Goal: Task Accomplishment & Management: Complete application form

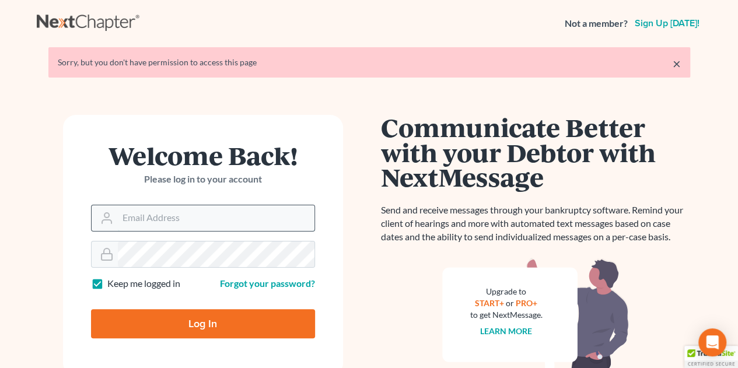
click at [216, 216] on input "Email Address" at bounding box center [216, 218] width 197 height 26
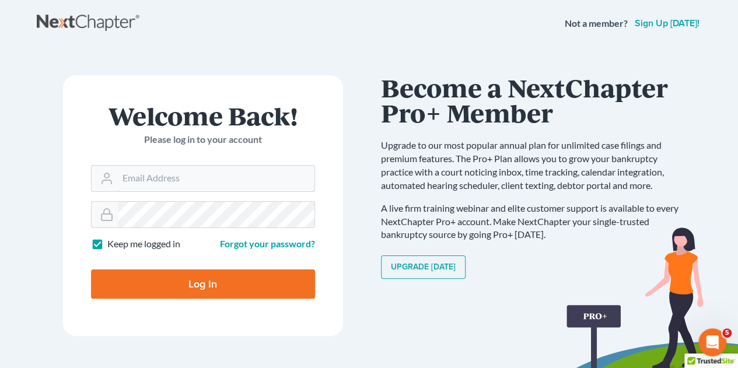
type input "legal@montejwhite.com"
click at [216, 291] on input "Log In" at bounding box center [203, 283] width 224 height 29
type input "Thinking..."
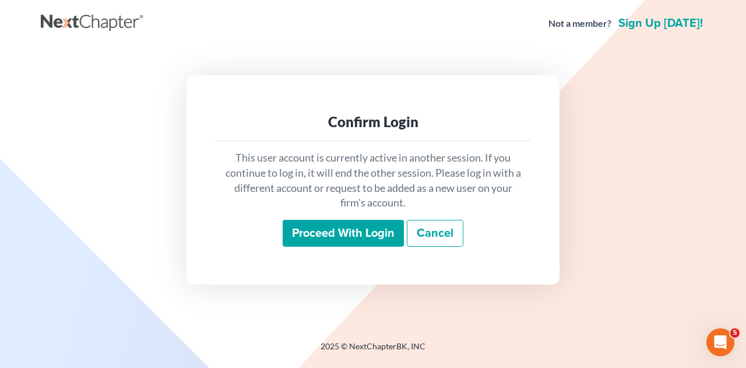
click at [353, 237] on input "Proceed with login" at bounding box center [343, 233] width 121 height 27
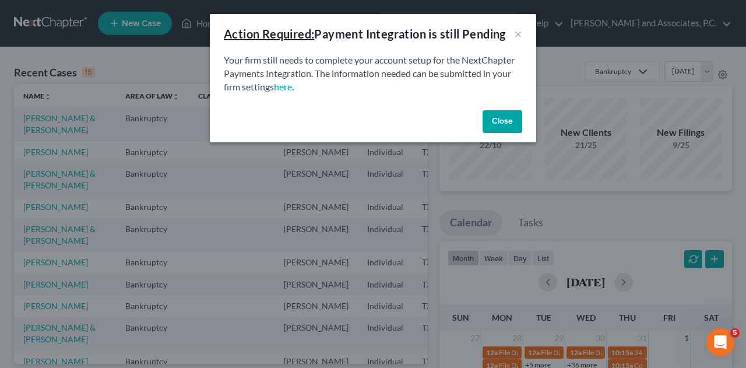
click at [513, 120] on button "Close" at bounding box center [503, 121] width 40 height 23
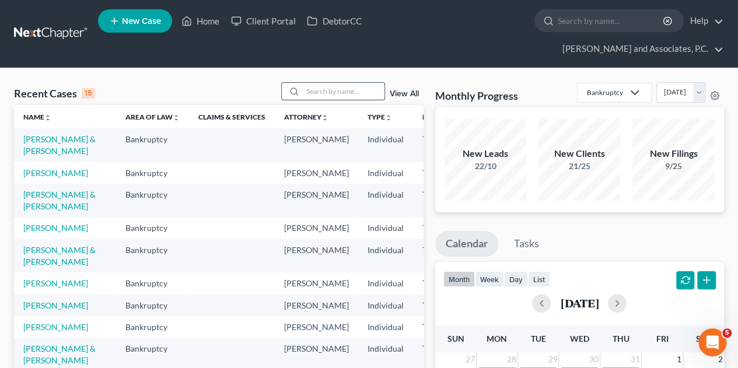
click at [365, 83] on input "search" at bounding box center [344, 91] width 82 height 17
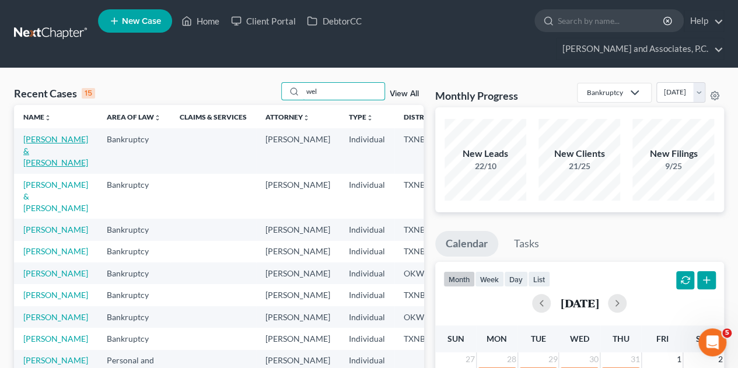
type input "wel"
click at [44, 134] on link "[PERSON_NAME] & [PERSON_NAME]" at bounding box center [55, 150] width 65 height 33
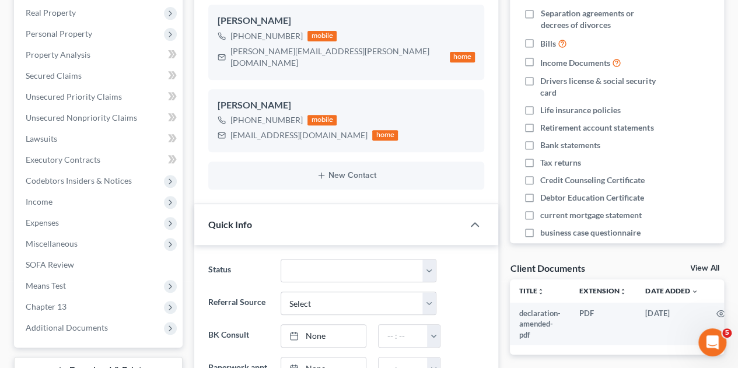
scroll to position [248, 0]
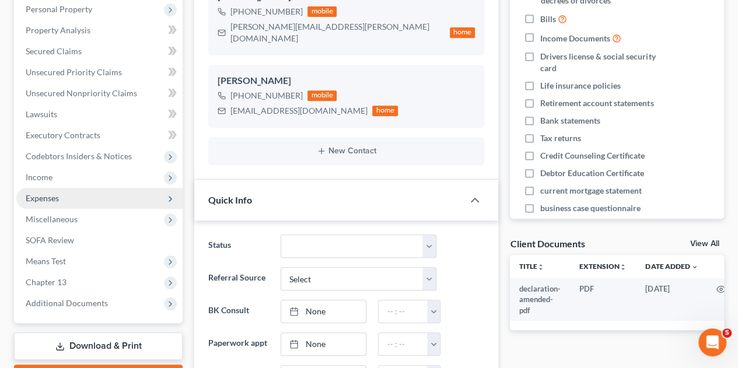
click at [37, 193] on span "Expenses" at bounding box center [42, 198] width 33 height 10
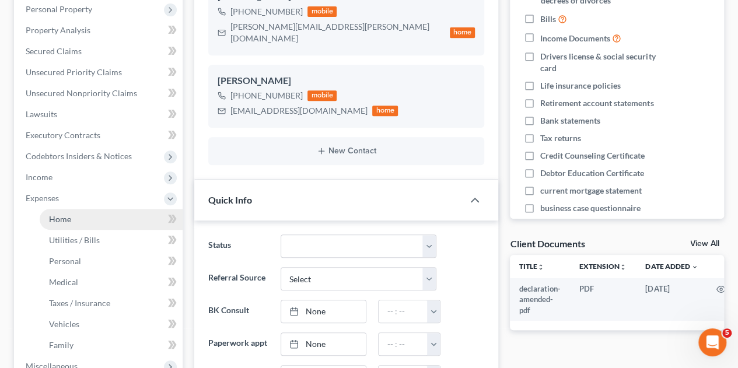
click at [56, 214] on span "Home" at bounding box center [60, 219] width 22 height 10
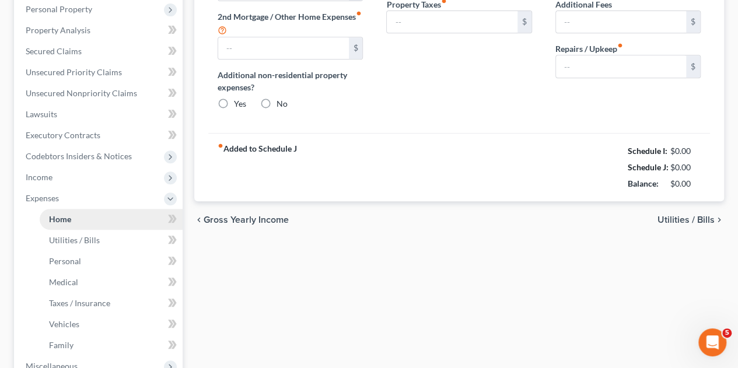
type input "2,842.44"
type input "0.00"
radio input "true"
type input "0.00"
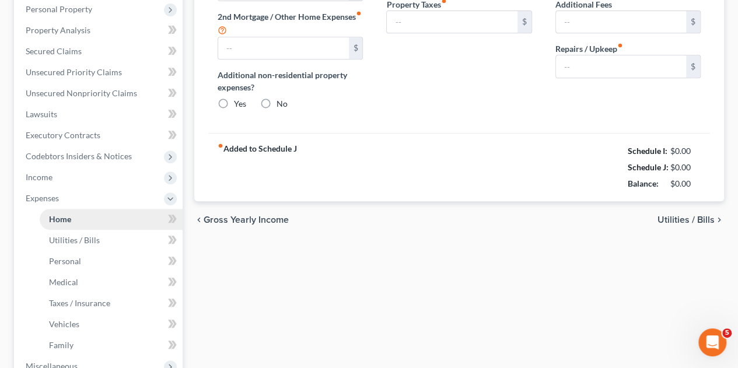
type input "0.00"
type input "200.00"
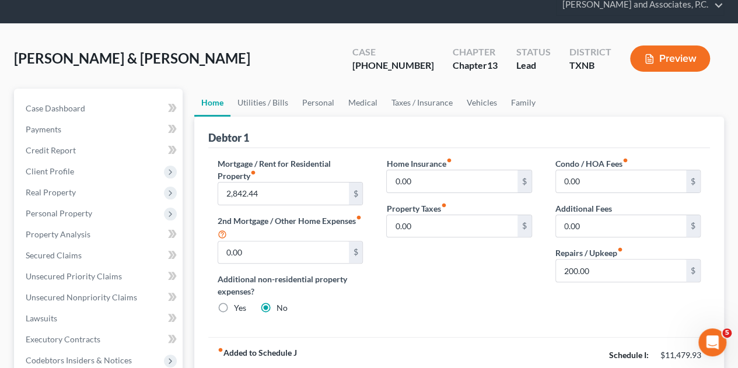
scroll to position [44, 0]
click at [517, 89] on link "Family" at bounding box center [523, 103] width 38 height 28
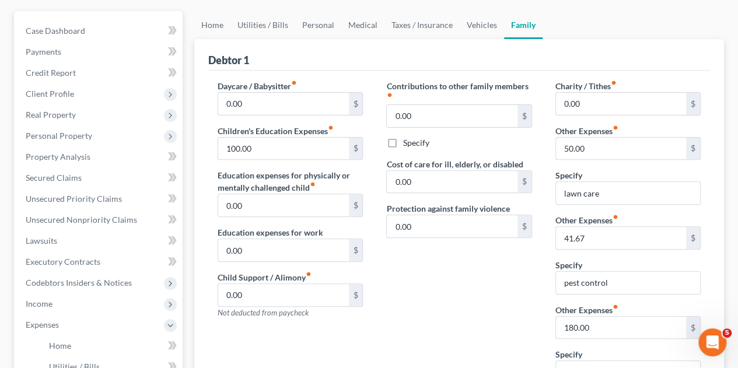
scroll to position [124, 0]
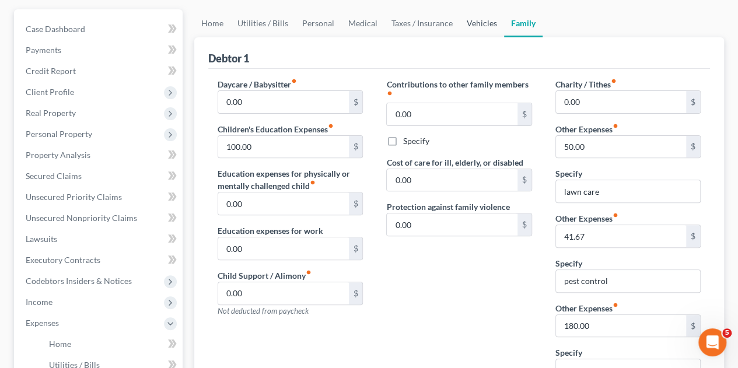
click at [470, 9] on link "Vehicles" at bounding box center [482, 23] width 44 height 28
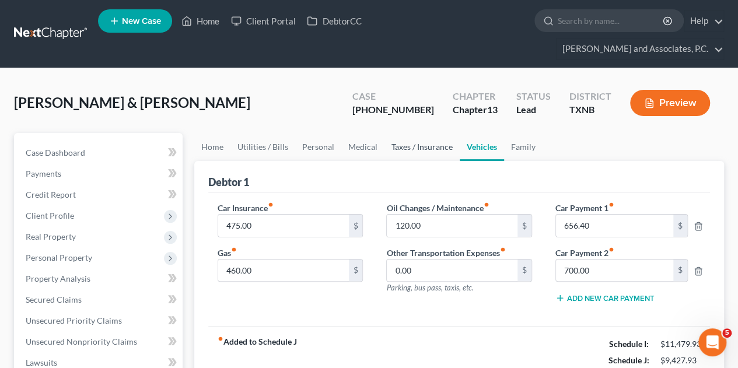
click at [405, 133] on link "Taxes / Insurance" at bounding box center [421, 147] width 75 height 28
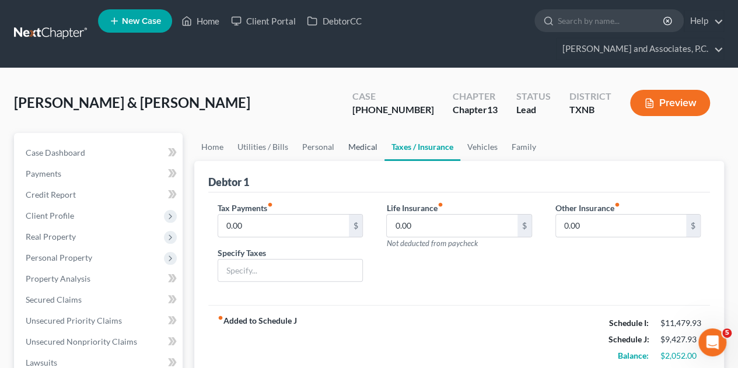
click at [352, 133] on link "Medical" at bounding box center [362, 147] width 43 height 28
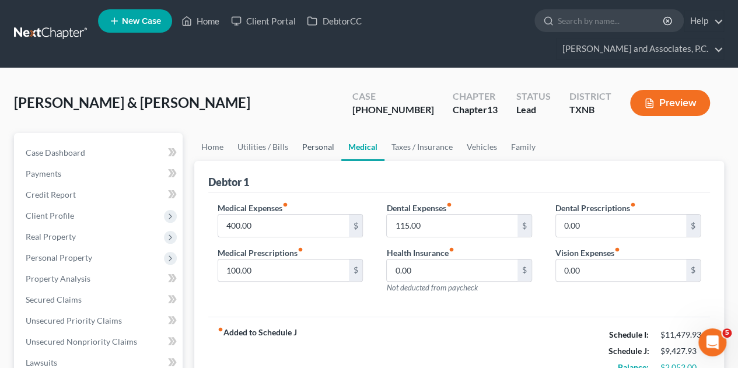
click at [317, 133] on link "Personal" at bounding box center [318, 147] width 46 height 28
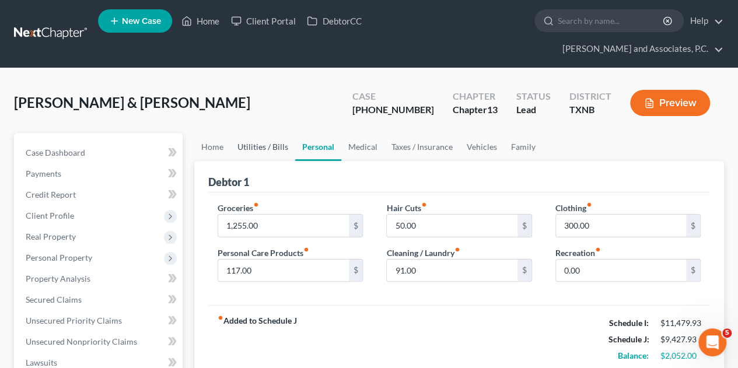
click at [258, 133] on link "Utilities / Bills" at bounding box center [262, 147] width 65 height 28
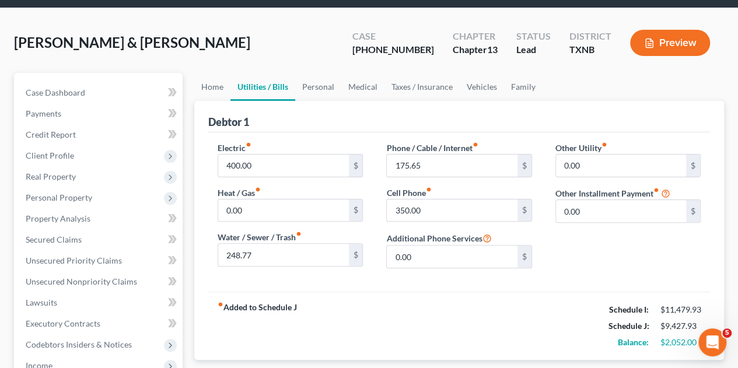
scroll to position [61, 0]
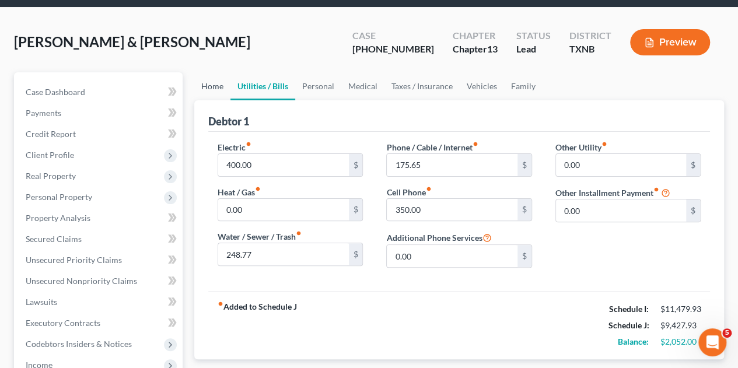
click at [210, 72] on link "Home" at bounding box center [212, 86] width 36 height 28
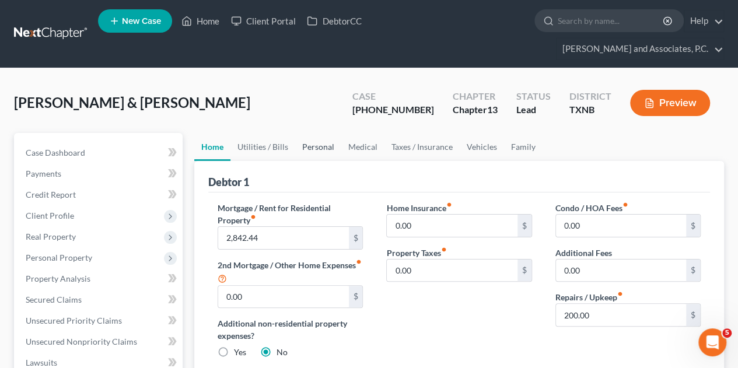
click at [322, 133] on link "Personal" at bounding box center [318, 147] width 46 height 28
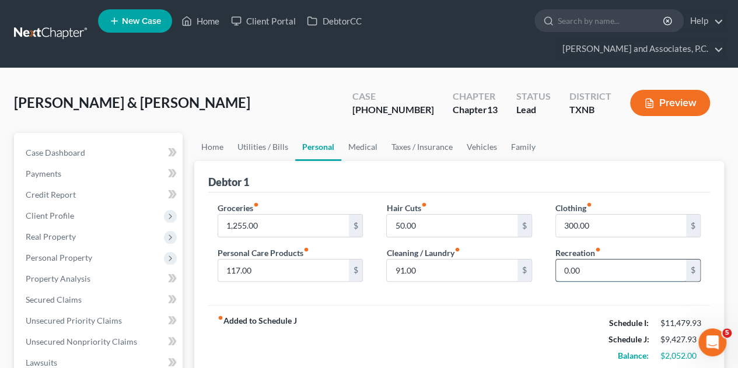
click at [600, 260] on input "0.00" at bounding box center [621, 271] width 130 height 22
type input "75.00"
click at [363, 133] on link "Medical" at bounding box center [362, 147] width 43 height 28
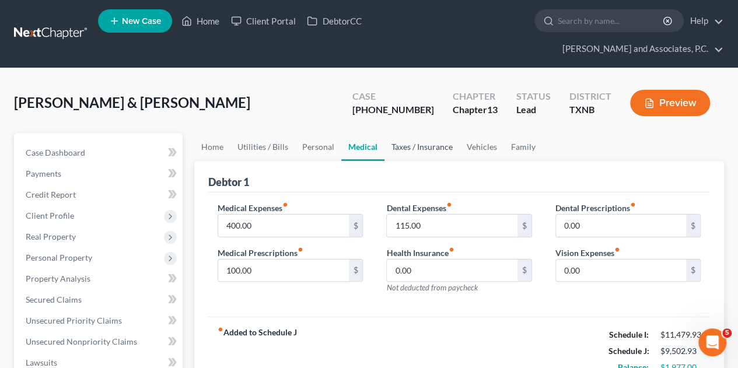
click at [408, 133] on link "Taxes / Insurance" at bounding box center [421, 147] width 75 height 28
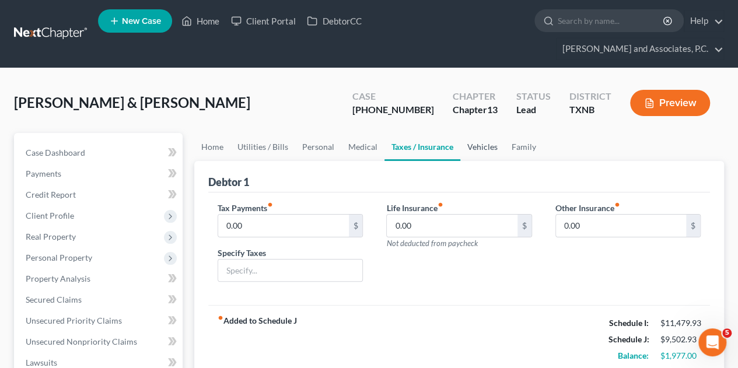
click at [483, 133] on link "Vehicles" at bounding box center [482, 147] width 44 height 28
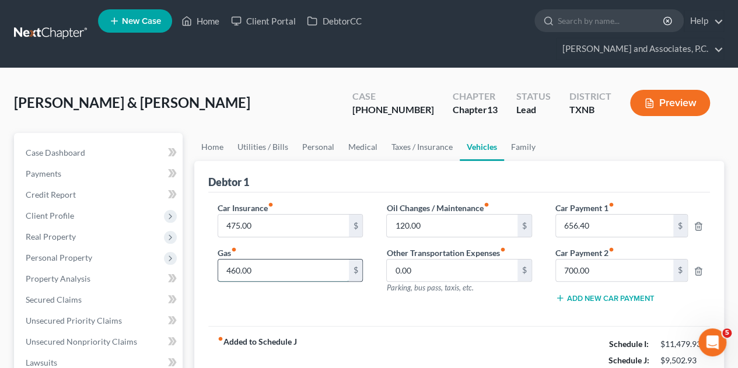
click at [269, 260] on input "460.00" at bounding box center [283, 271] width 130 height 22
type input "520.00"
click at [437, 260] on input "0.00" at bounding box center [452, 271] width 130 height 22
click at [404, 293] on div "Car Insurance fiber_manual_record 475.00 $ Gas fiber_manual_record 520.00 $ Oil…" at bounding box center [459, 259] width 502 height 134
click at [514, 133] on link "Family" at bounding box center [523, 147] width 38 height 28
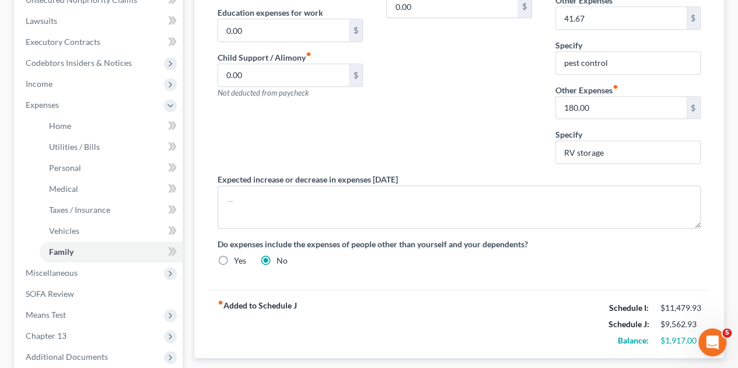
scroll to position [336, 0]
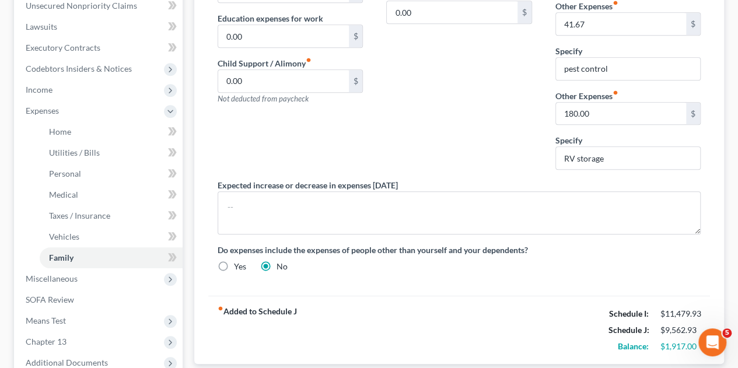
click at [730, 248] on div "[PERSON_NAME] & [PERSON_NAME] Upgraded Case [PHONE_NUMBER] Chapter Chapter 13 S…" at bounding box center [369, 102] width 738 height 741
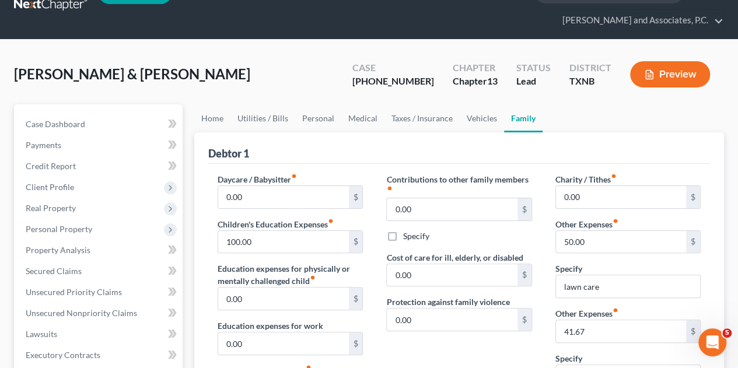
scroll to position [0, 0]
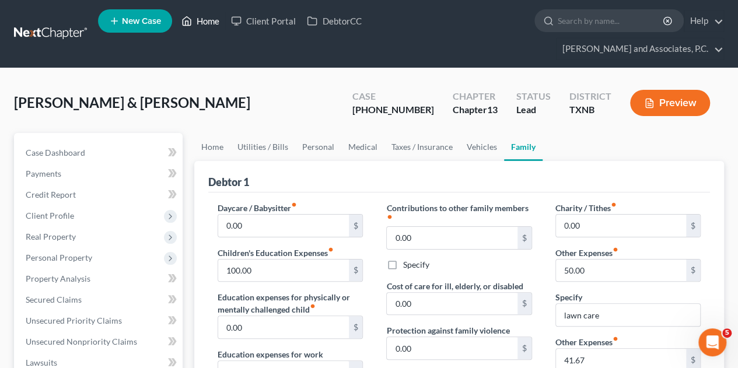
click at [204, 24] on link "Home" at bounding box center [201, 20] width 50 height 21
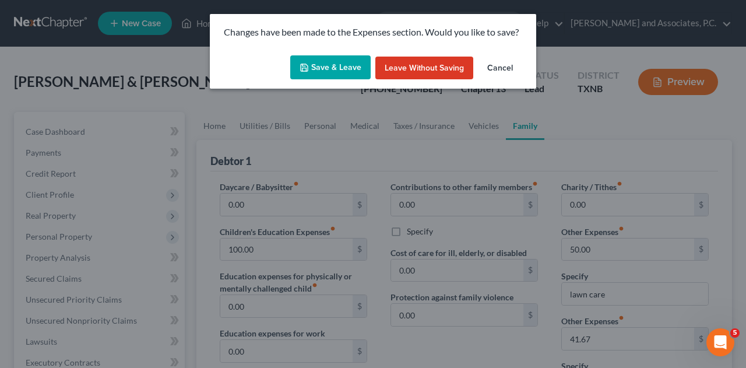
click at [315, 68] on button "Save & Leave" at bounding box center [330, 67] width 80 height 24
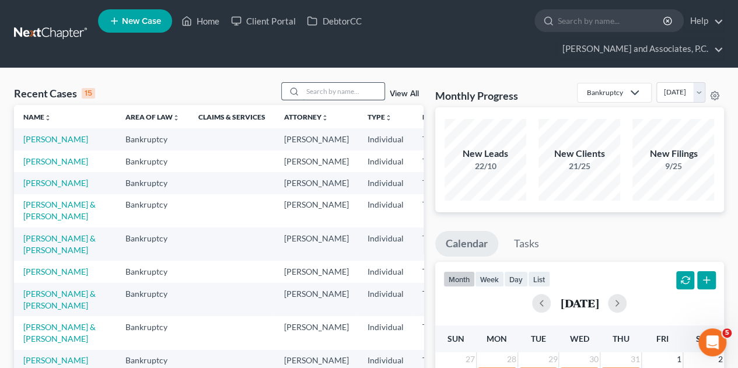
click at [329, 83] on input "search" at bounding box center [344, 91] width 82 height 17
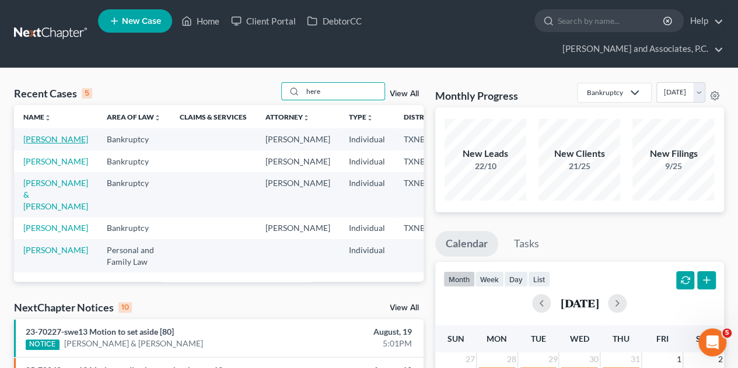
type input "here"
click at [34, 134] on link "[PERSON_NAME]" at bounding box center [55, 139] width 65 height 10
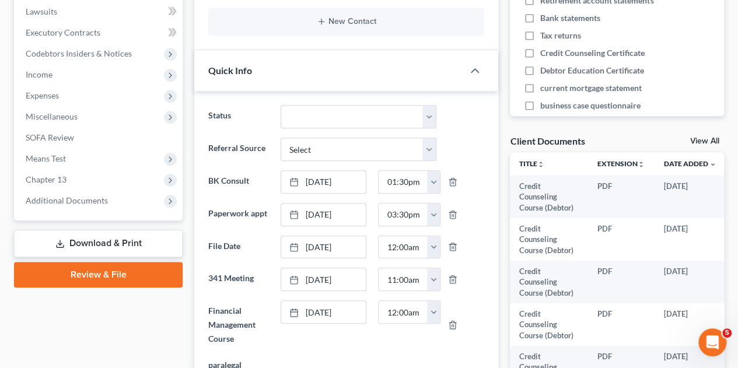
scroll to position [356, 0]
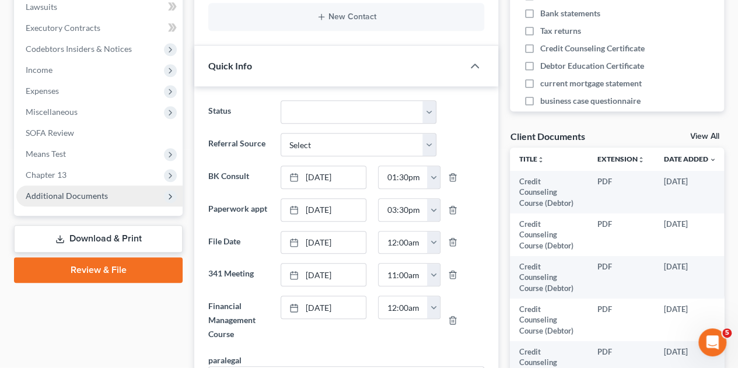
click at [55, 191] on span "Additional Documents" at bounding box center [67, 196] width 82 height 10
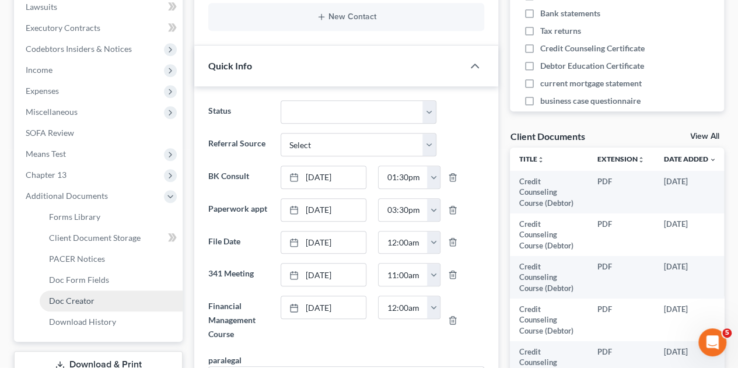
click at [69, 296] on span "Doc Creator" at bounding box center [71, 301] width 45 height 10
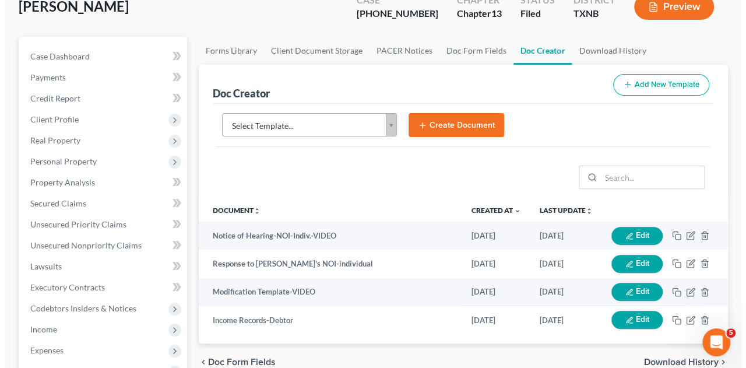
scroll to position [113, 0]
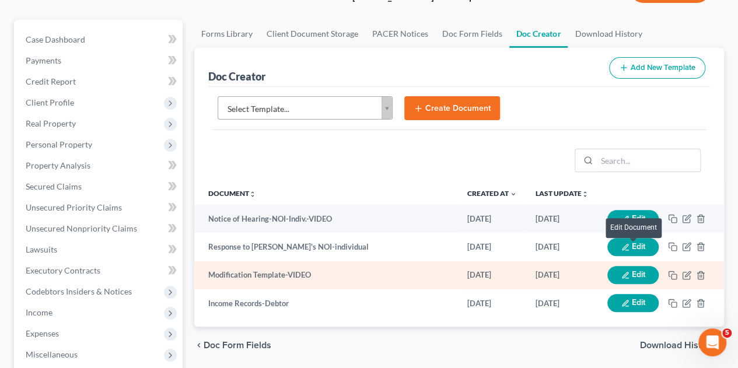
click at [640, 266] on button "Edit" at bounding box center [632, 275] width 51 height 18
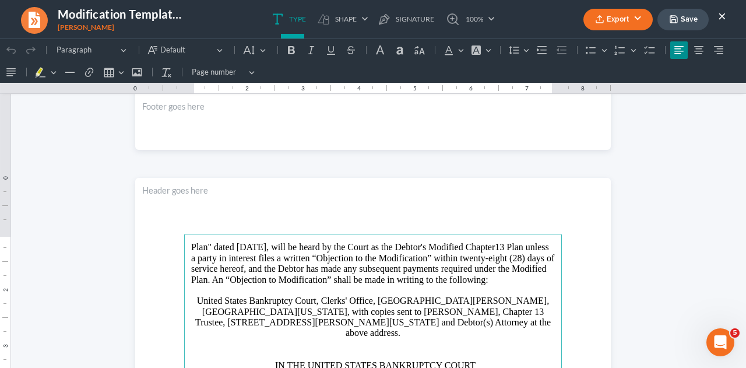
scroll to position [597, 0]
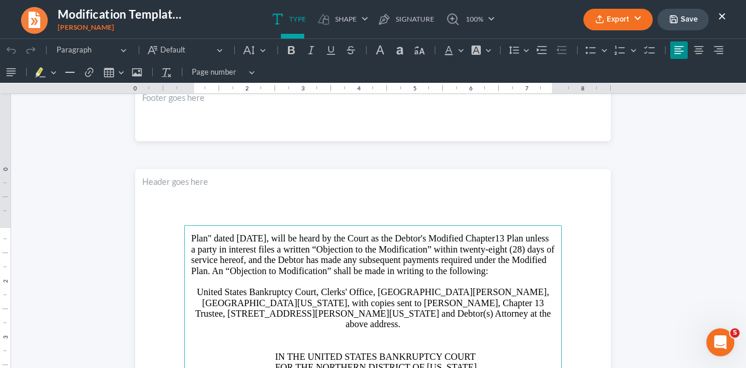
click at [253, 238] on p "Plan" dated [DATE] , will be heard by the Court as the Debtor's Modified Chapte…" at bounding box center [373, 254] width 364 height 43
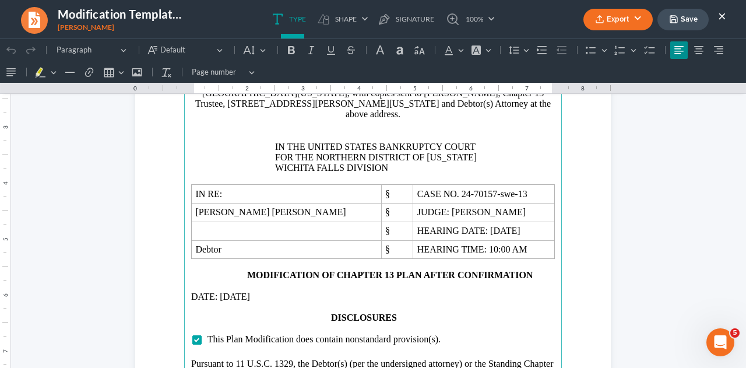
scroll to position [819, 0]
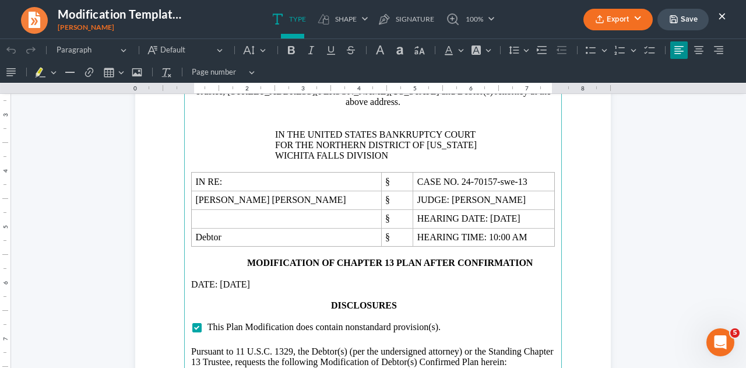
click at [243, 279] on p "DATE: [DATE]" at bounding box center [373, 284] width 364 height 10
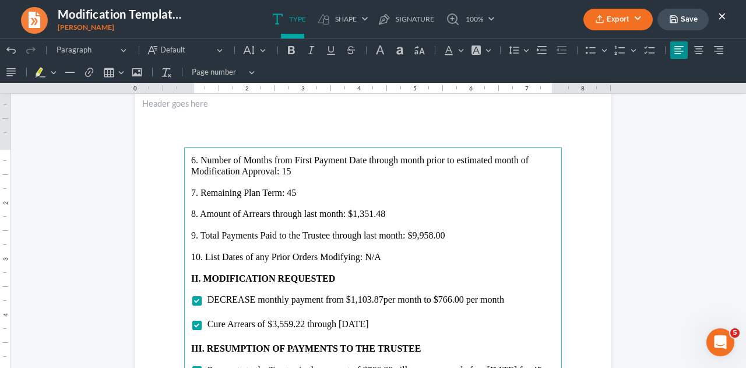
scroll to position [1319, 0]
click at [292, 191] on p "7. Remaining Plan Term: 45" at bounding box center [373, 192] width 364 height 10
click at [381, 212] on p "8. Amount of Arrears through last month: $1,351.48" at bounding box center [373, 213] width 364 height 10
click at [448, 232] on p "9. Total Payments Paid to the Trustee through last month: $9,958.00" at bounding box center [373, 235] width 364 height 10
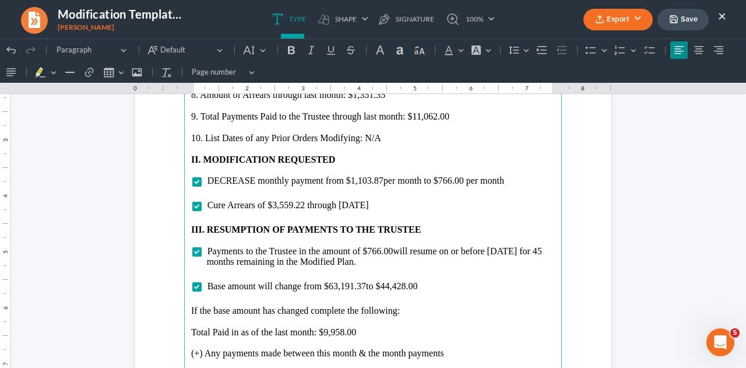
scroll to position [1439, 0]
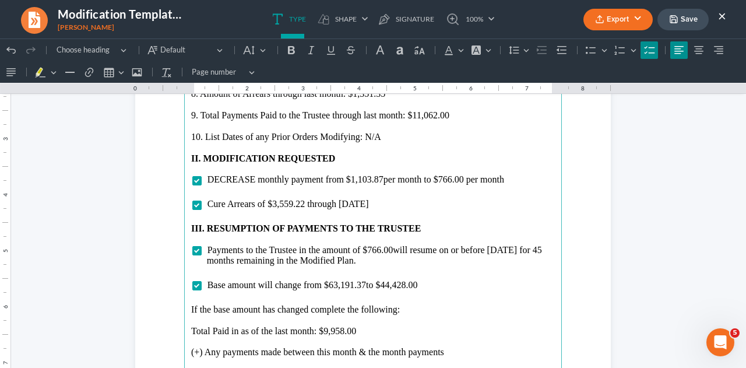
click at [451, 181] on span "per month to $766.00 per month" at bounding box center [444, 179] width 121 height 10
click at [288, 202] on span "Cure Arrears of $3,559.22 through [DATE]" at bounding box center [289, 204] width 162 height 10
click at [377, 249] on span "Payments to the Trustee in the amount of $766.00 will resume on or before [DATE…" at bounding box center [374, 255] width 335 height 20
click at [226, 260] on span "will resume on or before [DATE] for 45 months remaining in the Modified Plan." at bounding box center [374, 255] width 335 height 20
click at [405, 285] on span "to $44,428.00" at bounding box center [391, 285] width 51 height 10
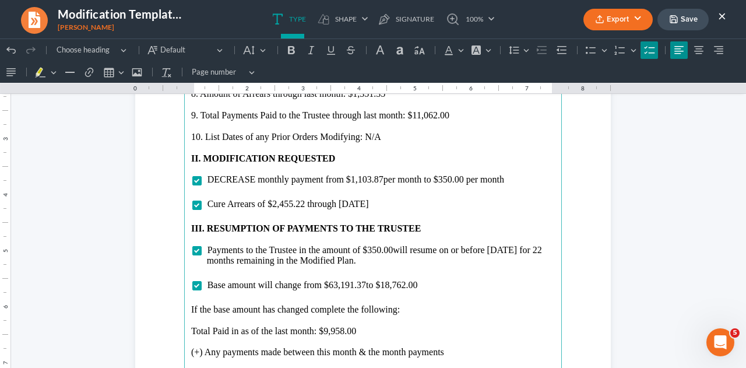
click at [341, 331] on p "Total Paid in as of the last month: $9,958.00" at bounding box center [373, 331] width 364 height 10
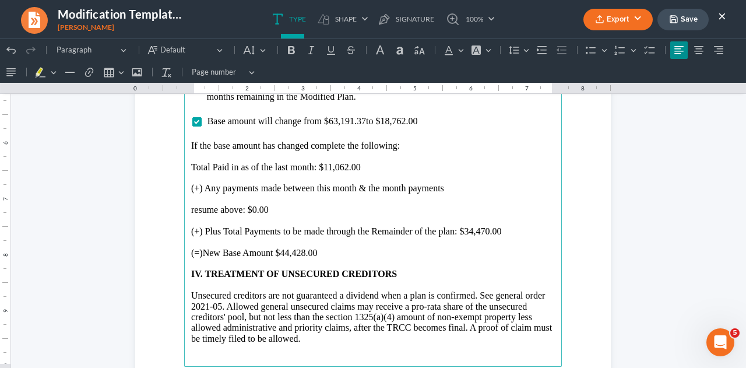
scroll to position [1606, 0]
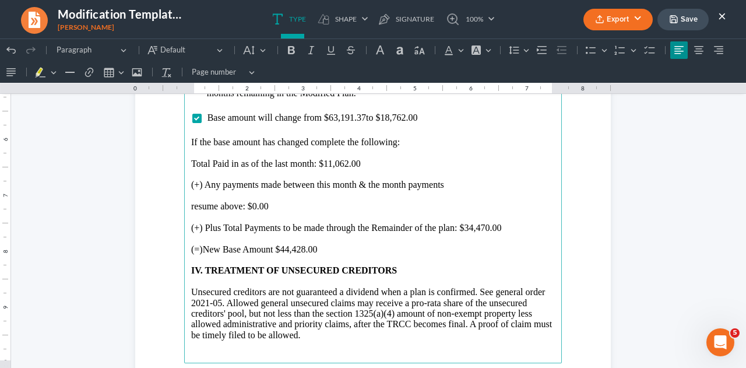
click at [486, 228] on p "(+) Plus Total Payments to be made through the Remainder of the plan: $34,470.00" at bounding box center [373, 228] width 364 height 10
click at [302, 249] on p "(=)New Base Amount $44,428.00" at bounding box center [373, 249] width 364 height 10
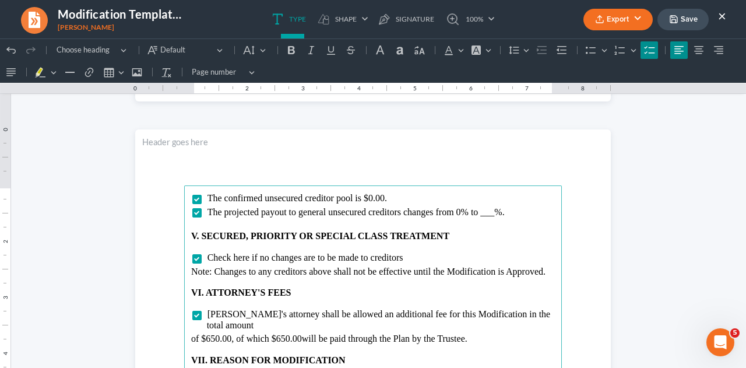
scroll to position [1928, 0]
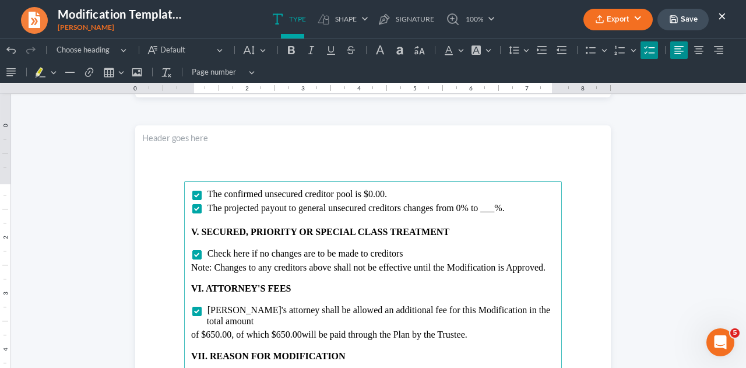
click at [490, 208] on span "The projected payout to general unsecured creditors changes from 0% to ___%." at bounding box center [356, 208] width 297 height 10
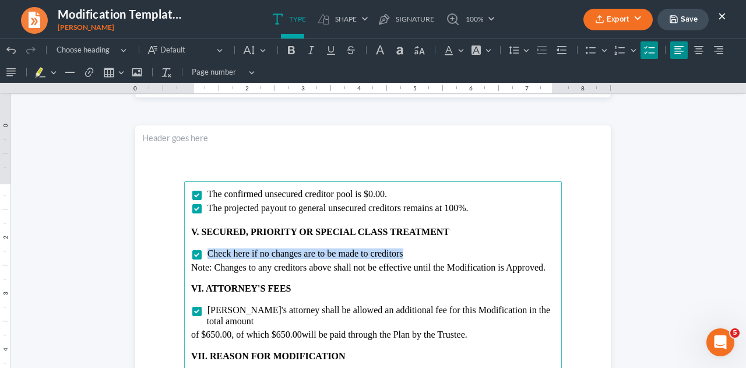
drag, startPoint x: 203, startPoint y: 253, endPoint x: 418, endPoint y: 253, distance: 214.6
click at [418, 253] on li "Check here if no changes are to be made to creditors" at bounding box center [381, 253] width 348 height 10
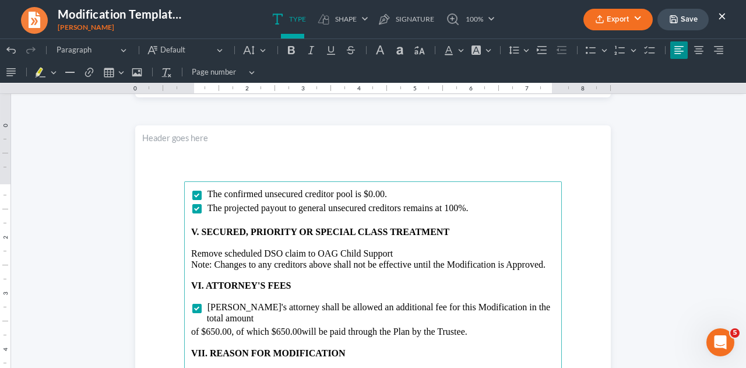
click at [394, 255] on p "Remove scheduled DSO claim to OAG Child Support" at bounding box center [373, 253] width 364 height 10
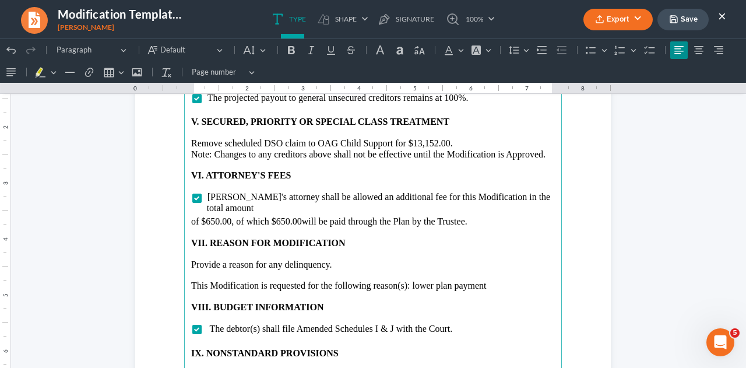
scroll to position [2047, 0]
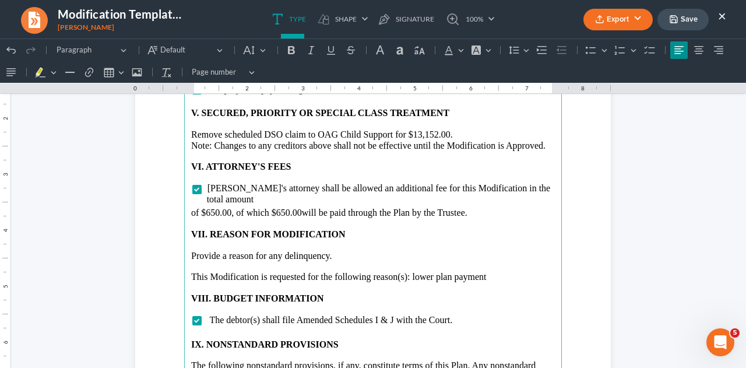
click at [488, 272] on p "This Modification is requested for the following reason(s): lower plan payment" at bounding box center [373, 277] width 364 height 10
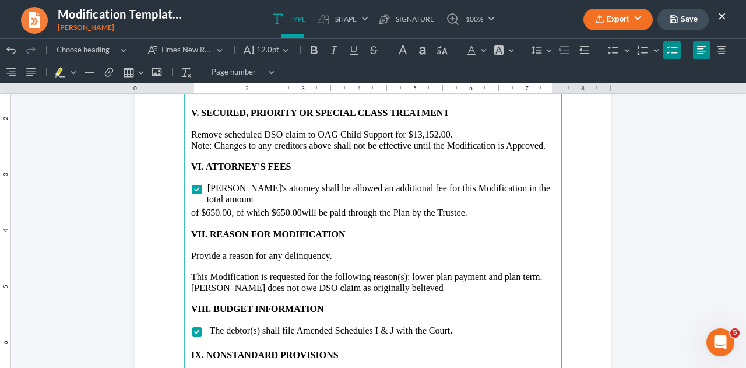
click at [446, 325] on span "The debtor(s) shall file Amended Schedules I & J with the Court." at bounding box center [330, 330] width 243 height 10
click at [515, 339] on p "Rich Text Editor, page-3-main" at bounding box center [373, 344] width 364 height 10
click at [290, 325] on span "The debtor(s) schedule I and J currently on file with the Court shall be used." at bounding box center [351, 330] width 284 height 10
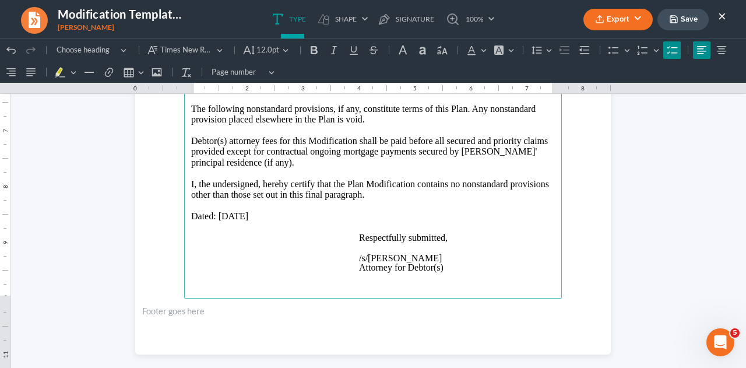
scroll to position [2327, 0]
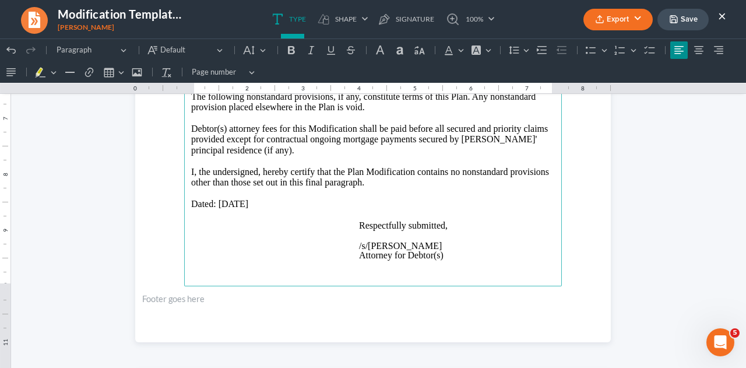
click at [241, 199] on p "Dated: [DATE]" at bounding box center [373, 204] width 364 height 10
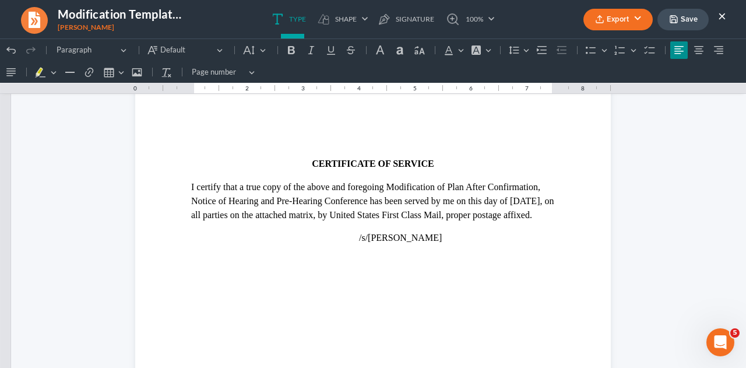
scroll to position [2632, 0]
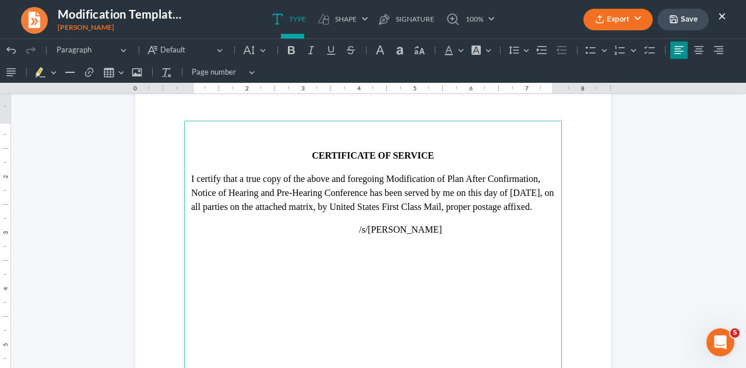
click at [218, 206] on p "I certify that a true copy of the above and foregoing Modification of Plan Afte…" at bounding box center [373, 193] width 364 height 42
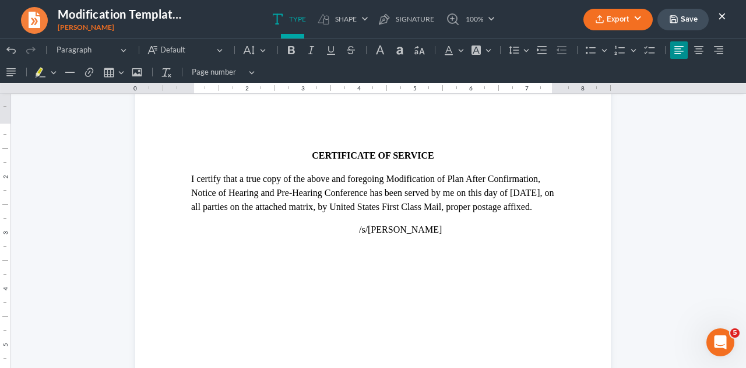
click at [686, 14] on button "Save" at bounding box center [683, 20] width 51 height 22
click at [626, 17] on button "Export" at bounding box center [618, 20] width 69 height 22
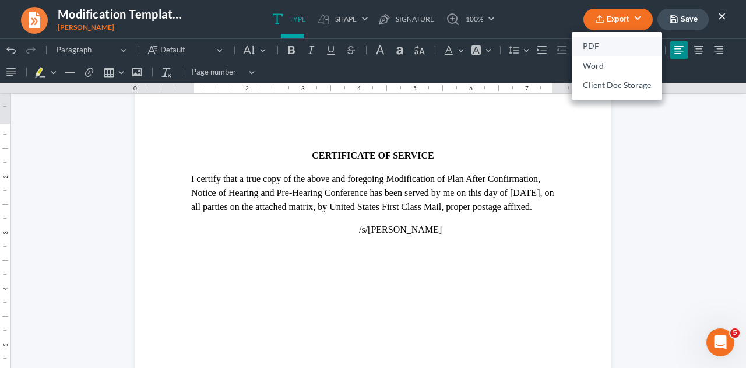
click at [595, 49] on link "PDF" at bounding box center [617, 47] width 90 height 20
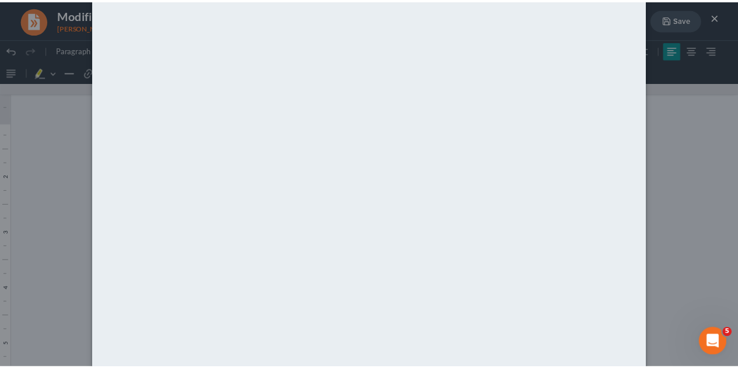
scroll to position [119, 0]
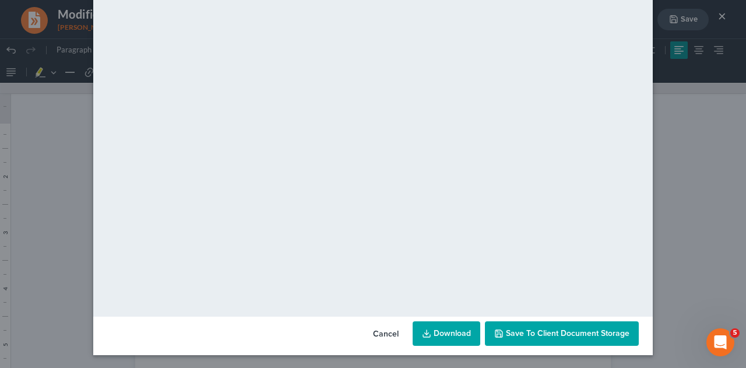
click at [506, 336] on span "Save to Client Document Storage" at bounding box center [568, 333] width 124 height 10
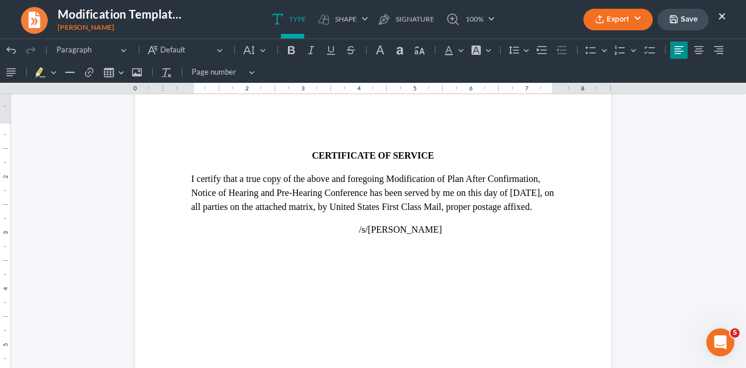
click at [725, 12] on button "×" at bounding box center [722, 16] width 8 height 14
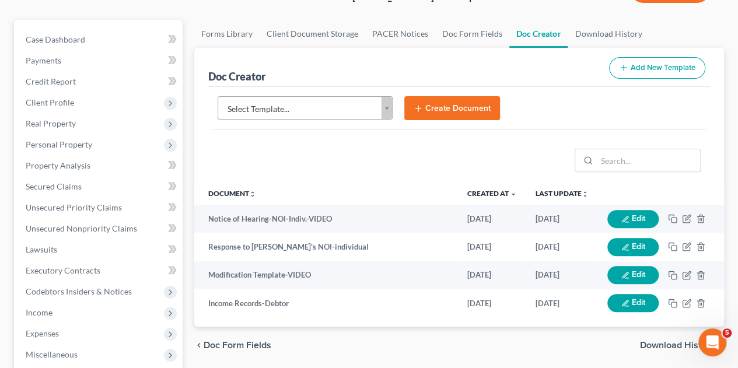
click at [725, 20] on div "Forms Library Client Document Storage PACER Notices Doc Form Fields Doc Creator…" at bounding box center [458, 336] width 541 height 632
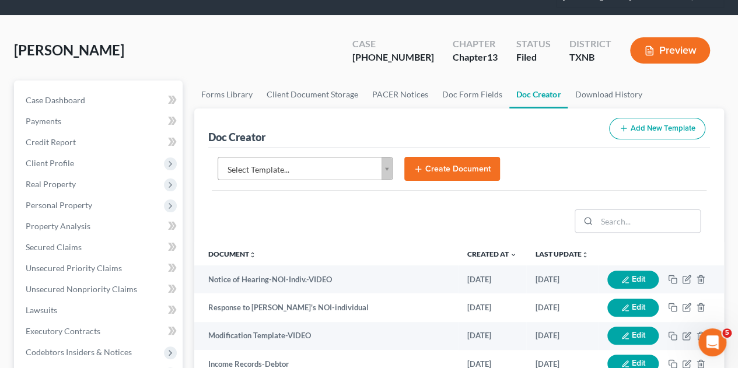
scroll to position [33, 0]
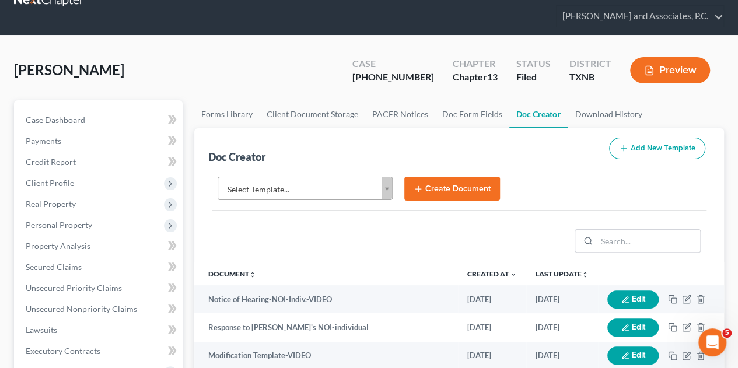
click at [388, 166] on body "Home New Case Client Portal DebtorCC [PERSON_NAME] and Associates, P.C. [EMAIL_…" at bounding box center [369, 371] width 738 height 809
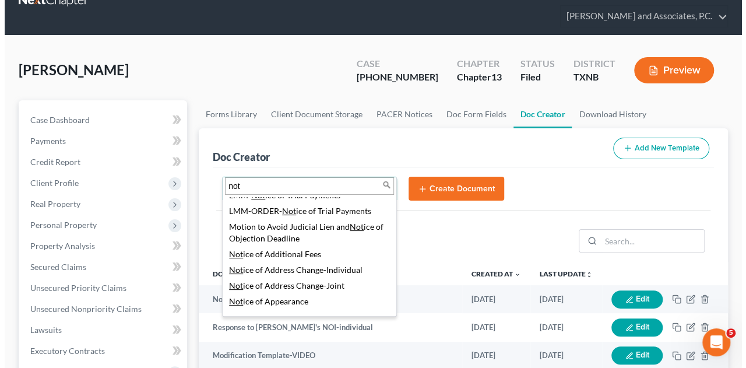
scroll to position [70, 0]
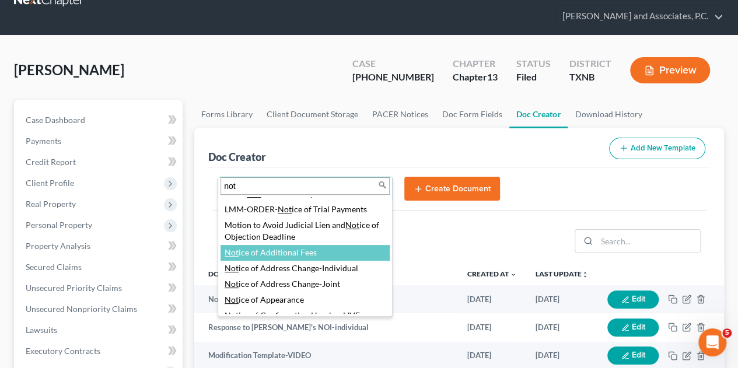
type input "not"
select select "89269"
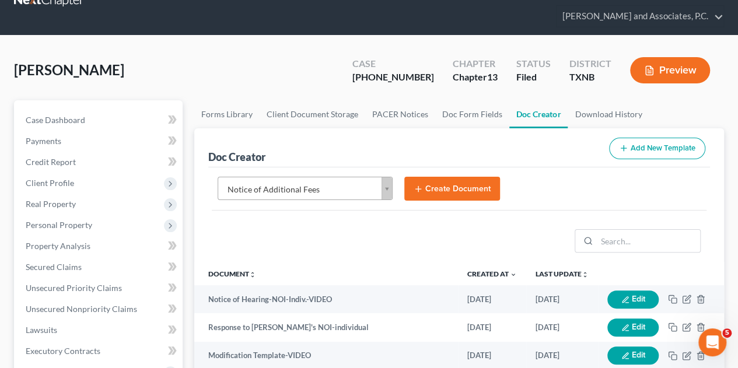
click at [448, 177] on button "Create Document" at bounding box center [452, 189] width 96 height 24
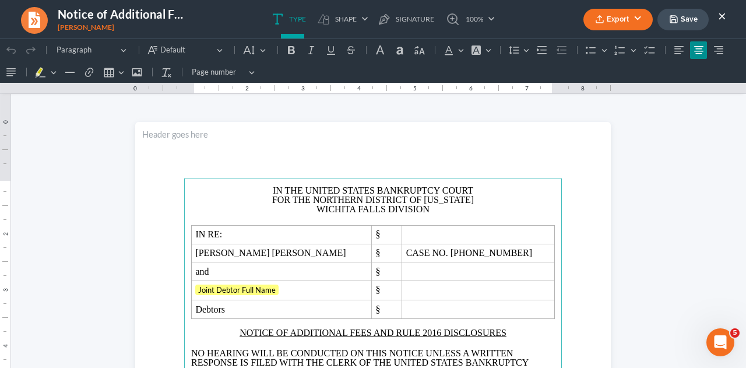
scroll to position [0, 0]
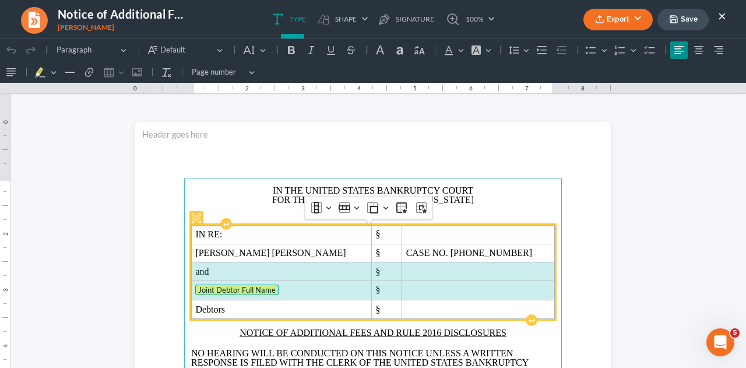
drag, startPoint x: 190, startPoint y: 271, endPoint x: 419, endPoint y: 298, distance: 230.7
click at [419, 298] on tbody "IN RE: § [PERSON_NAME] [PERSON_NAME] § CASE NO. [PHONE_NUMBER] and § Joint Debt…" at bounding box center [373, 271] width 363 height 93
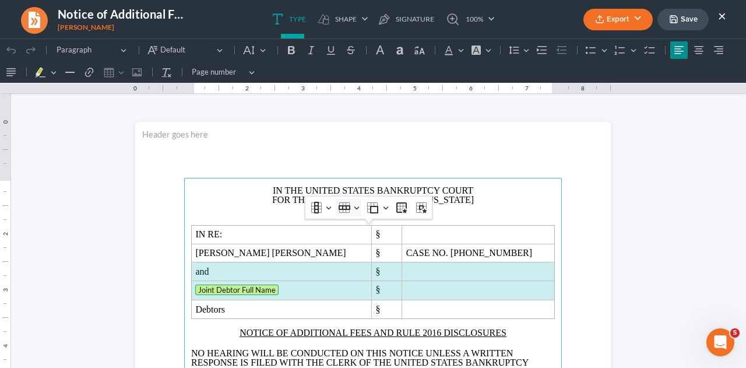
click at [348, 210] on icon "Table toolbar" at bounding box center [345, 208] width 12 height 12
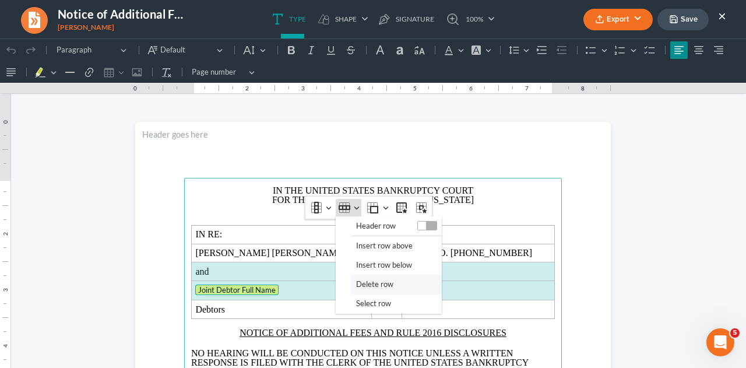
click at [356, 282] on span "Delete row" at bounding box center [374, 284] width 37 height 13
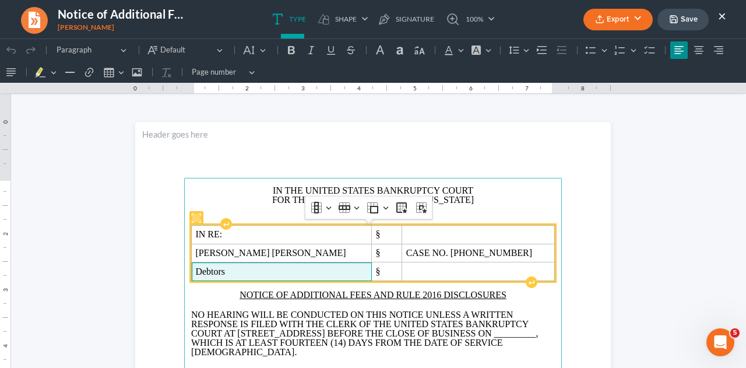
click at [303, 274] on span "Debtors" at bounding box center [281, 272] width 172 height 10
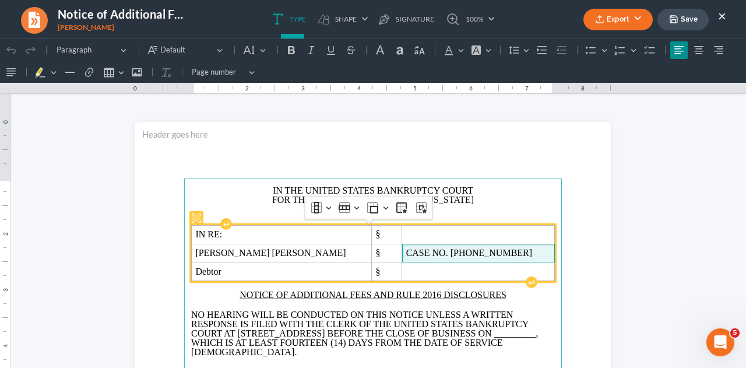
click at [471, 253] on span "CASE NO. [PHONE_NUMBER]" at bounding box center [478, 253] width 145 height 10
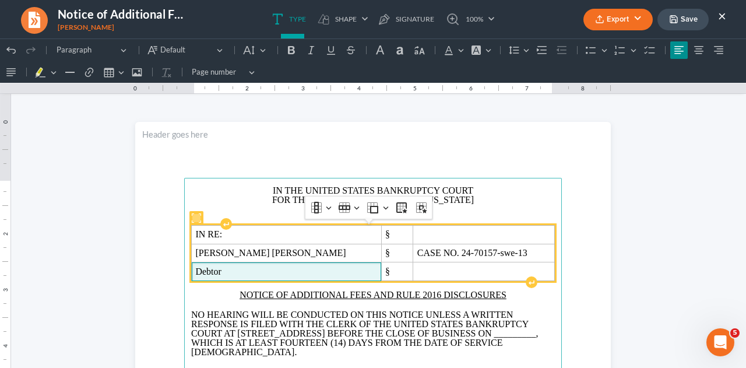
click at [292, 268] on span "Debtor" at bounding box center [286, 272] width 182 height 10
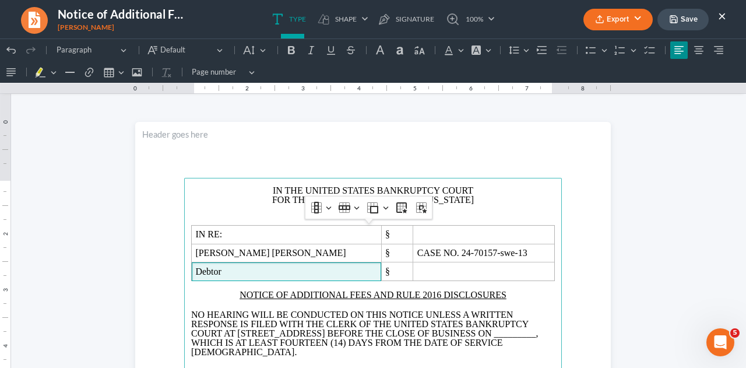
click at [337, 343] on span ", WHICH IS AT LEAST FOURTEEN (14) DAYS FROM THE DATE OF SERVICE [DEMOGRAPHIC_DA…" at bounding box center [365, 342] width 348 height 29
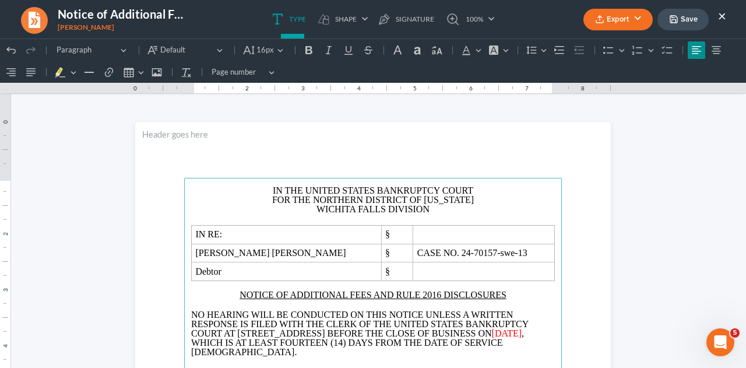
drag, startPoint x: 296, startPoint y: 342, endPoint x: 364, endPoint y: 343, distance: 67.7
click at [492, 338] on span "[DATE]" at bounding box center [507, 333] width 30 height 10
drag, startPoint x: 296, startPoint y: 341, endPoint x: 374, endPoint y: 346, distance: 78.3
click at [374, 346] on p "NO HEARING WILL BE CONDUCTED ON THIS NOTICE UNLESS A WRITTEN RESPONSE IS FILED …" at bounding box center [373, 333] width 364 height 47
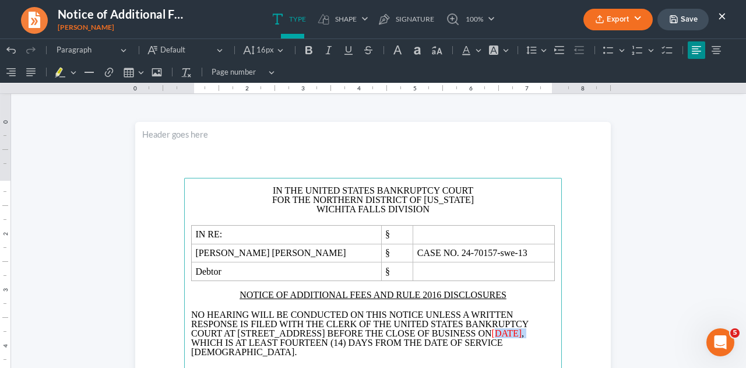
click at [374, 346] on span ", WHICH IS AT LEAST FOURTEEN (14) DAYS FROM THE DATE OF SERVICE [DEMOGRAPHIC_DA…" at bounding box center [357, 342] width 333 height 29
drag, startPoint x: 294, startPoint y: 340, endPoint x: 366, endPoint y: 343, distance: 71.2
click at [366, 343] on p "NO HEARING WILL BE CONDUCTED ON THIS NOTICE UNLESS A WRITTEN RESPONSE IS FILED …" at bounding box center [373, 333] width 364 height 47
click at [475, 50] on button "Font Color Font Color" at bounding box center [471, 49] width 26 height 17
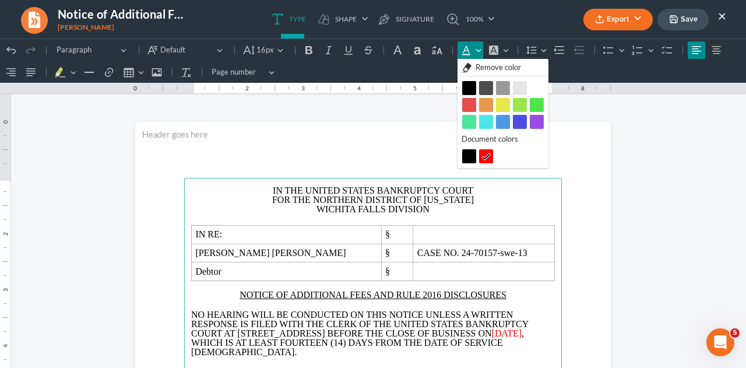
click at [465, 86] on button "Black Black" at bounding box center [469, 88] width 14 height 14
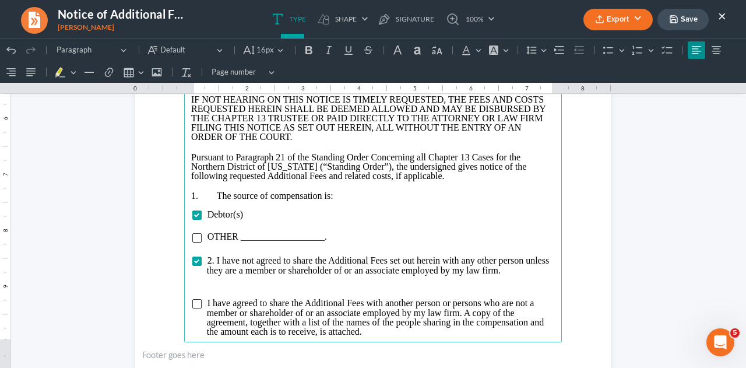
scroll to position [366, 0]
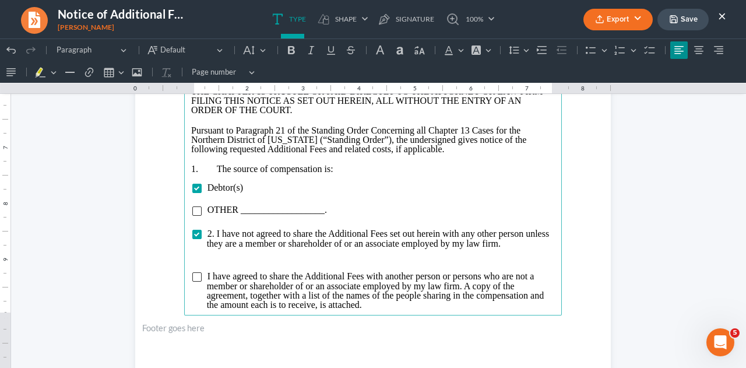
click at [428, 256] on p "Rich Text Editor, page-0-main" at bounding box center [373, 256] width 364 height 10
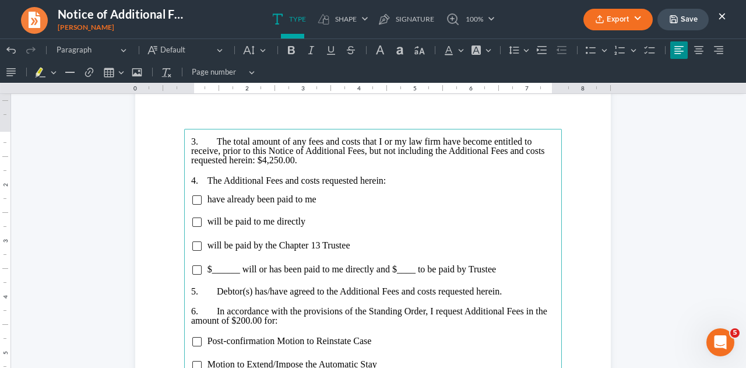
scroll to position [699, 0]
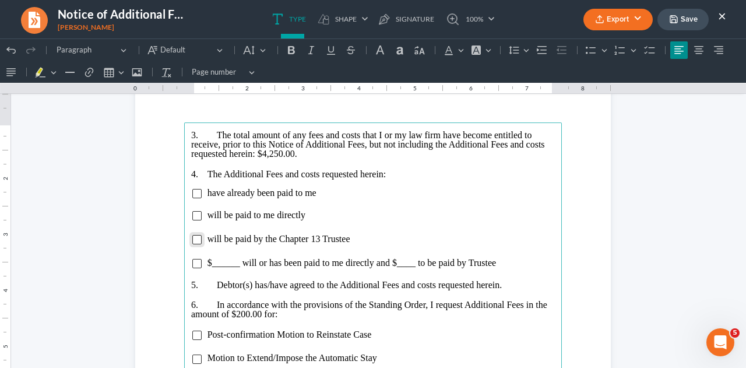
click at [192, 240] on input "Rich Text Editor, page-1-main" at bounding box center [196, 239] width 9 height 9
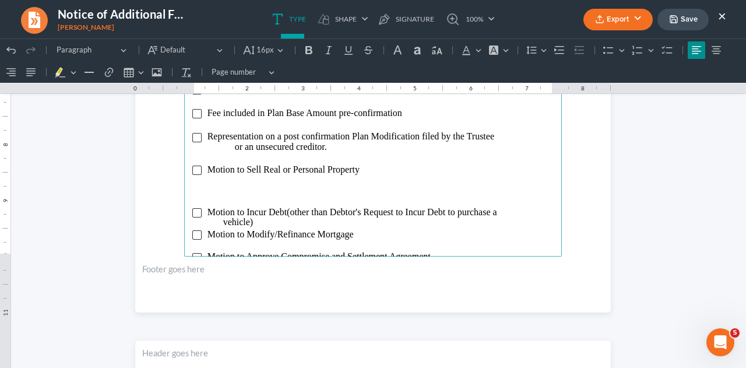
scroll to position [1075, 0]
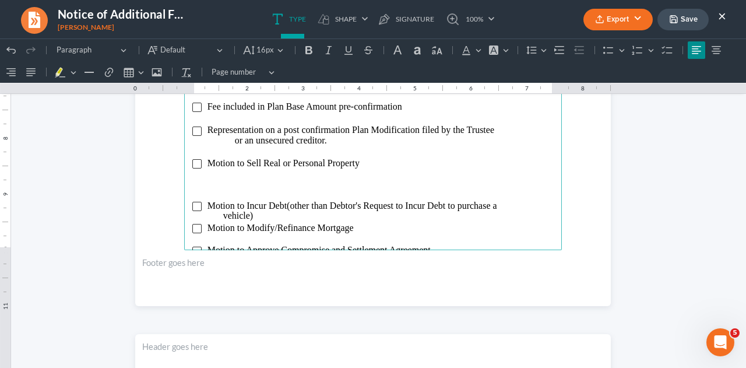
click at [422, 187] on p "Rich Text Editor, page-1-main" at bounding box center [373, 185] width 364 height 9
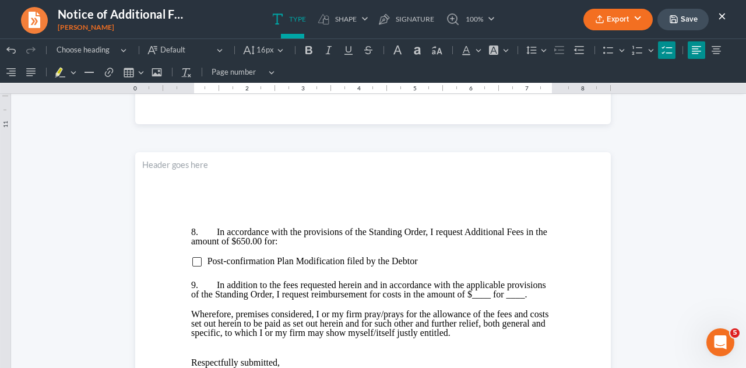
scroll to position [1264, 0]
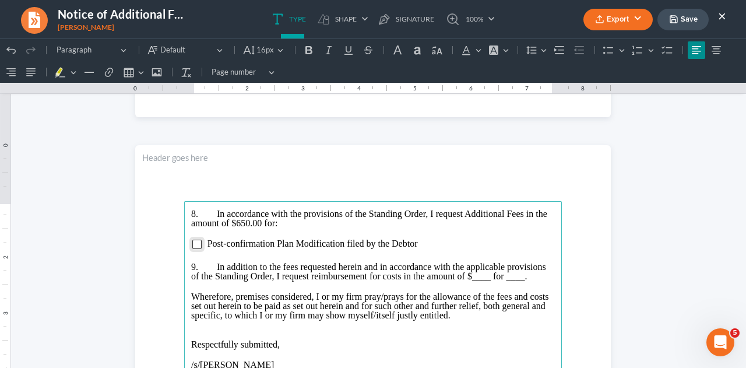
click at [192, 246] on input "Rich Text Editor, page-2-main" at bounding box center [196, 244] width 9 height 9
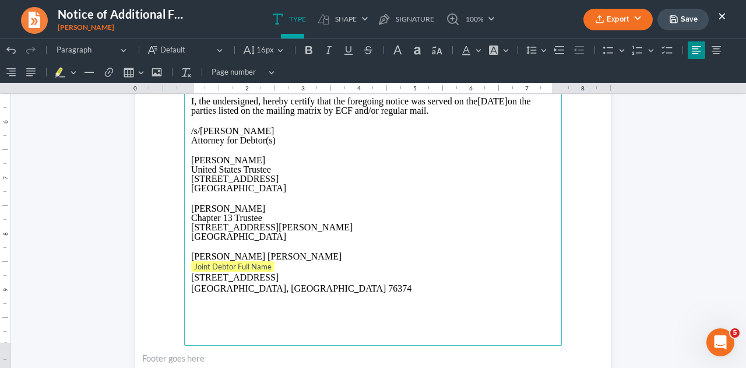
scroll to position [1629, 0]
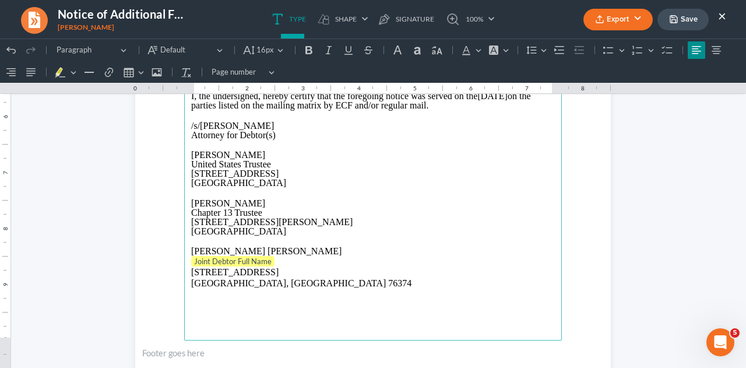
click at [184, 286] on main "8. In accordance with the provisions of the Standing Order, I request Additiona…" at bounding box center [373, 89] width 378 height 504
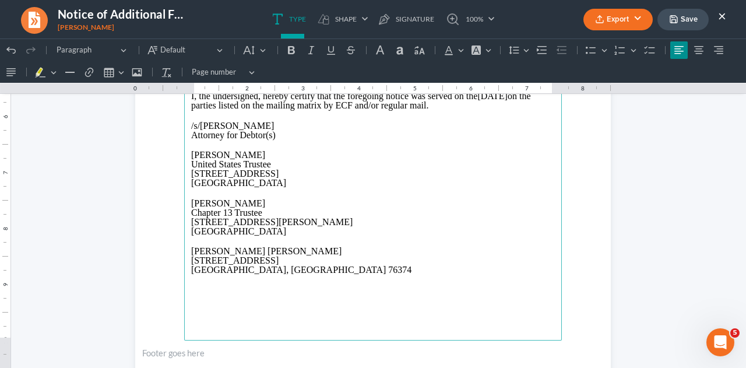
click at [690, 20] on button "Save" at bounding box center [683, 20] width 51 height 22
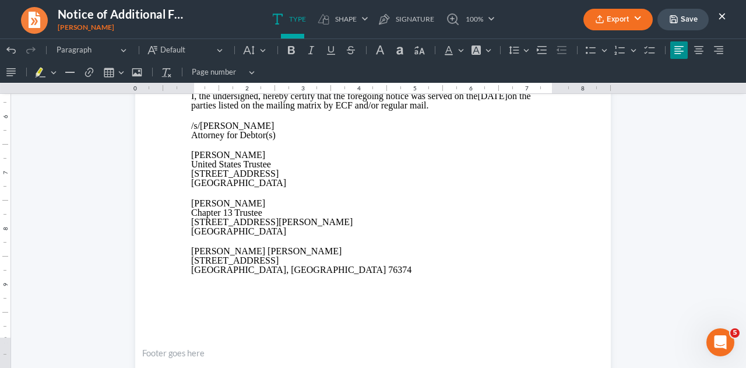
click at [640, 17] on button "Export" at bounding box center [618, 20] width 69 height 22
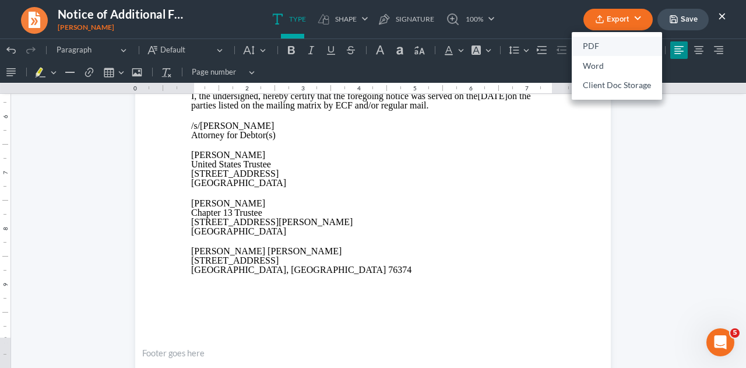
click at [605, 46] on link "PDF" at bounding box center [617, 47] width 90 height 20
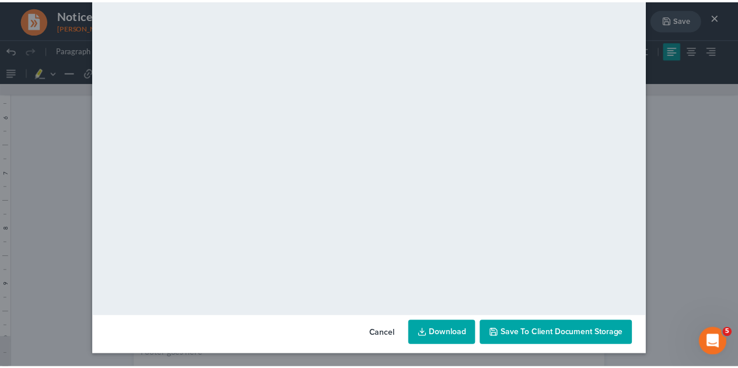
scroll to position [119, 0]
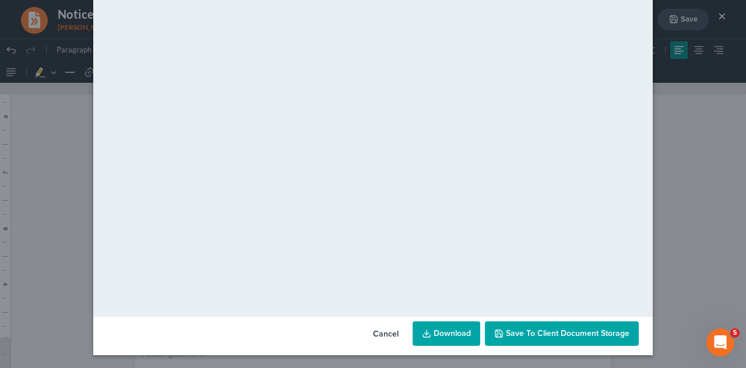
click at [510, 326] on button "Save to Client Document Storage" at bounding box center [562, 333] width 154 height 24
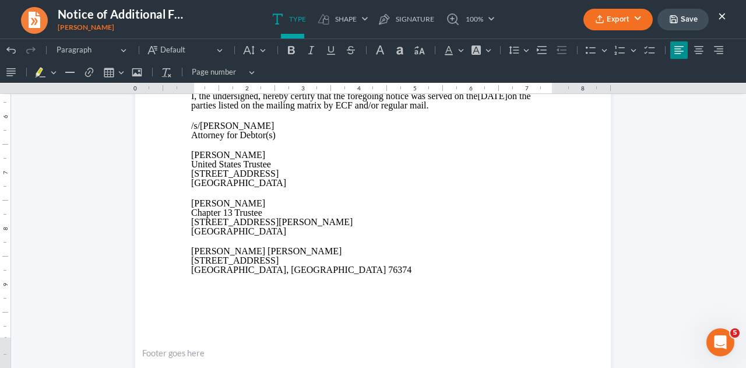
click at [721, 17] on button "×" at bounding box center [722, 16] width 8 height 14
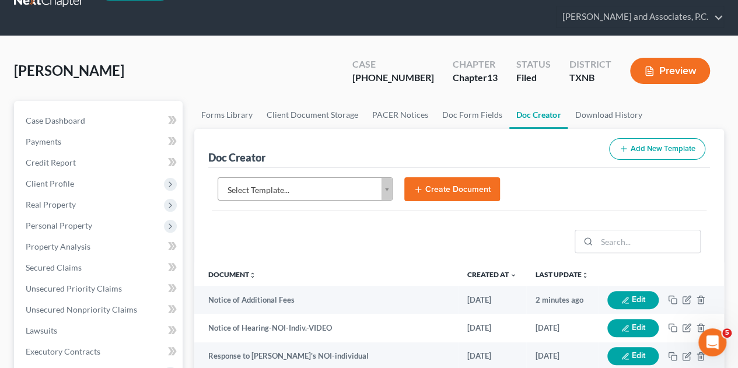
scroll to position [0, 0]
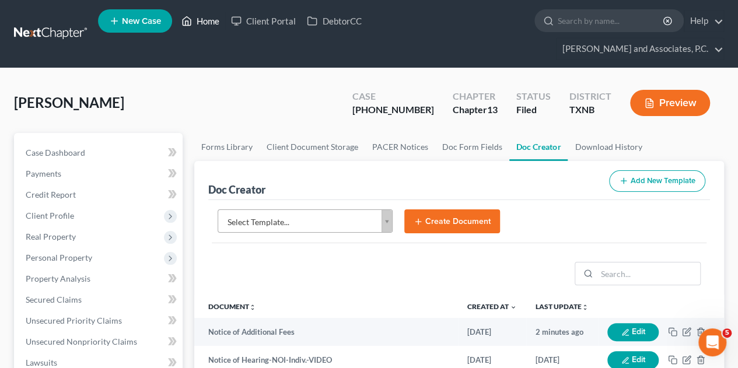
click at [212, 23] on link "Home" at bounding box center [201, 20] width 50 height 21
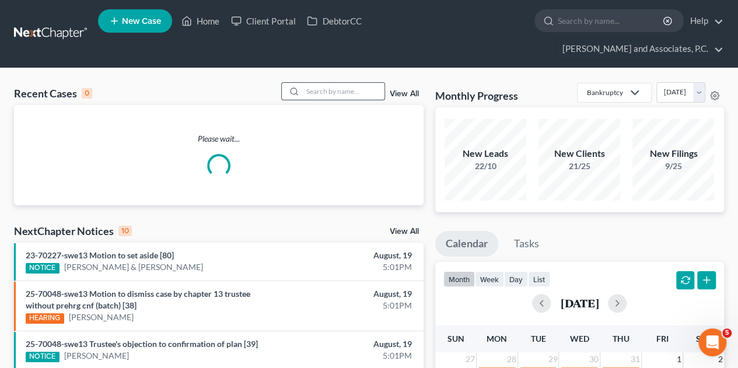
click at [330, 83] on input "search" at bounding box center [344, 91] width 82 height 17
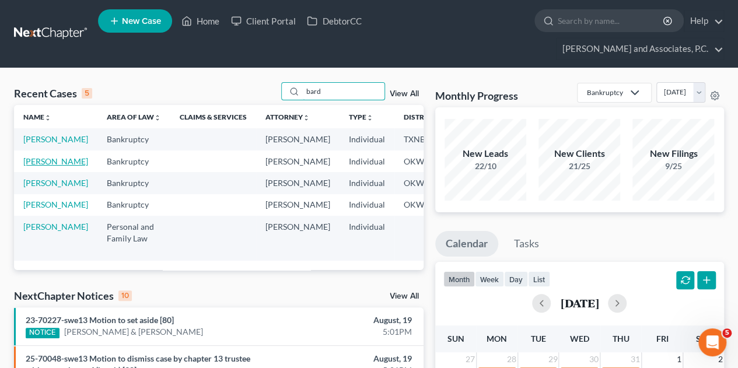
type input "bard"
click at [36, 160] on link "[PERSON_NAME]" at bounding box center [55, 161] width 65 height 10
select select "10"
select select "1"
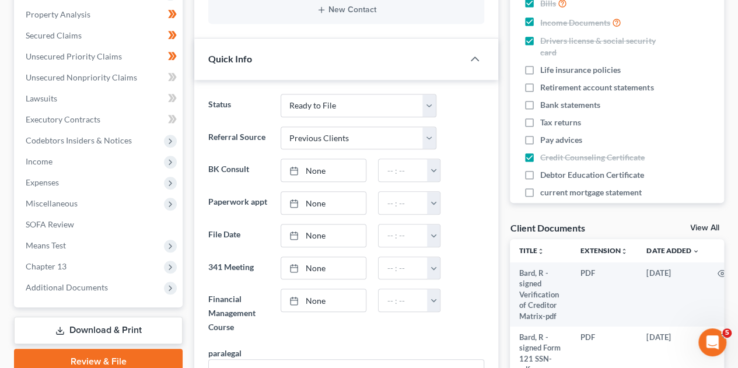
scroll to position [266, 0]
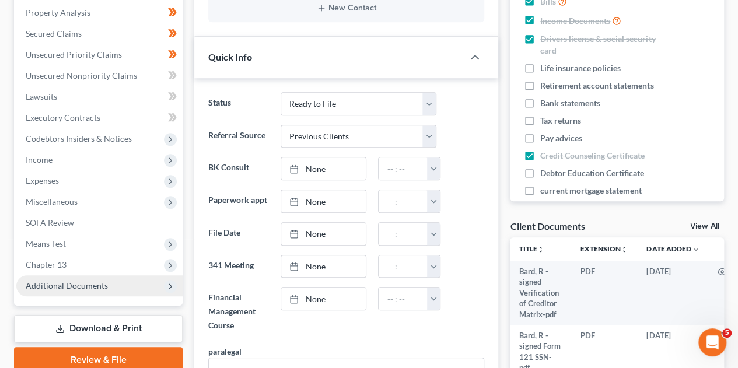
click at [88, 280] on span "Additional Documents" at bounding box center [67, 285] width 82 height 10
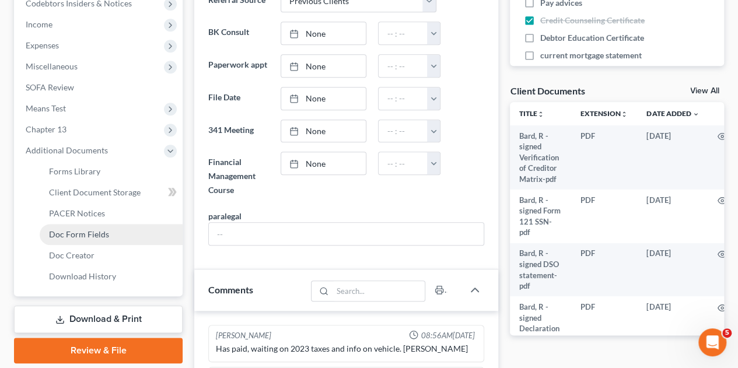
scroll to position [406, 0]
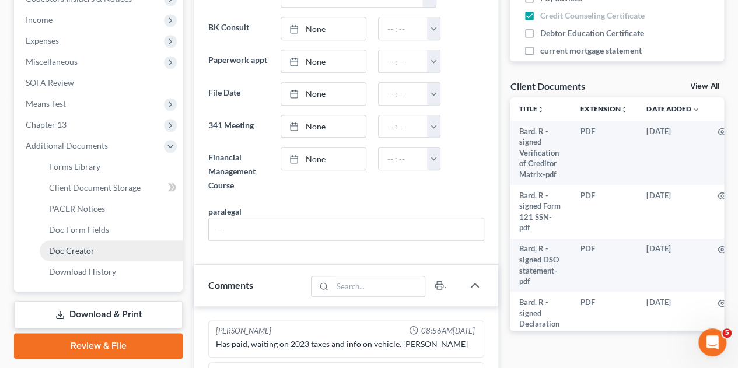
click at [73, 246] on span "Doc Creator" at bounding box center [71, 251] width 45 height 10
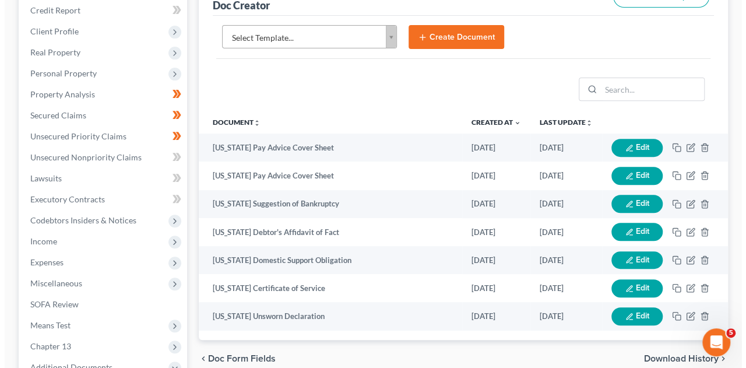
scroll to position [185, 0]
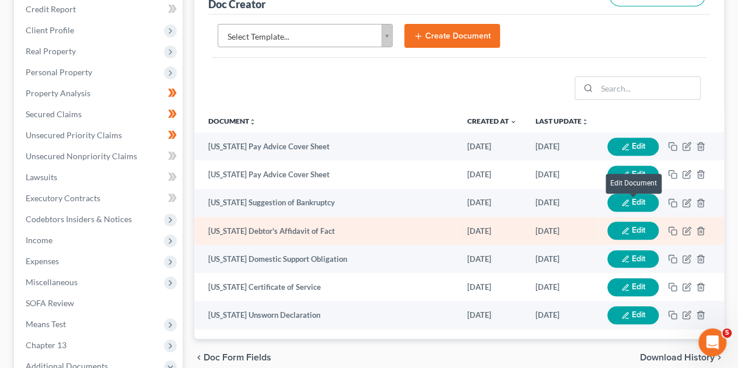
click at [629, 222] on button "Edit" at bounding box center [632, 231] width 51 height 18
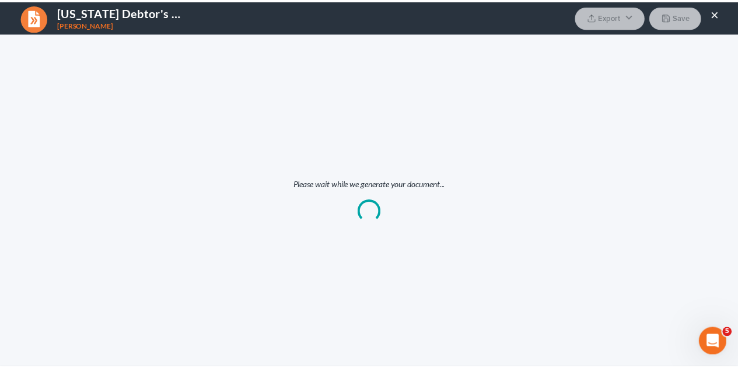
scroll to position [0, 0]
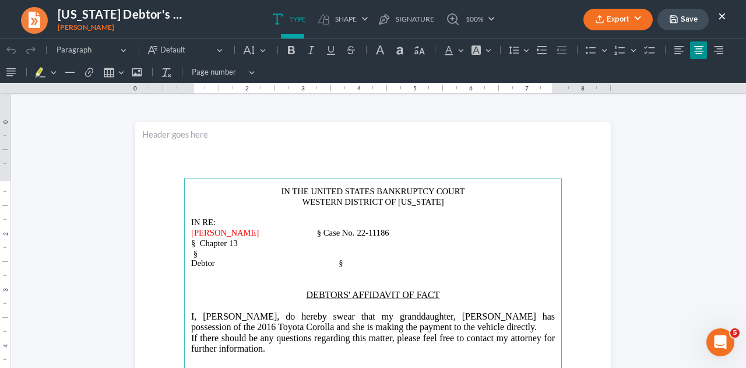
click at [724, 19] on button "×" at bounding box center [722, 16] width 8 height 14
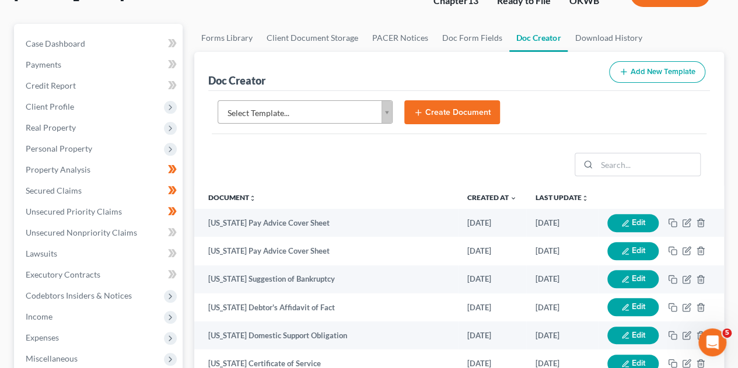
scroll to position [108, 0]
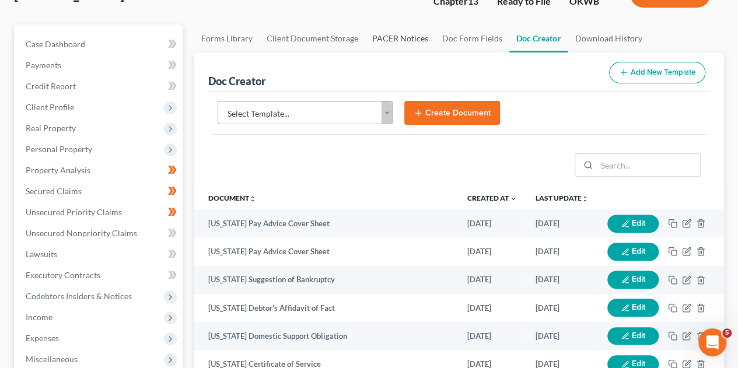
click at [416, 24] on link "PACER Notices" at bounding box center [400, 38] width 70 height 28
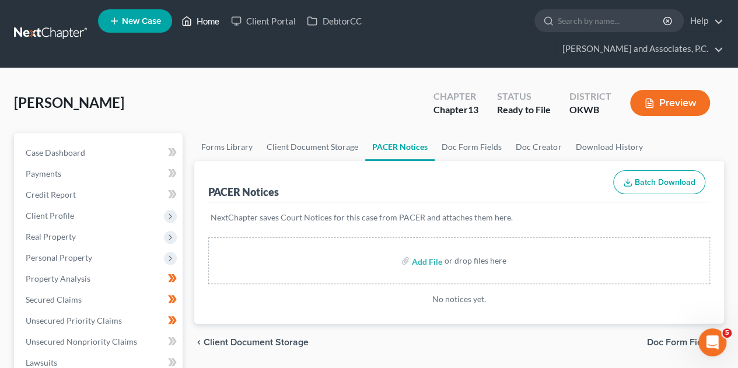
click at [210, 24] on link "Home" at bounding box center [201, 20] width 50 height 21
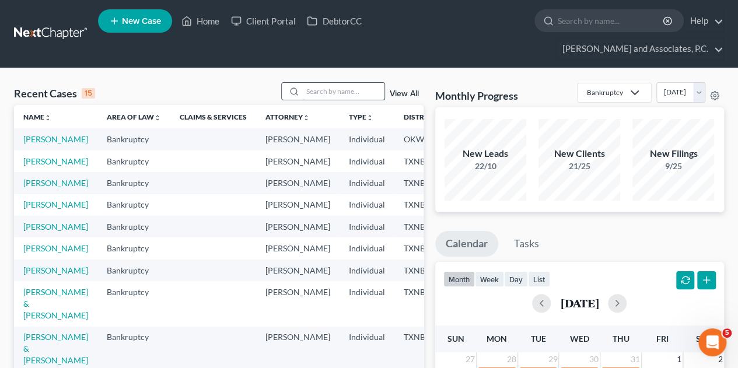
click at [321, 83] on input "search" at bounding box center [344, 91] width 82 height 17
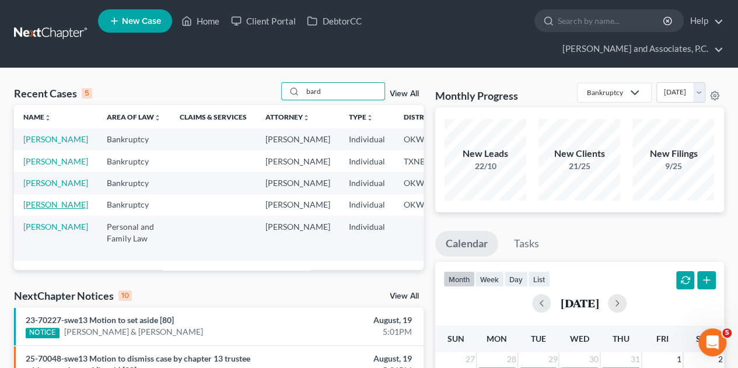
type input "bard"
click at [38, 209] on link "[PERSON_NAME]" at bounding box center [55, 204] width 65 height 10
select select "8"
select select "3"
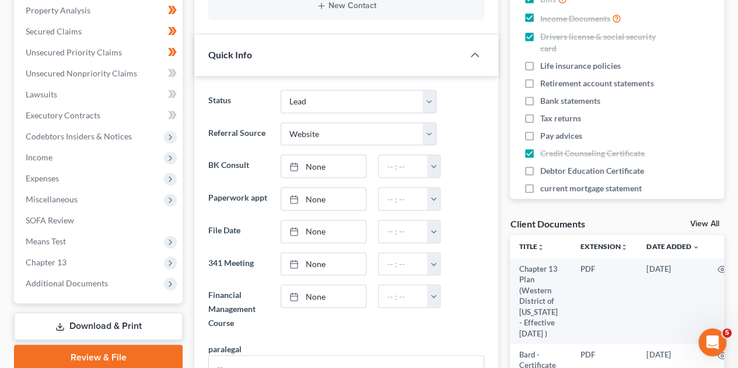
scroll to position [273, 0]
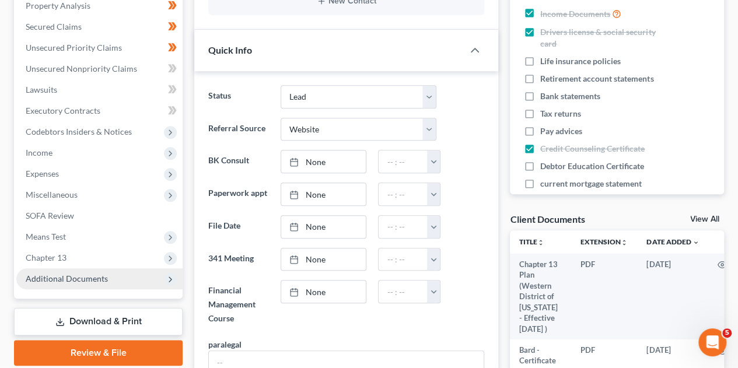
click at [82, 274] on span "Additional Documents" at bounding box center [67, 279] width 82 height 10
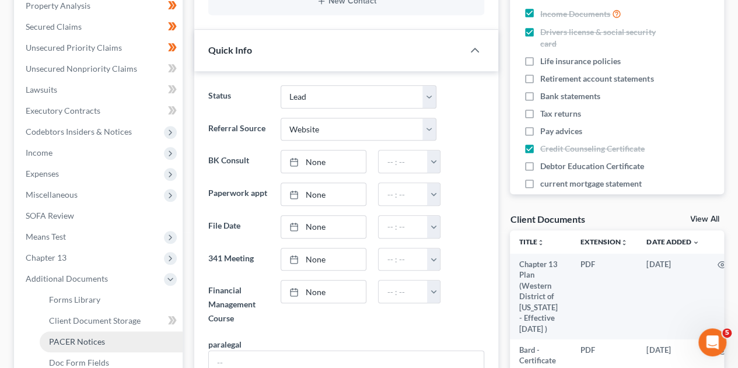
click at [77, 336] on span "PACER Notices" at bounding box center [77, 341] width 56 height 10
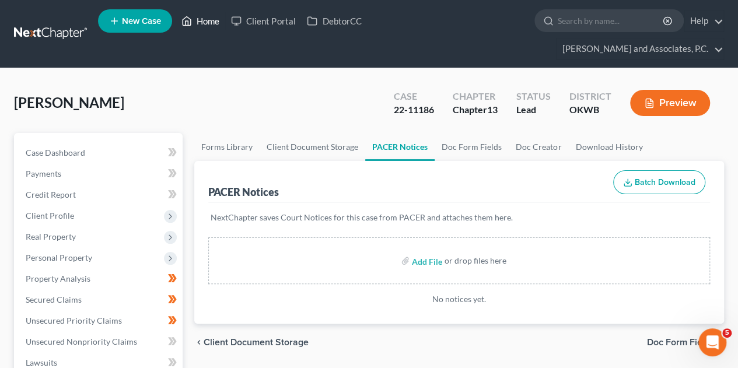
click at [208, 23] on link "Home" at bounding box center [201, 20] width 50 height 21
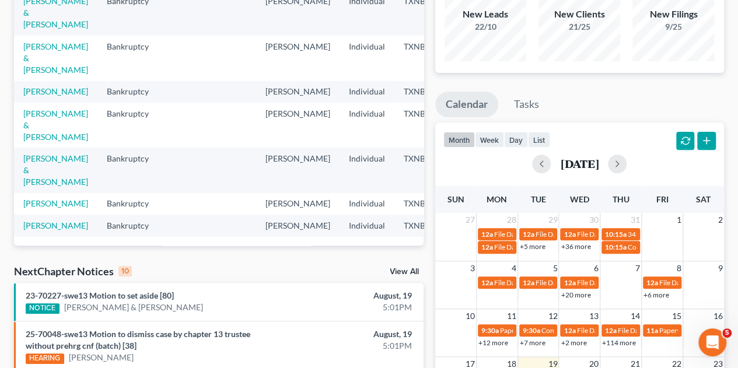
scroll to position [160, 0]
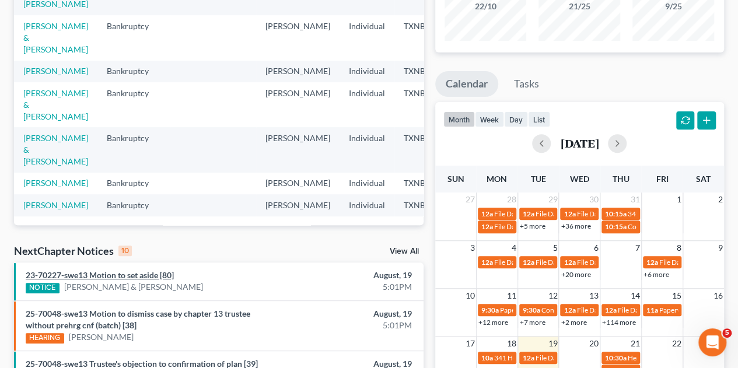
click at [113, 270] on link "23-70227-swe13 Motion to set aside [80]" at bounding box center [100, 275] width 148 height 10
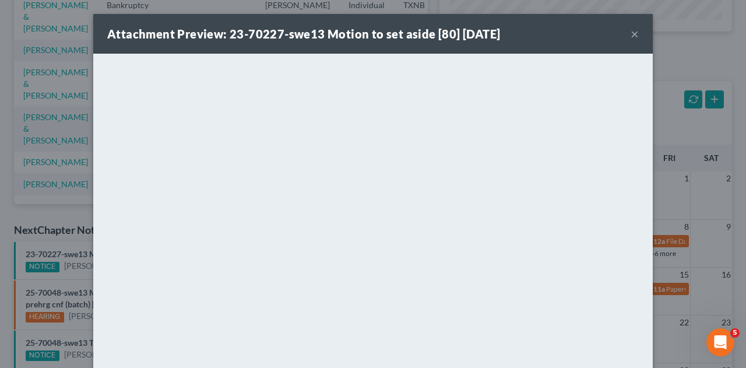
click at [631, 38] on button "×" at bounding box center [635, 34] width 8 height 14
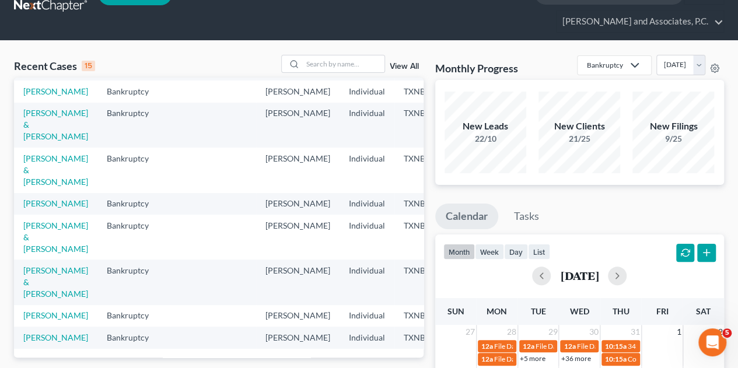
scroll to position [20, 0]
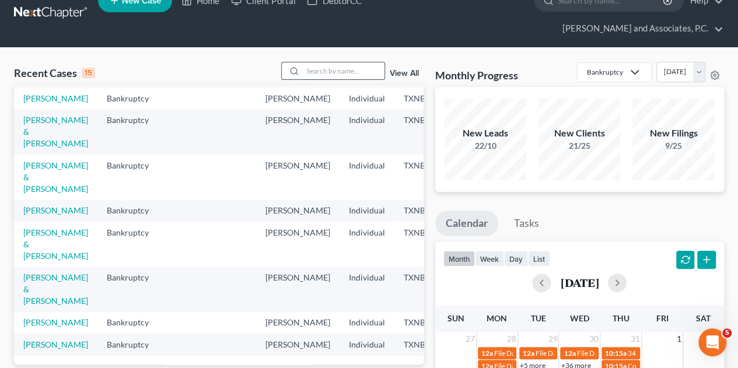
click at [331, 62] on input "search" at bounding box center [344, 70] width 82 height 17
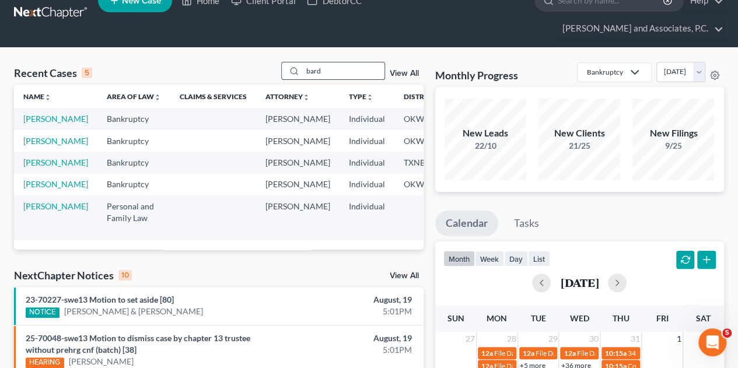
scroll to position [0, 0]
type input "bard"
click at [222, 191] on td at bounding box center [213, 185] width 86 height 22
click at [41, 136] on link "[PERSON_NAME]" at bounding box center [55, 141] width 65 height 10
select select "10"
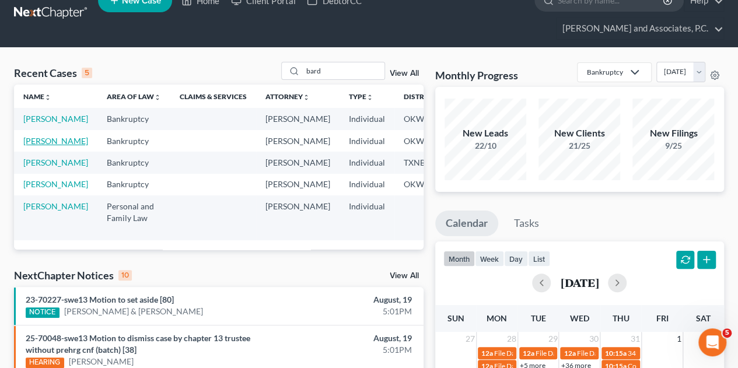
select select "1"
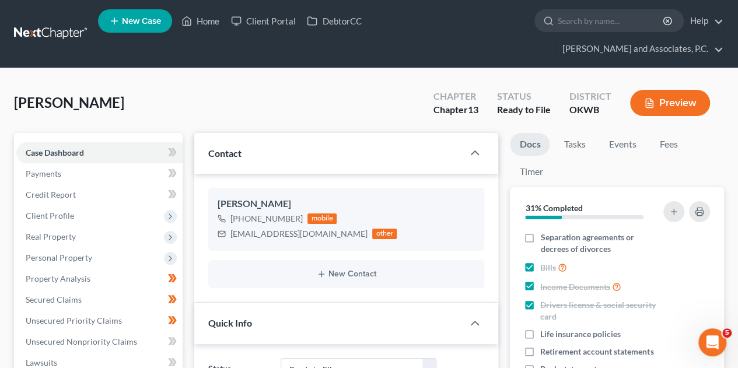
scroll to position [2862, 0]
click at [53, 211] on span "Client Profile" at bounding box center [50, 216] width 48 height 10
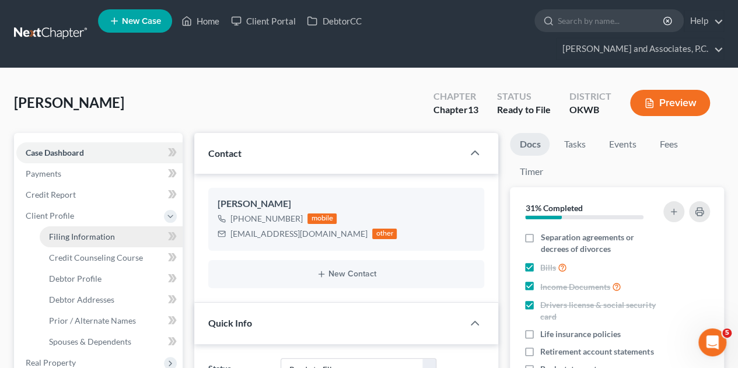
click at [72, 232] on span "Filing Information" at bounding box center [82, 237] width 66 height 10
select select "1"
select select "0"
select select "3"
select select "0"
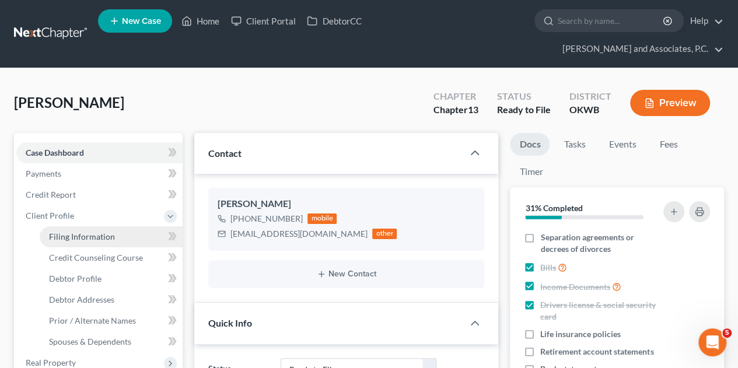
select select "37"
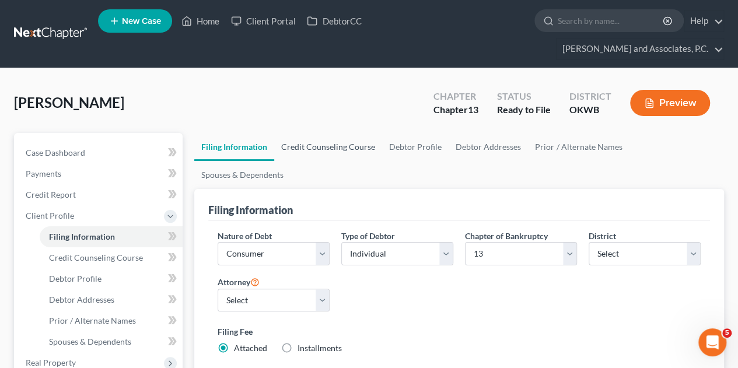
click at [342, 133] on link "Credit Counseling Course" at bounding box center [328, 147] width 108 height 28
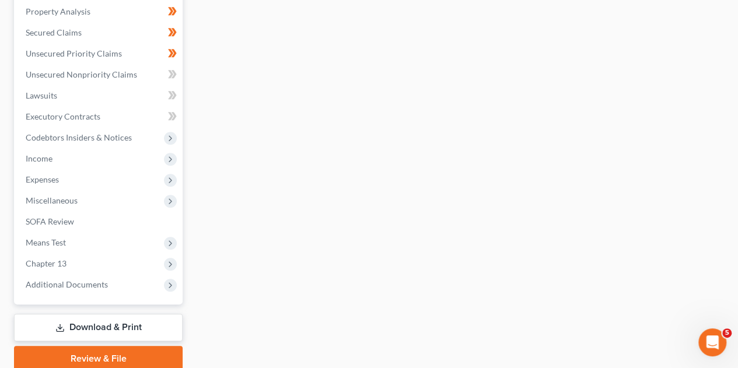
scroll to position [394, 0]
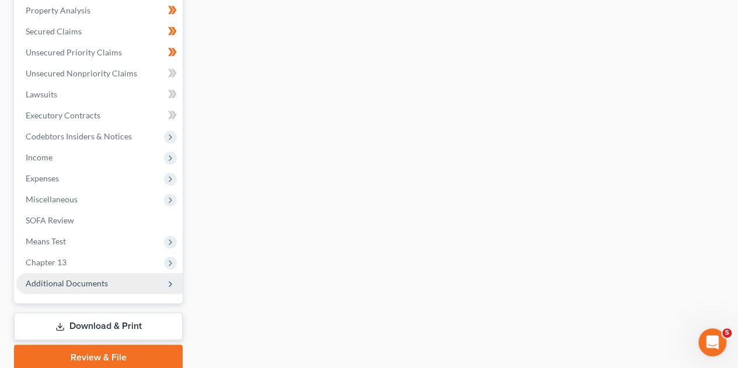
click at [62, 278] on span "Additional Documents" at bounding box center [67, 283] width 82 height 10
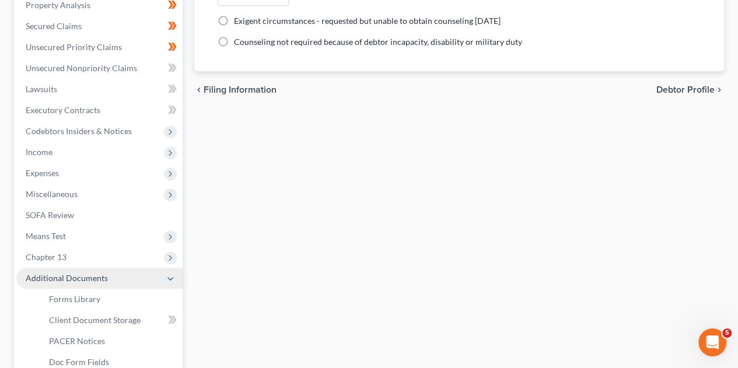
scroll to position [268, 0]
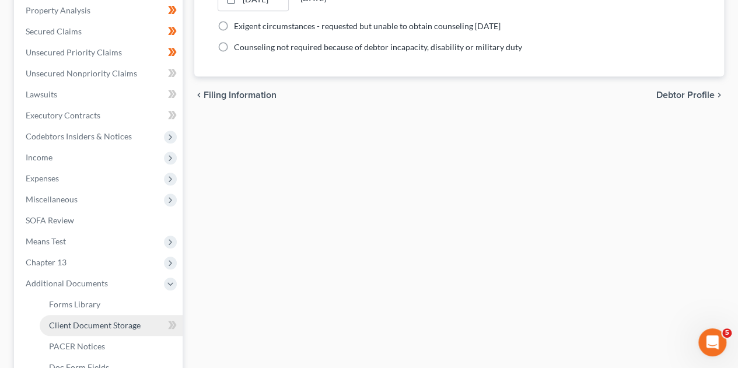
click at [69, 315] on link "Client Document Storage" at bounding box center [111, 325] width 143 height 21
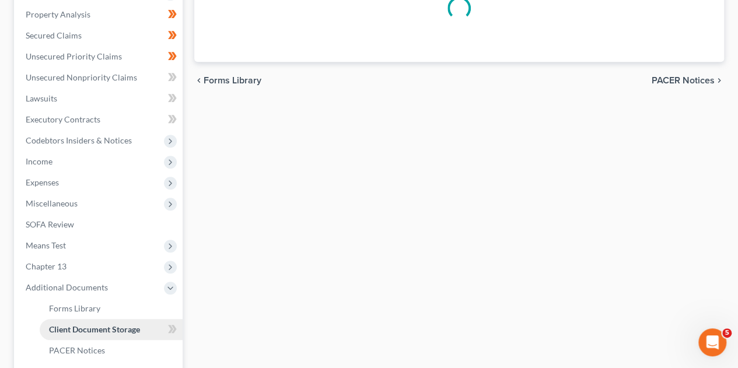
scroll to position [72, 0]
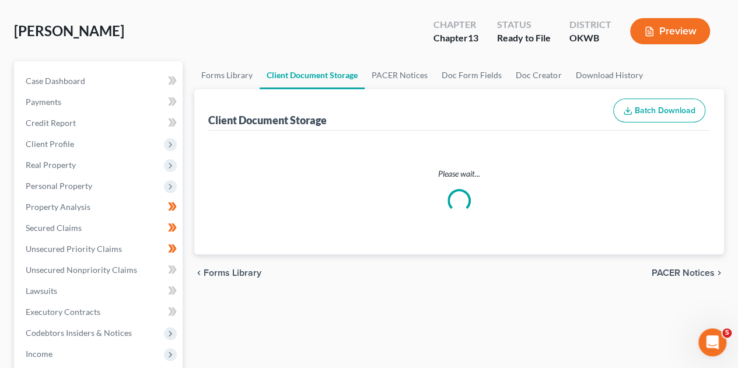
select select "3"
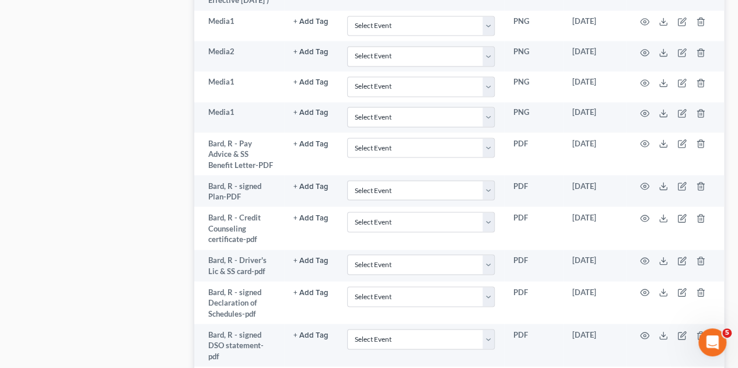
scroll to position [987, 0]
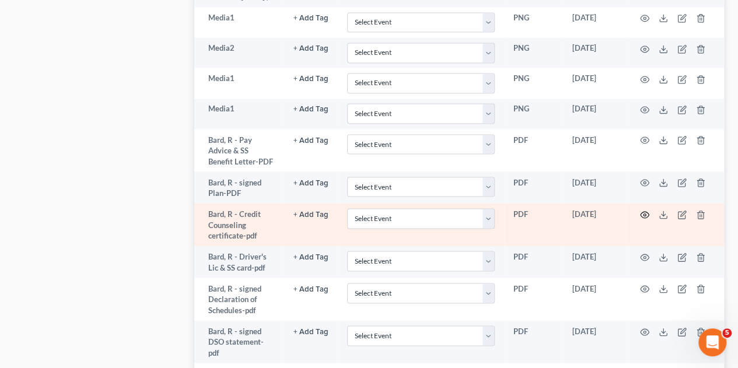
click at [643, 213] on circle "button" at bounding box center [644, 214] width 2 height 2
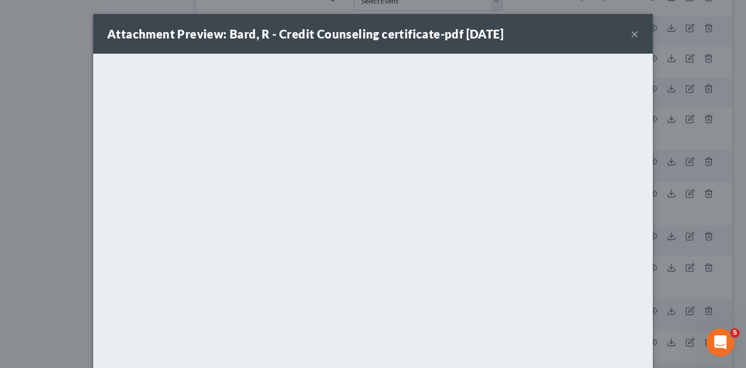
click at [631, 33] on button "×" at bounding box center [635, 34] width 8 height 14
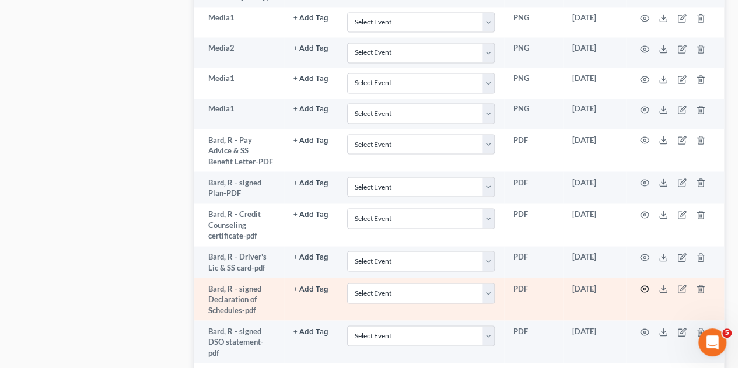
click at [643, 284] on icon "button" at bounding box center [644, 288] width 9 height 9
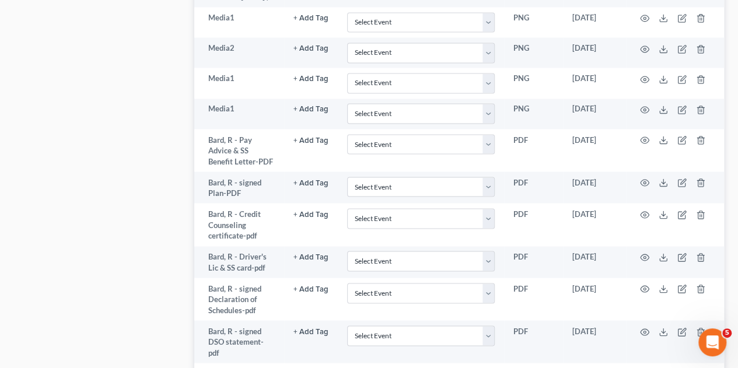
drag, startPoint x: 655, startPoint y: 204, endPoint x: 735, endPoint y: 141, distance: 101.4
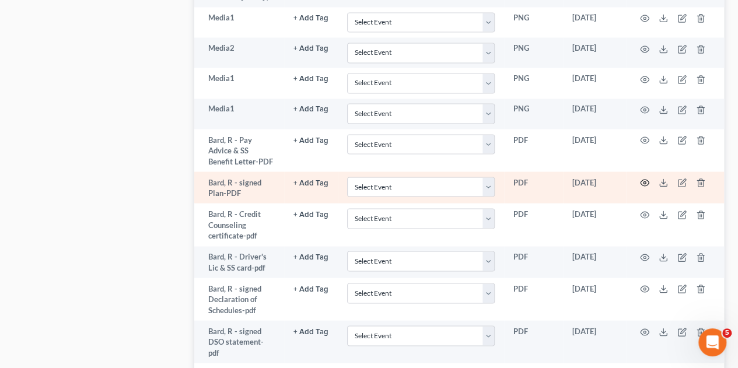
click at [643, 181] on circle "button" at bounding box center [644, 182] width 2 height 2
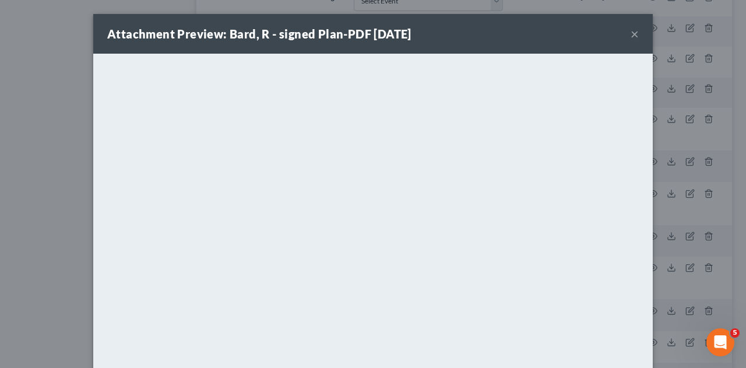
click at [631, 33] on button "×" at bounding box center [635, 34] width 8 height 14
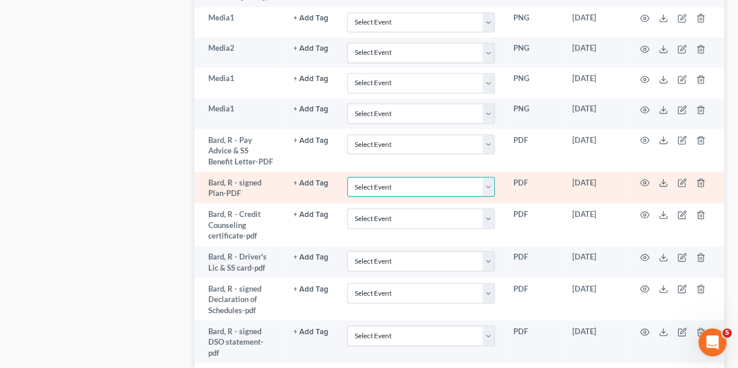
click at [489, 177] on select "Select Event Certificate of Credit Counseling (Debtor) Certificate of Credit Co…" at bounding box center [421, 187] width 148 height 20
select select "2"
click at [347, 177] on select "Select Event Certificate of Credit Counseling (Debtor) Certificate of Credit Co…" at bounding box center [421, 187] width 148 height 20
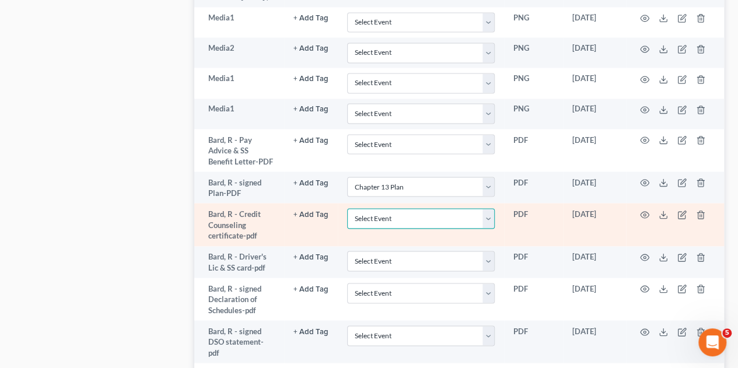
click at [489, 208] on select "Select Event Certificate of Credit Counseling (Debtor) Certificate of Credit Co…" at bounding box center [421, 218] width 148 height 20
select select "0"
click at [347, 208] on select "Select Event Certificate of Credit Counseling (Debtor) Certificate of Credit Co…" at bounding box center [421, 218] width 148 height 20
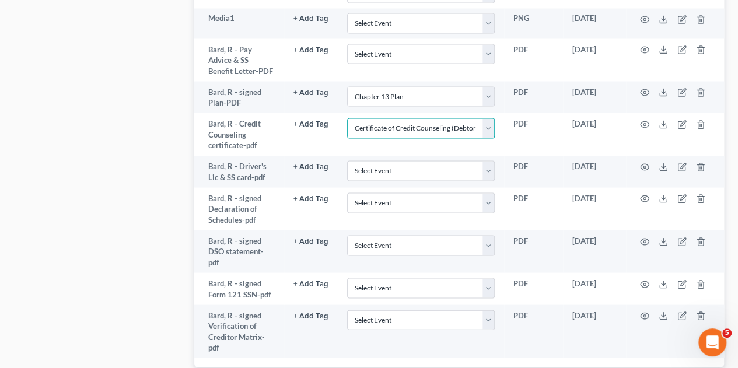
scroll to position [1084, 0]
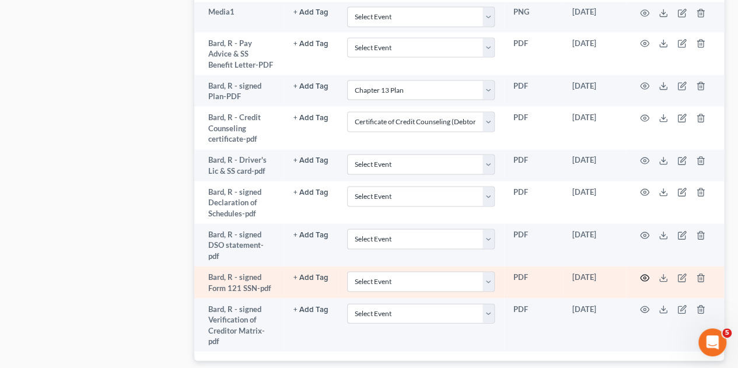
click at [645, 273] on icon "button" at bounding box center [644, 277] width 9 height 9
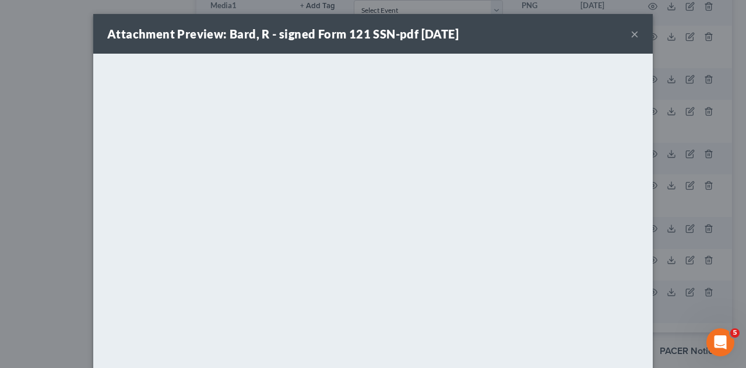
click at [40, 108] on div "Attachment Preview: Bard, R - signed Form 121 SSN-pdf [DATE] × <object ng-attr-…" at bounding box center [373, 184] width 746 height 368
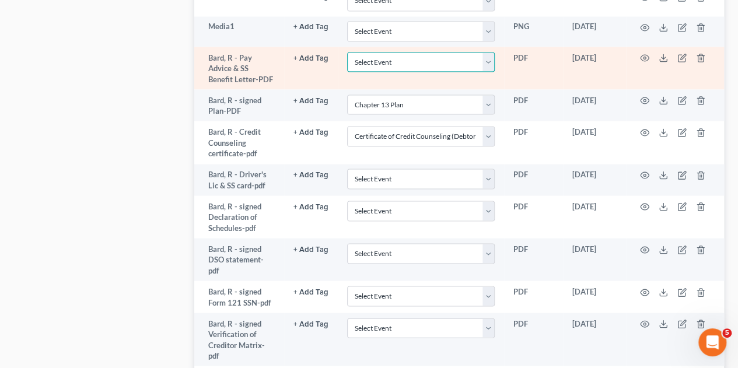
click at [489, 52] on select "Select Event Certificate of Credit Counseling (Debtor) Certificate of Credit Co…" at bounding box center [421, 62] width 148 height 20
select select "3"
click at [347, 52] on select "Select Event Certificate of Credit Counseling (Debtor) Certificate of Credit Co…" at bounding box center [421, 62] width 148 height 20
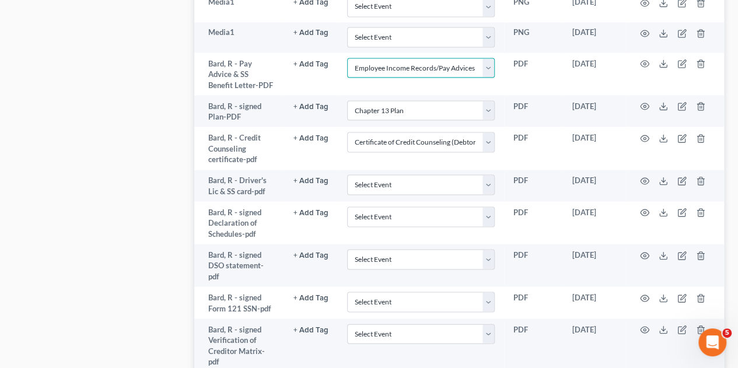
scroll to position [1063, 0]
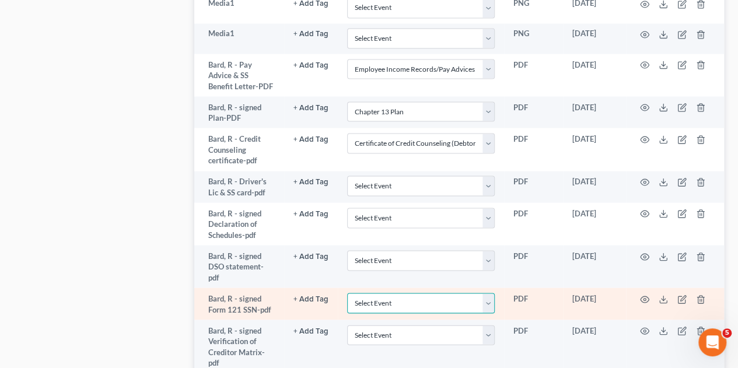
click at [489, 293] on select "Select Event Certificate of Credit Counseling (Debtor) Certificate of Credit Co…" at bounding box center [421, 303] width 148 height 20
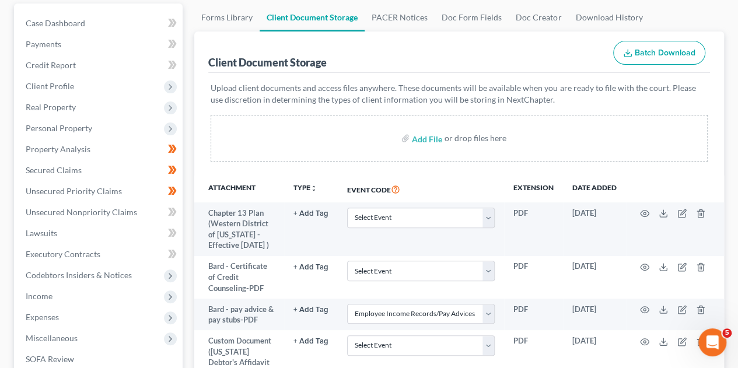
scroll to position [106, 0]
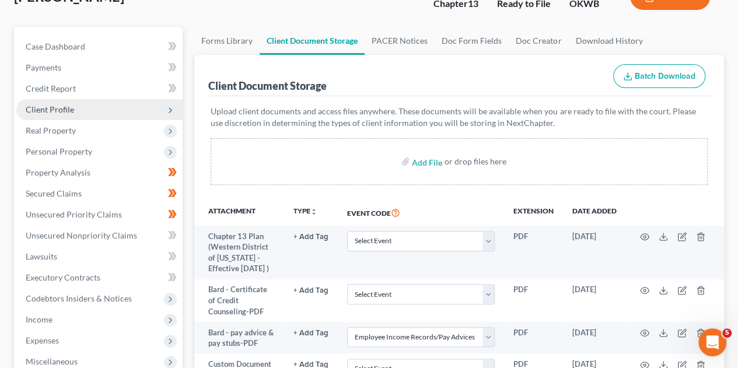
click at [57, 104] on span "Client Profile" at bounding box center [50, 109] width 48 height 10
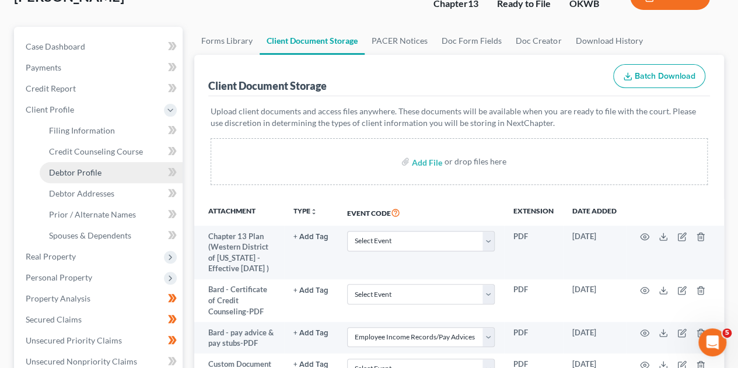
click at [68, 162] on link "Debtor Profile" at bounding box center [111, 172] width 143 height 21
select select "4"
select select "0"
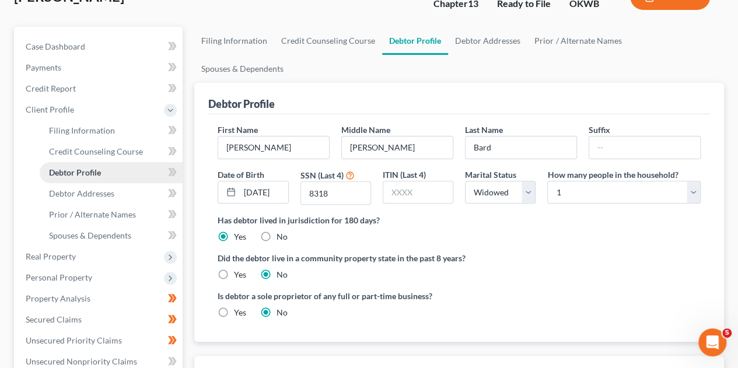
radio input "true"
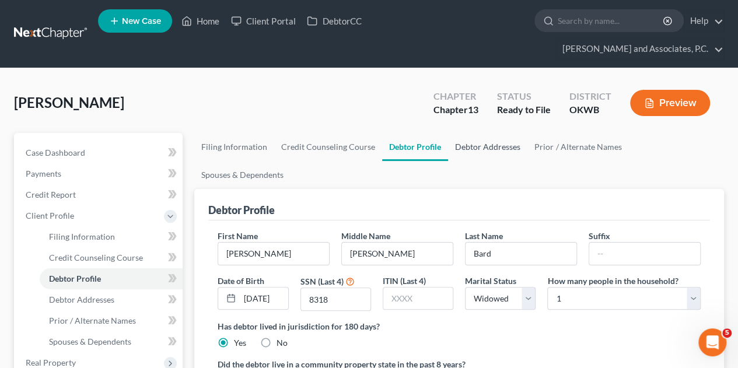
click at [498, 133] on link "Debtor Addresses" at bounding box center [487, 147] width 79 height 28
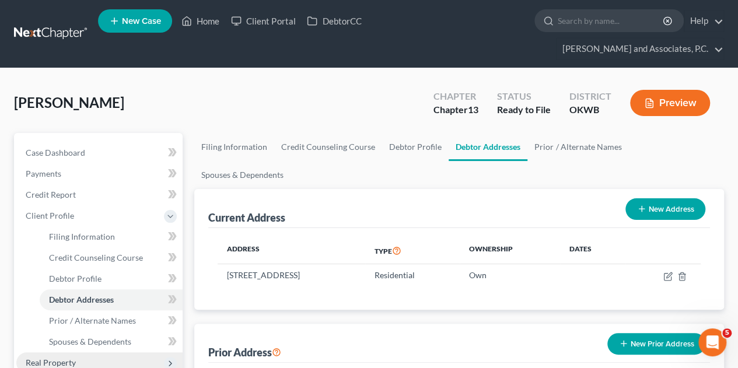
click at [70, 357] on span "Real Property" at bounding box center [51, 362] width 50 height 10
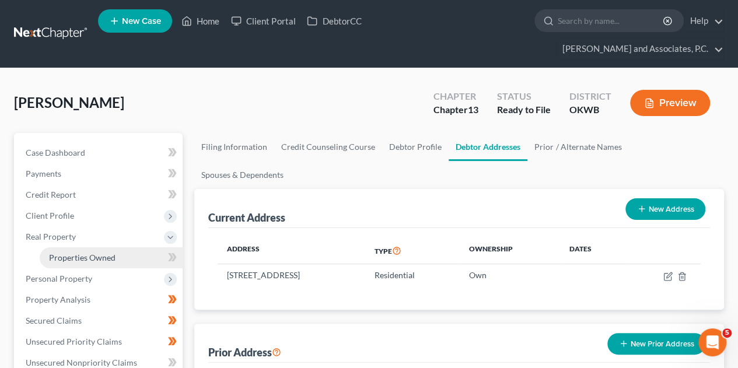
click at [71, 247] on link "Properties Owned" at bounding box center [111, 257] width 143 height 21
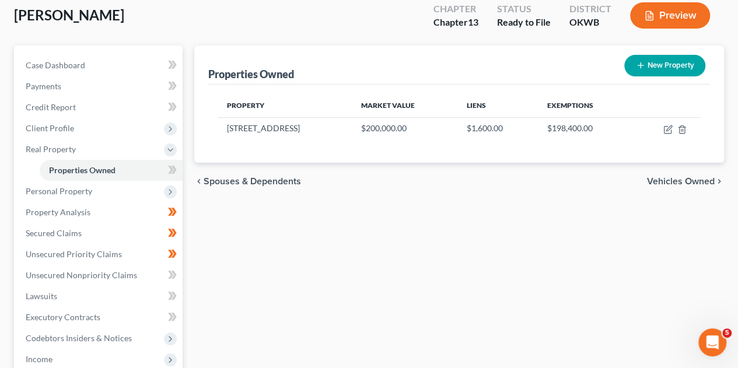
scroll to position [90, 0]
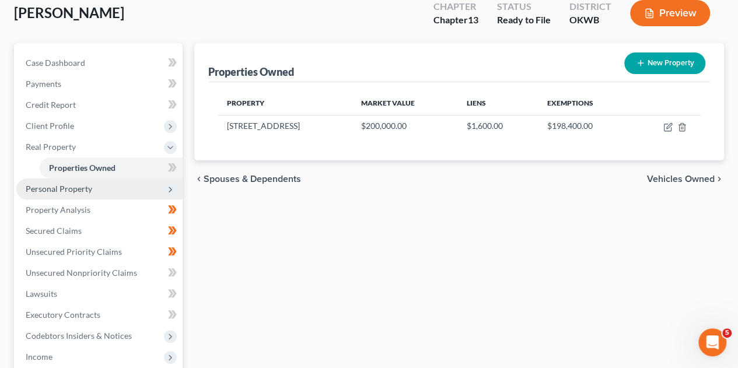
click at [82, 178] on span "Personal Property" at bounding box center [99, 188] width 166 height 21
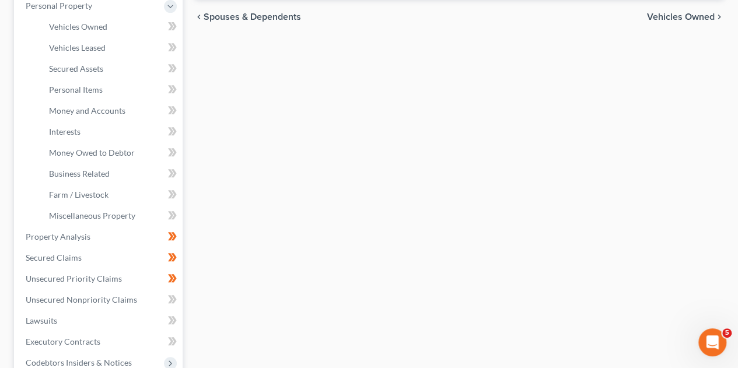
scroll to position [255, 0]
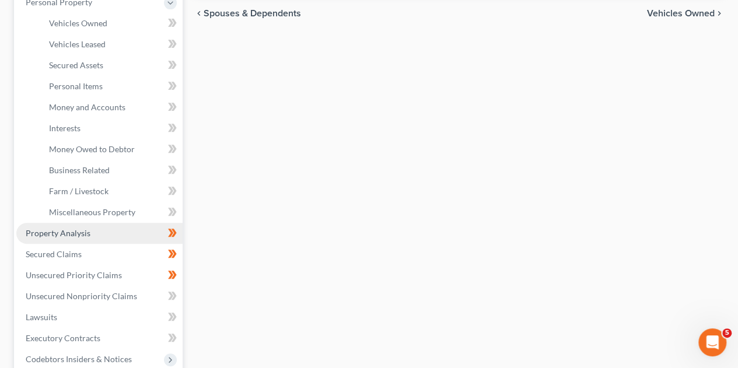
click at [83, 228] on span "Property Analysis" at bounding box center [58, 233] width 65 height 10
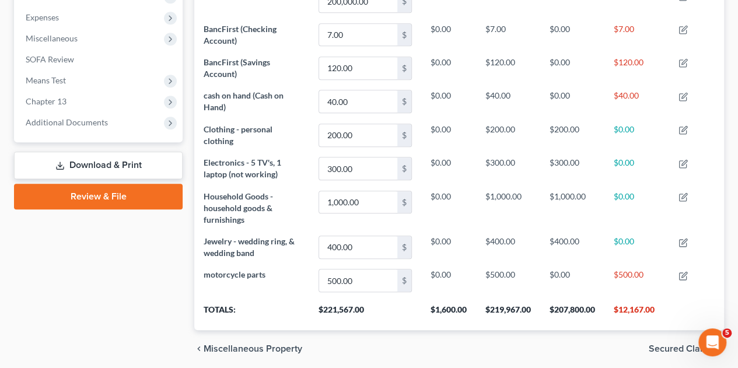
scroll to position [450, 0]
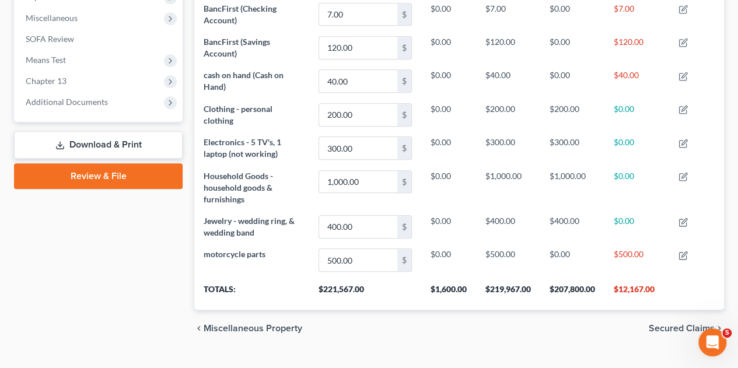
click at [679, 324] on span "Secured Claims" at bounding box center [681, 328] width 66 height 9
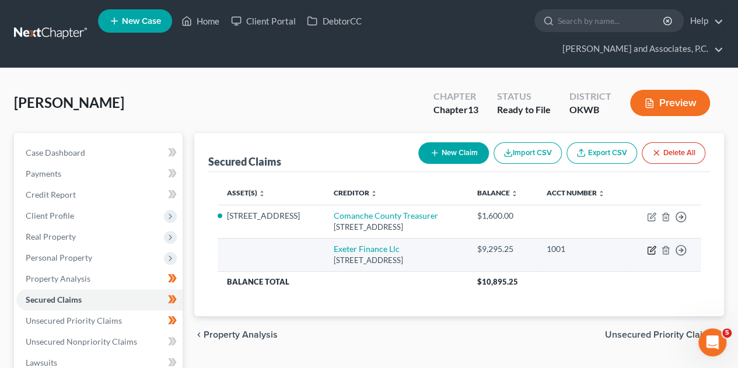
click at [647, 247] on icon "button" at bounding box center [650, 250] width 7 height 7
select select "45"
select select "0"
select select "3"
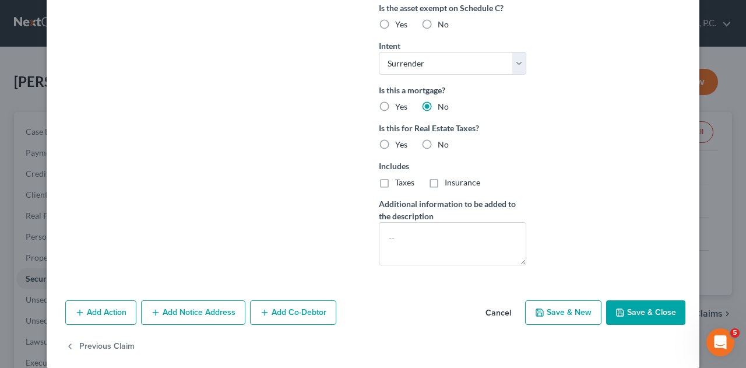
scroll to position [348, 0]
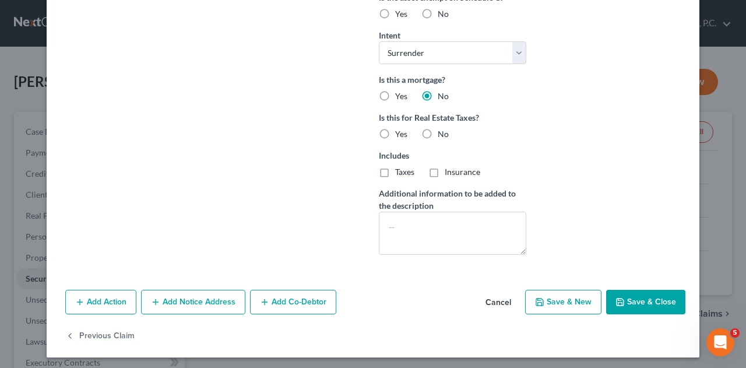
click at [653, 302] on button "Save & Close" at bounding box center [645, 302] width 79 height 24
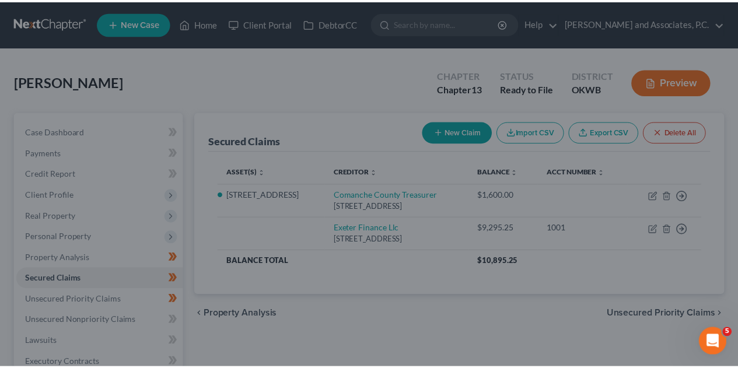
scroll to position [0, 0]
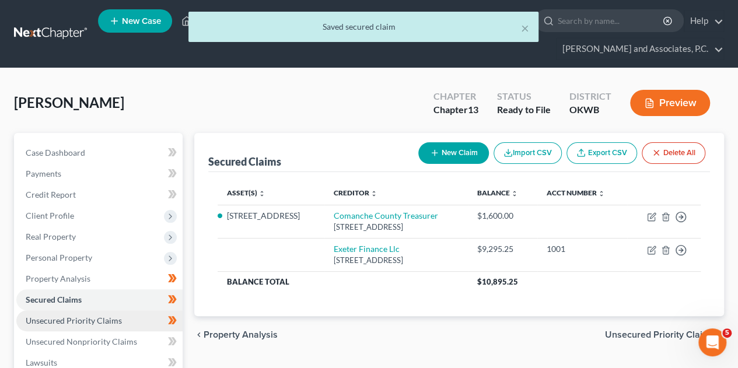
click at [116, 315] on span "Unsecured Priority Claims" at bounding box center [74, 320] width 96 height 10
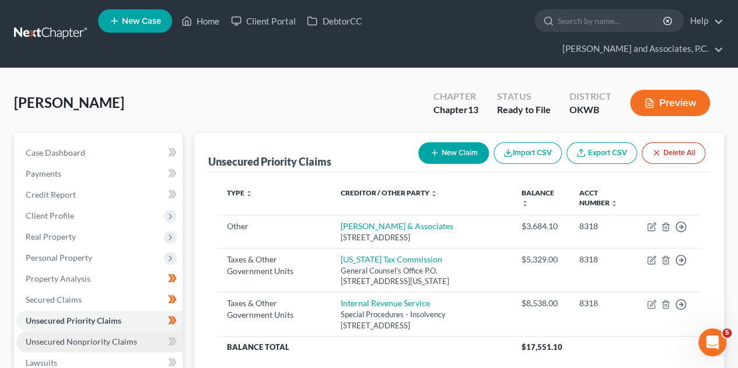
click at [80, 336] on span "Unsecured Nonpriority Claims" at bounding box center [81, 341] width 111 height 10
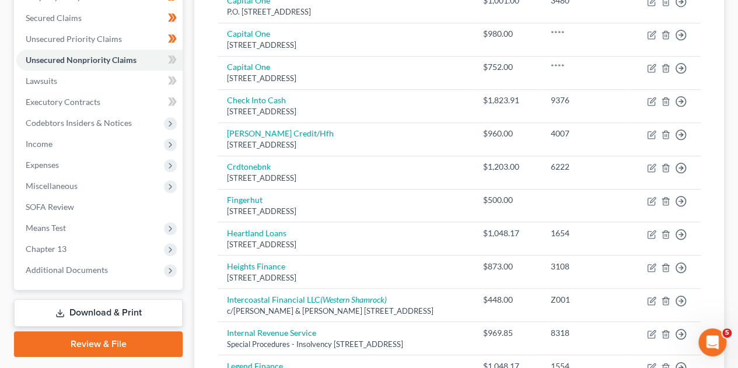
scroll to position [285, 0]
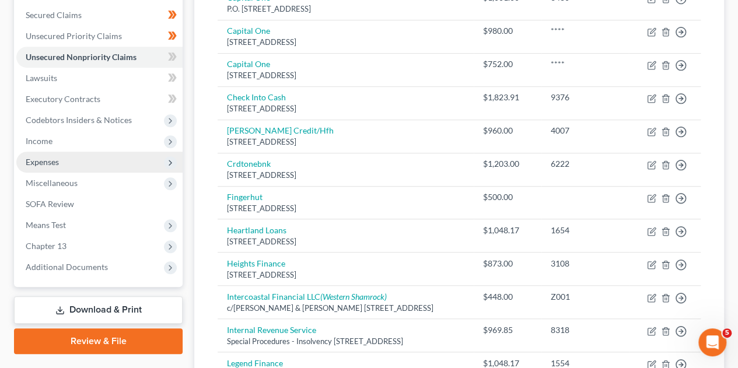
click at [57, 152] on span "Expenses" at bounding box center [99, 162] width 166 height 21
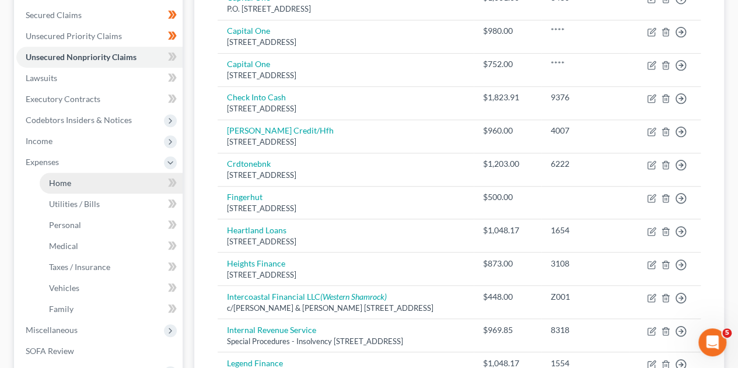
click at [59, 173] on link "Home" at bounding box center [111, 183] width 143 height 21
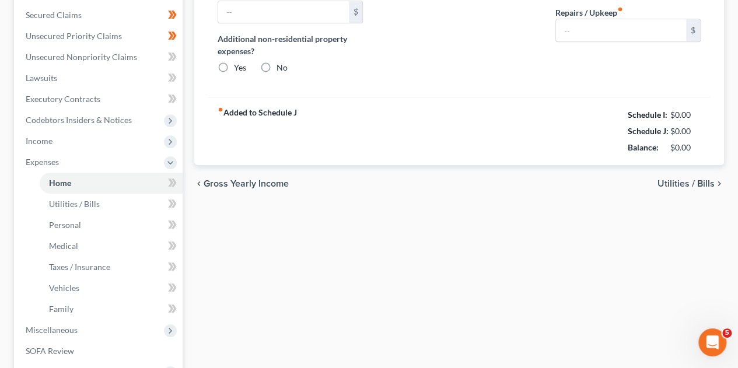
type input "0.00"
radio input "true"
type input "125.00"
type input "0.00"
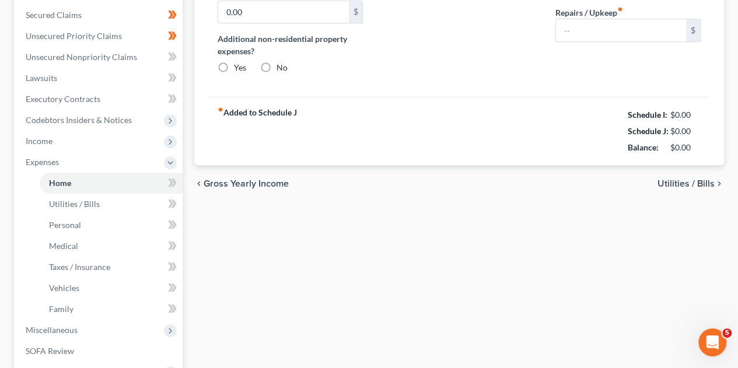
type input "0.00"
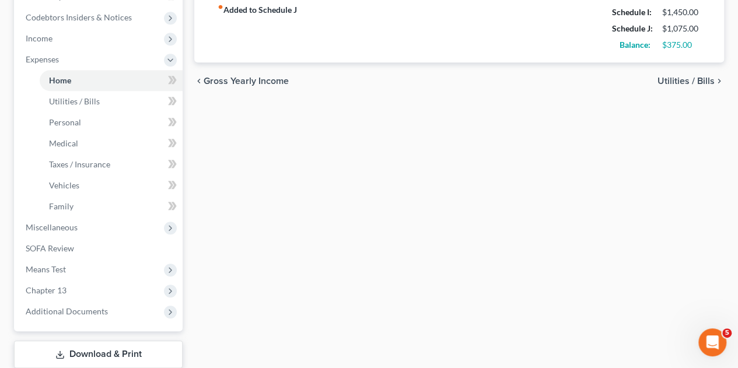
scroll to position [414, 0]
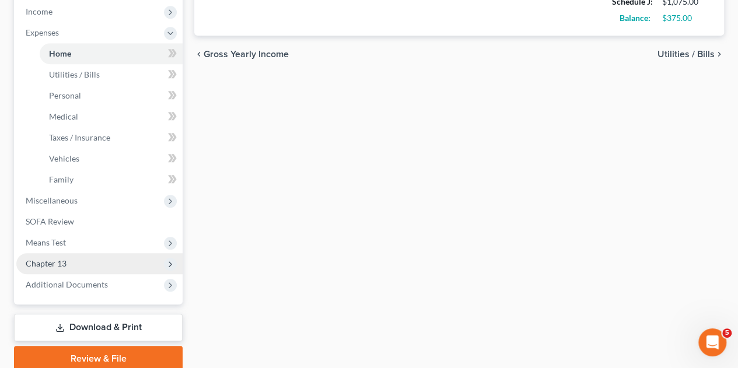
click at [57, 258] on span "Chapter 13" at bounding box center [46, 263] width 41 height 10
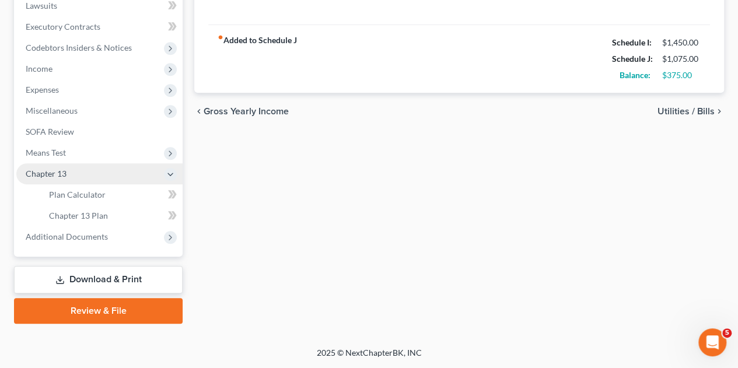
scroll to position [334, 0]
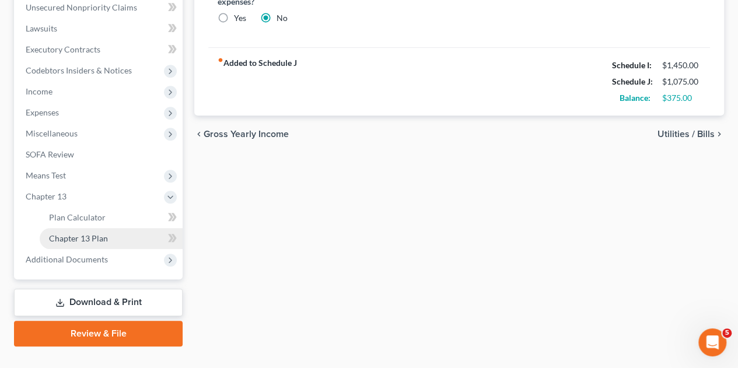
click at [73, 233] on span "Chapter 13 Plan" at bounding box center [78, 238] width 59 height 10
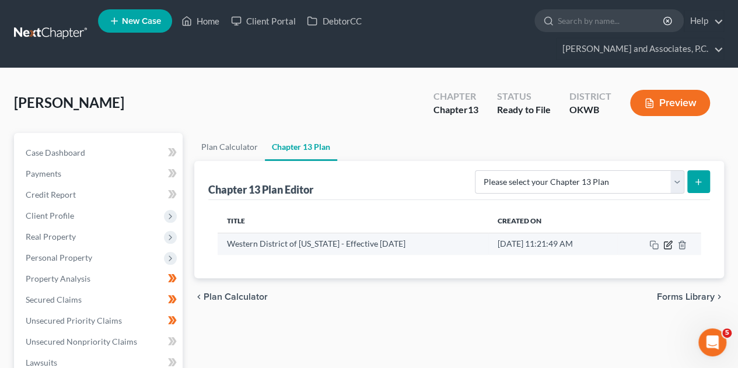
click at [666, 241] on icon "button" at bounding box center [668, 243] width 5 height 5
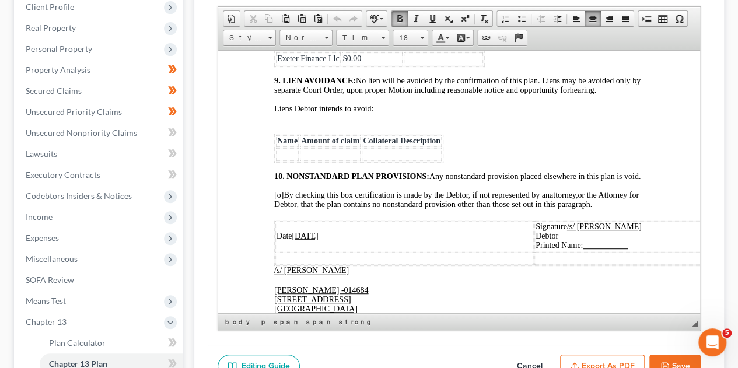
scroll to position [2536, 0]
click at [420, 65] on td at bounding box center [444, 58] width 80 height 13
click at [680, 355] on button "Save" at bounding box center [674, 367] width 51 height 24
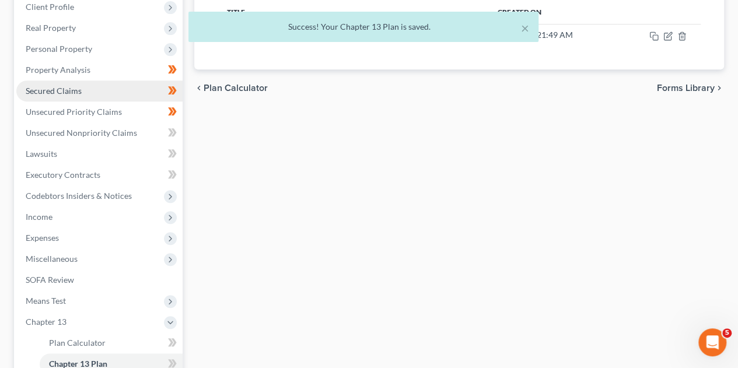
click at [55, 86] on span "Secured Claims" at bounding box center [54, 91] width 56 height 10
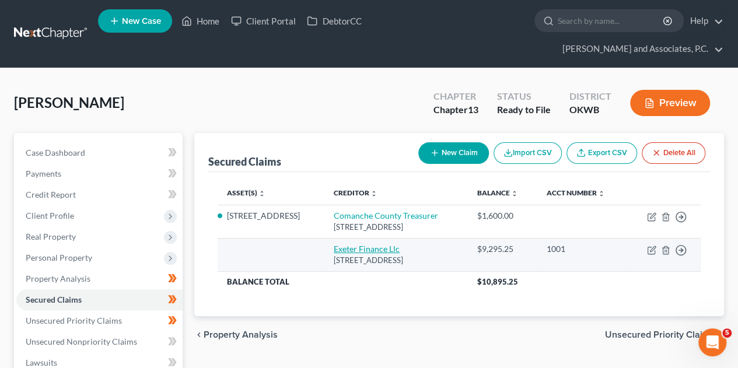
click at [334, 244] on link "Exeter Finance Llc" at bounding box center [367, 249] width 66 height 10
select select "45"
select select "0"
select select "3"
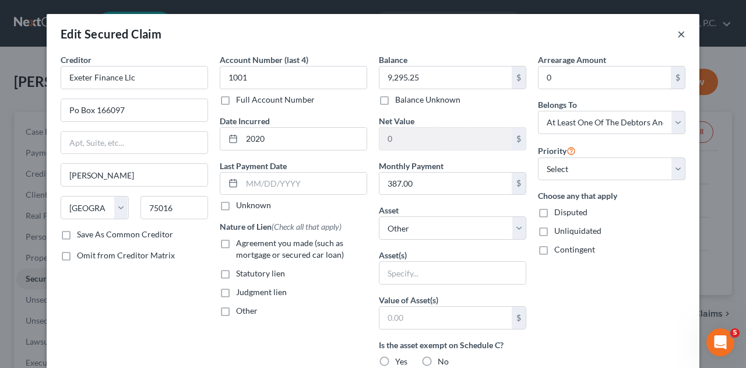
click at [678, 36] on button "×" at bounding box center [682, 34] width 8 height 14
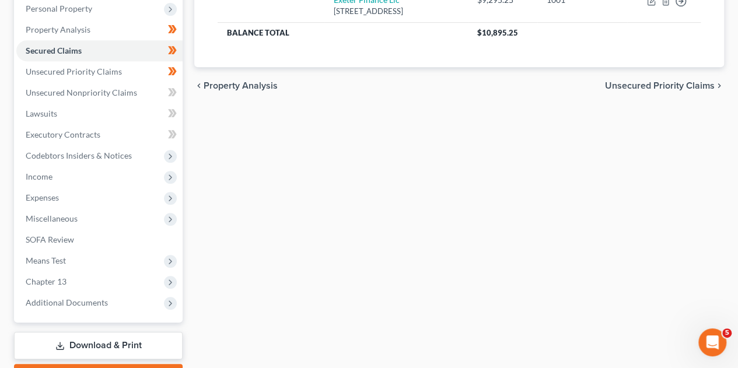
scroll to position [255, 0]
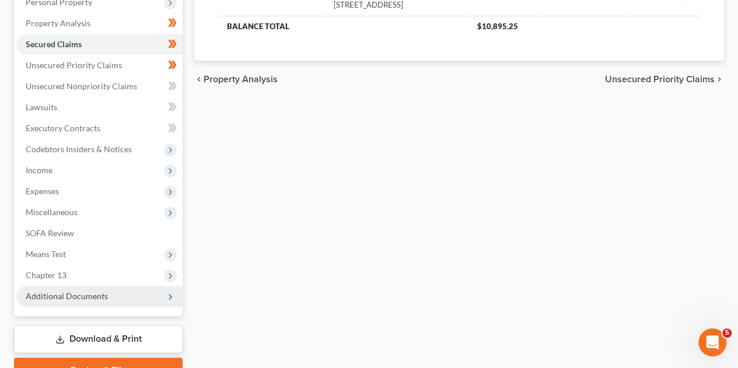
click at [64, 291] on span "Additional Documents" at bounding box center [67, 296] width 82 height 10
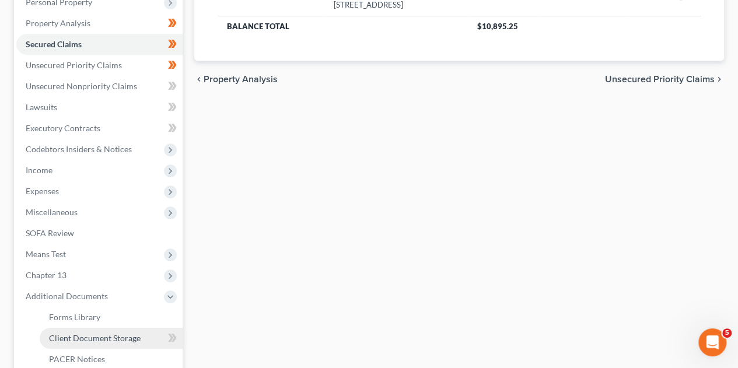
click at [64, 333] on span "Client Document Storage" at bounding box center [95, 338] width 92 height 10
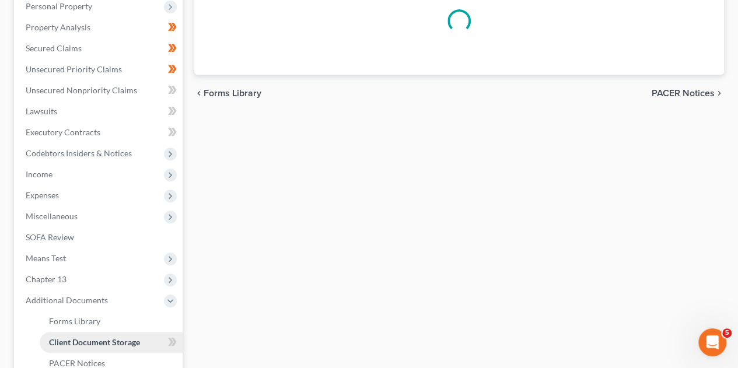
scroll to position [64, 0]
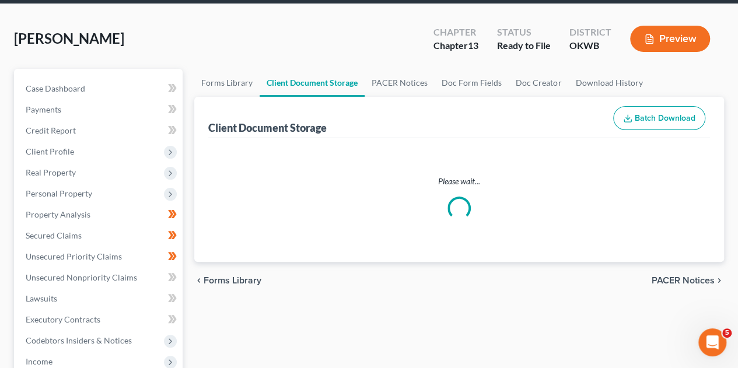
select select "3"
select select "2"
select select "0"
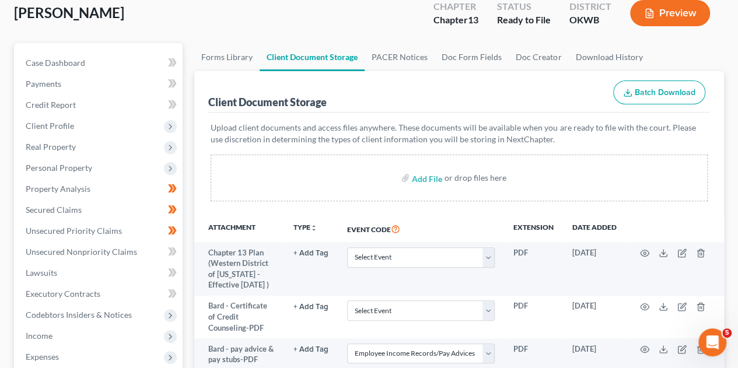
scroll to position [83, 0]
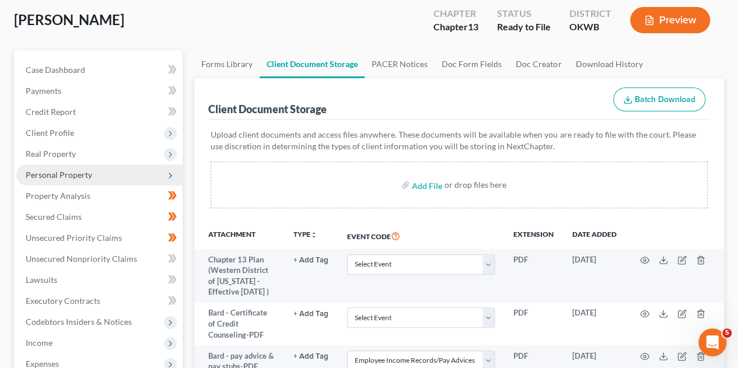
click at [54, 170] on span "Personal Property" at bounding box center [59, 175] width 66 height 10
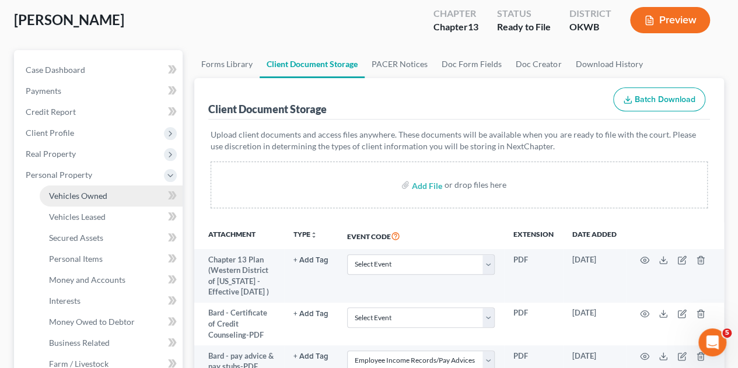
click at [53, 191] on span "Vehicles Owned" at bounding box center [78, 196] width 58 height 10
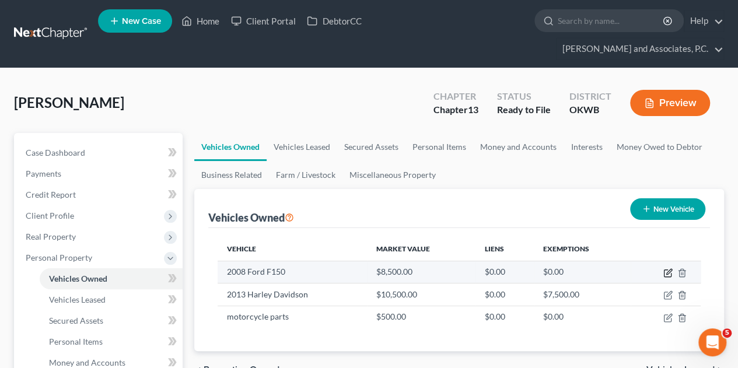
click at [665, 268] on icon "button" at bounding box center [667, 272] width 9 height 9
select select "1"
select select "18"
select select "1"
select select "0"
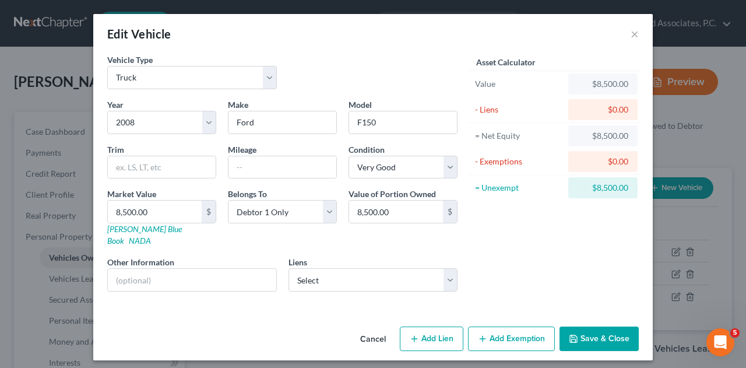
click at [600, 327] on button "Save & Close" at bounding box center [599, 339] width 79 height 24
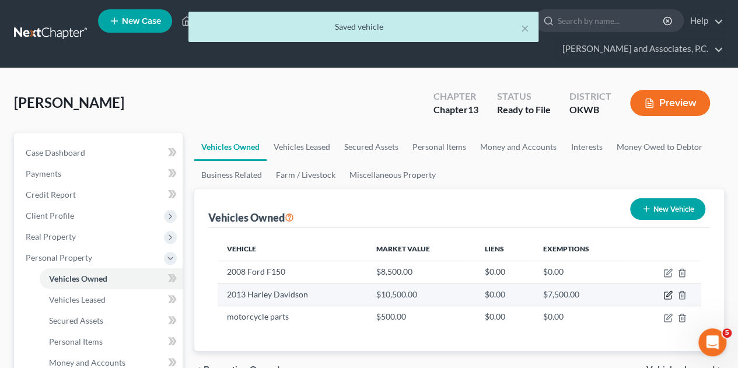
click at [667, 292] on icon "button" at bounding box center [668, 294] width 5 height 5
select select "7"
select select "13"
select select "3"
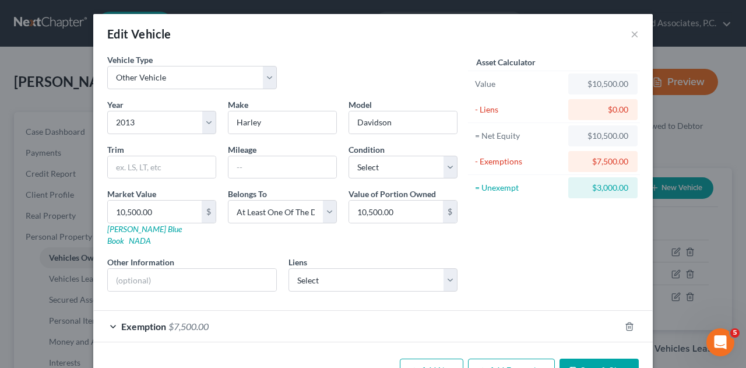
click at [585, 361] on button "Save & Close" at bounding box center [599, 371] width 79 height 24
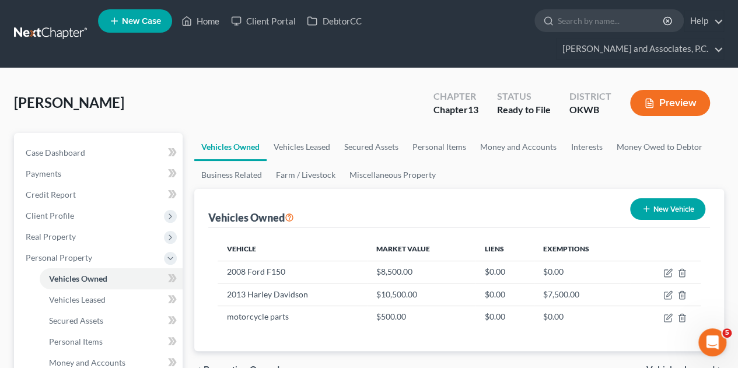
click at [668, 198] on button "New Vehicle" at bounding box center [667, 209] width 75 height 22
select select "0"
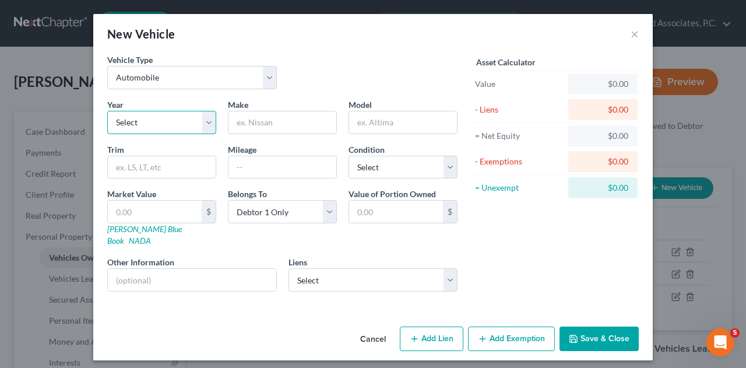
click at [211, 125] on select "Select 2026 2025 2024 2023 2022 2021 2020 2019 2018 2017 2016 2015 2014 2013 20…" at bounding box center [161, 122] width 109 height 23
select select "10"
click at [107, 111] on select "Select 2026 2025 2024 2023 2022 2021 2020 2019 2018 2017 2016 2015 2014 2013 20…" at bounding box center [161, 122] width 109 height 23
click at [250, 123] on input "text" at bounding box center [283, 122] width 108 height 22
type input "Toyota"
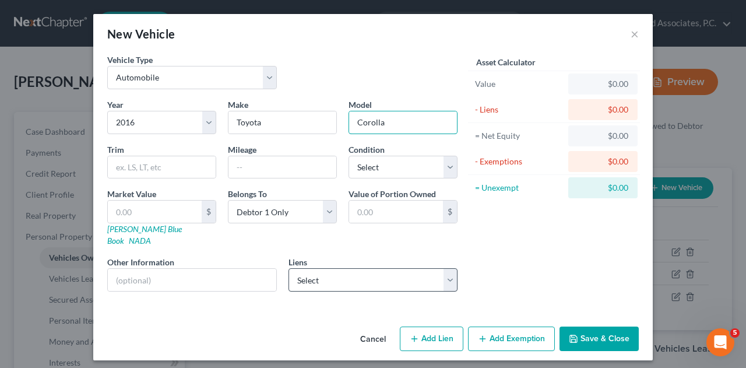
type input "Corolla"
click at [340, 268] on select "Select Exeter Finance Llc - $9,295.25" at bounding box center [374, 279] width 170 height 23
select select "45"
select select "3"
select select "0"
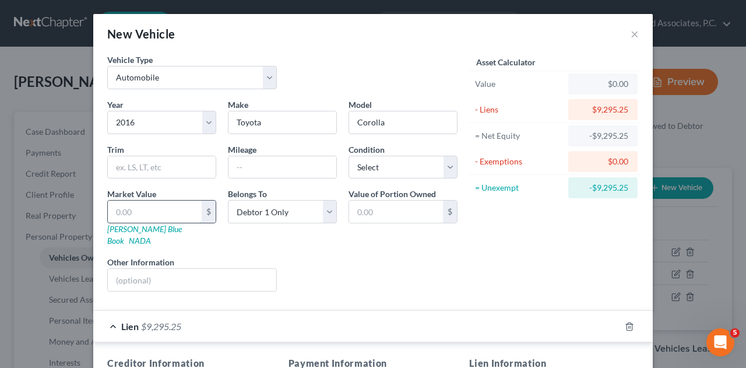
click at [154, 205] on input "text" at bounding box center [155, 212] width 94 height 22
type input "9"
type input "9.00"
type input "92"
type input "92.00"
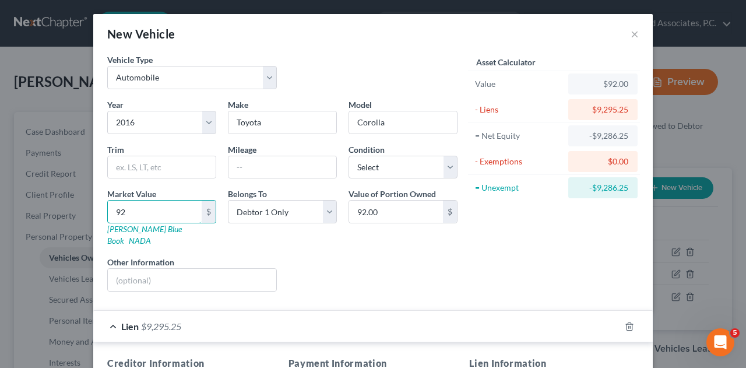
type input "929"
type input "929.00"
type input "9295"
type input "9,295.00"
type input "9,295.2"
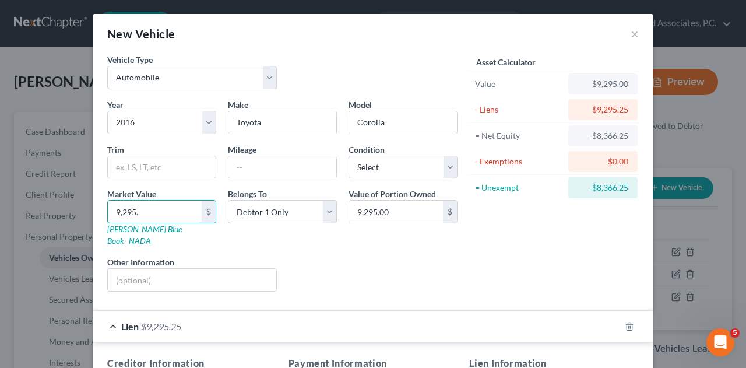
type input "9,295.20"
type input "9,295.25"
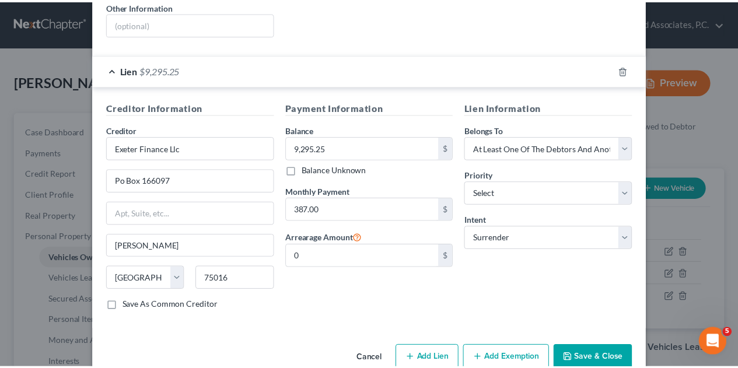
scroll to position [265, 0]
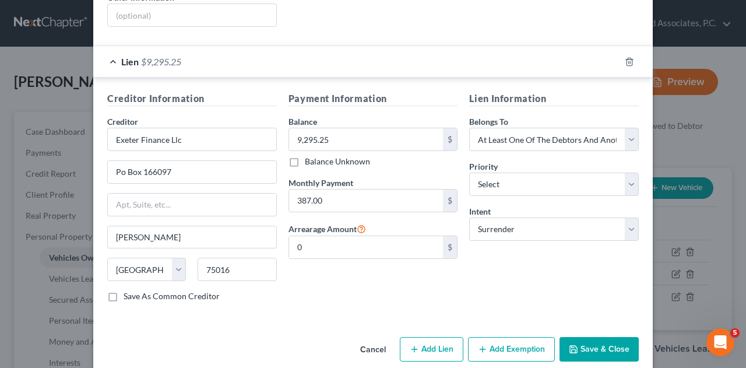
click at [598, 337] on button "Save & Close" at bounding box center [599, 349] width 79 height 24
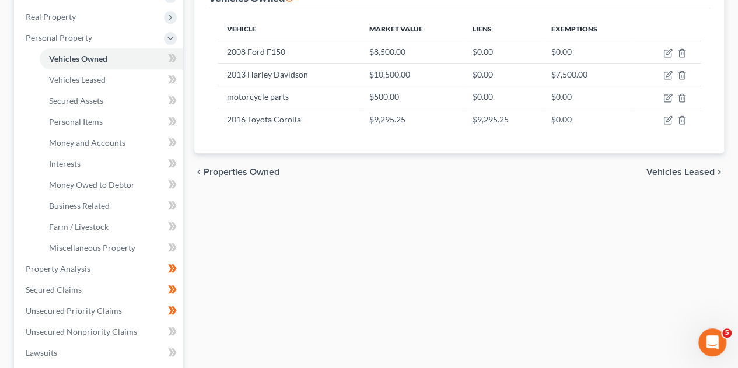
scroll to position [222, 0]
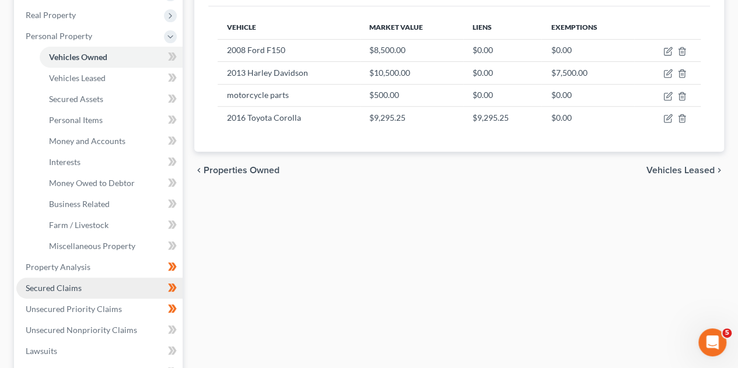
click at [67, 283] on span "Secured Claims" at bounding box center [54, 288] width 56 height 10
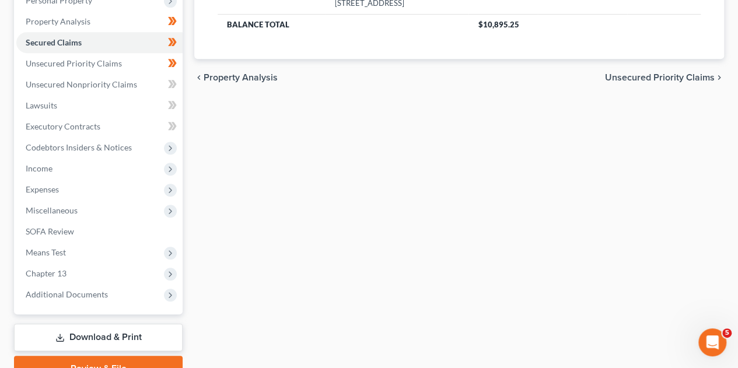
scroll to position [263, 0]
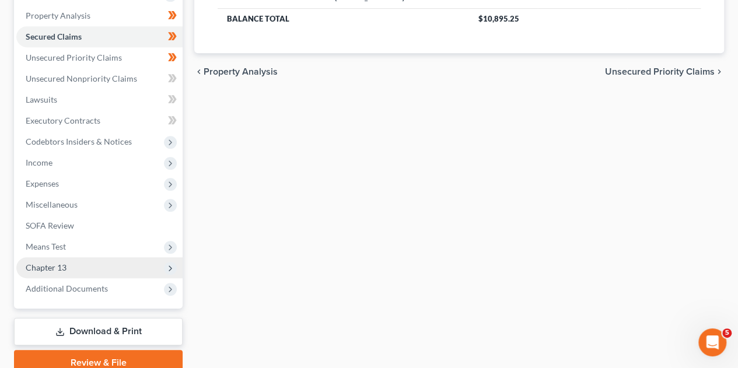
click at [52, 262] on span "Chapter 13" at bounding box center [46, 267] width 41 height 10
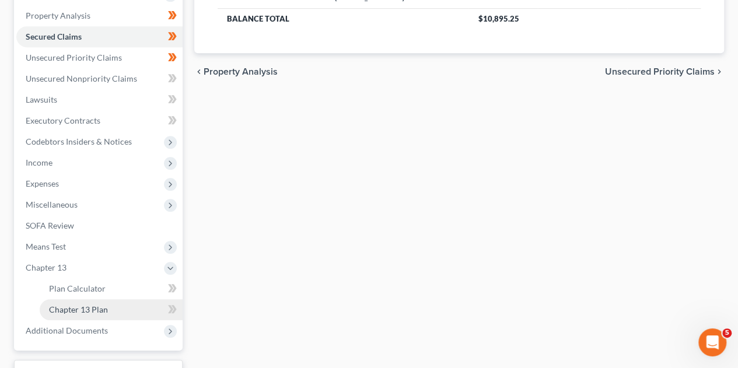
click at [54, 304] on span "Chapter 13 Plan" at bounding box center [78, 309] width 59 height 10
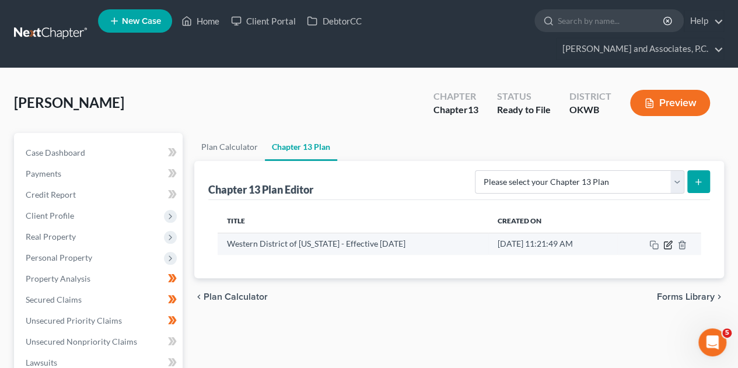
click at [667, 241] on icon "button" at bounding box center [668, 243] width 5 height 5
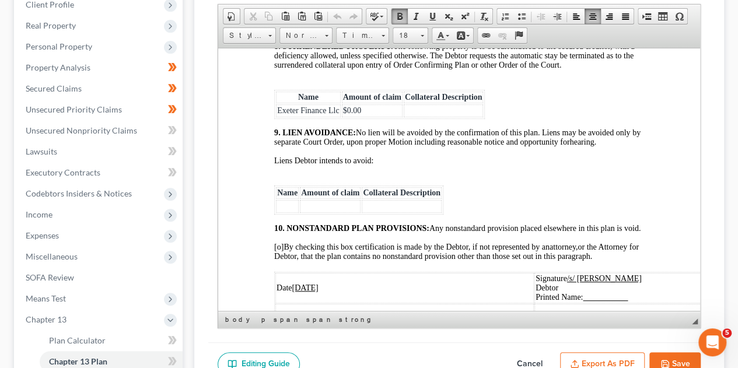
scroll to position [2482, 0]
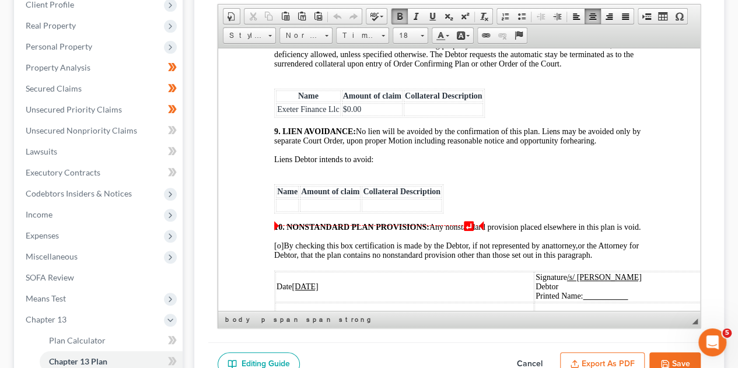
click at [381, 115] on td "$0.00" at bounding box center [372, 109] width 61 height 13
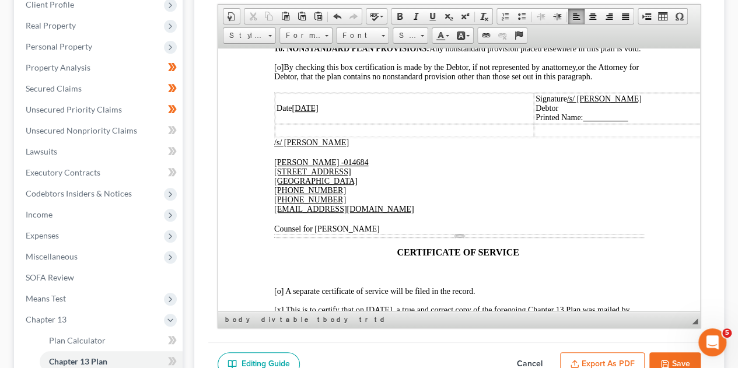
scroll to position [2709, 0]
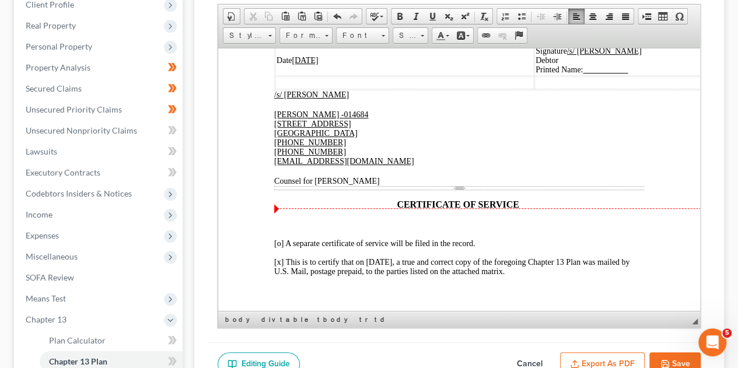
click at [661, 75] on td "Signature /s/ [PERSON_NAME] Debtor Printed Name:" at bounding box center [653, 60] width 238 height 30
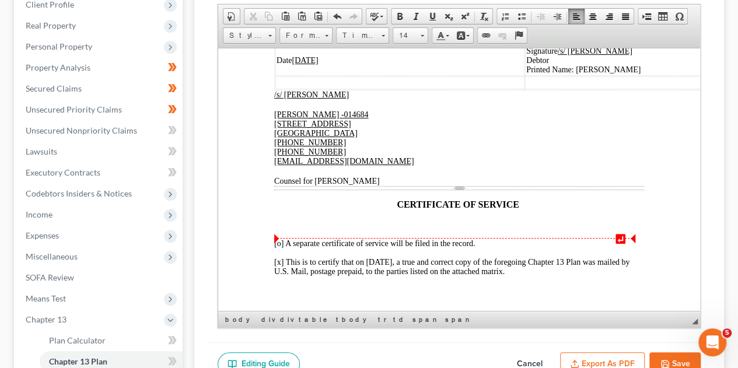
click at [436, 185] on div "[STREET_ADDRESS] 940-723-0099 [PHONE_NUMBER] [EMAIL_ADDRESS][DOMAIN_NAME] Couns…" at bounding box center [459, 152] width 370 height 66
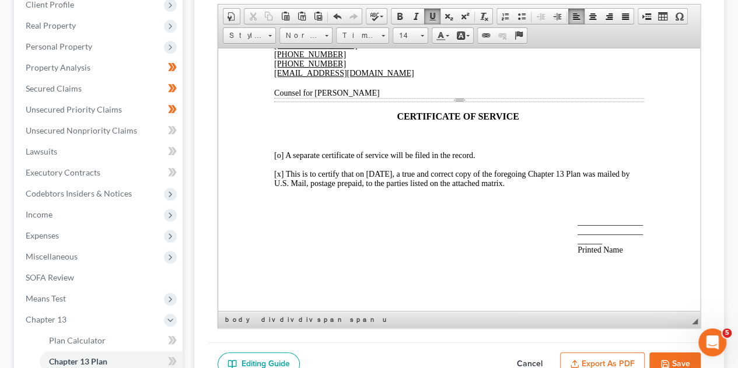
scroll to position [2824, 0]
click at [388, 187] on span "[x] This is to certify that on [DATE], a true and correct copy of the foregoing…" at bounding box center [451, 178] width 355 height 18
click at [577, 217] on span "______________________________________ Printed Name" at bounding box center [609, 235] width 65 height 37
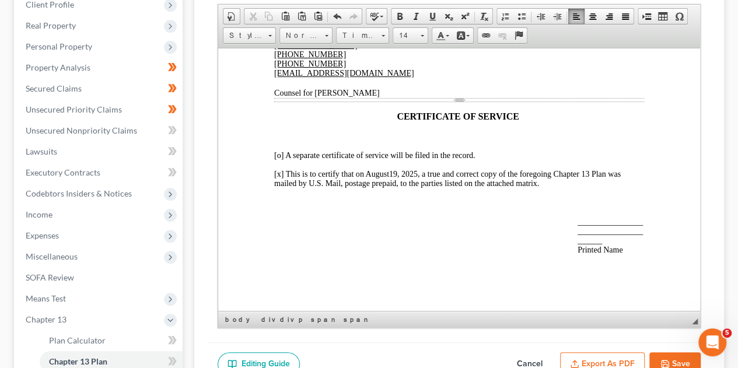
scroll to position [2890, 0]
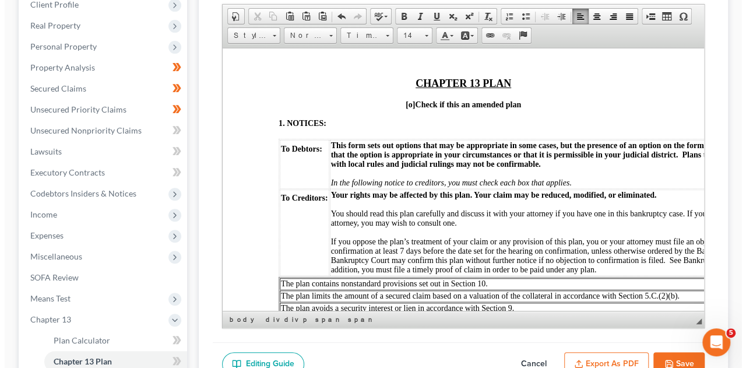
scroll to position [184, 0]
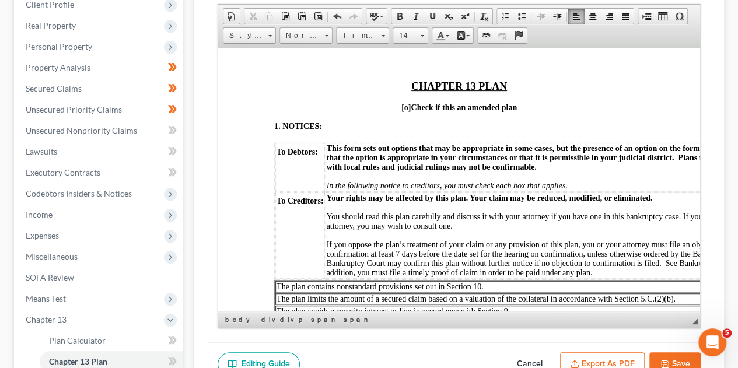
click at [629, 352] on button "Export as PDF" at bounding box center [602, 364] width 85 height 24
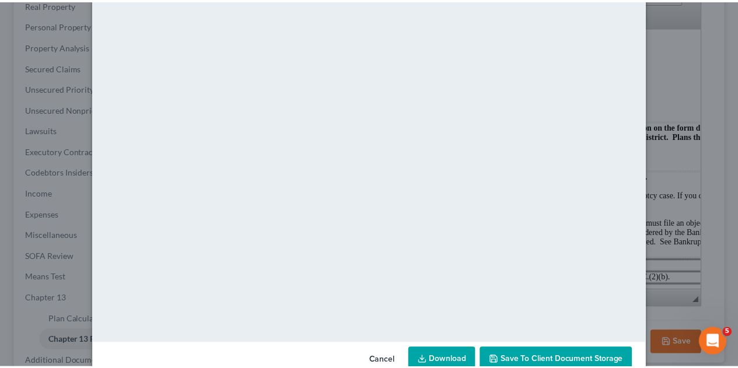
scroll to position [119, 0]
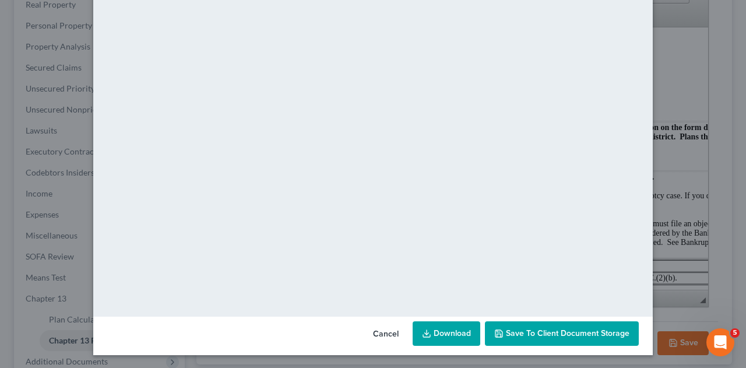
click at [500, 341] on button "Save to Client Document Storage" at bounding box center [562, 333] width 154 height 24
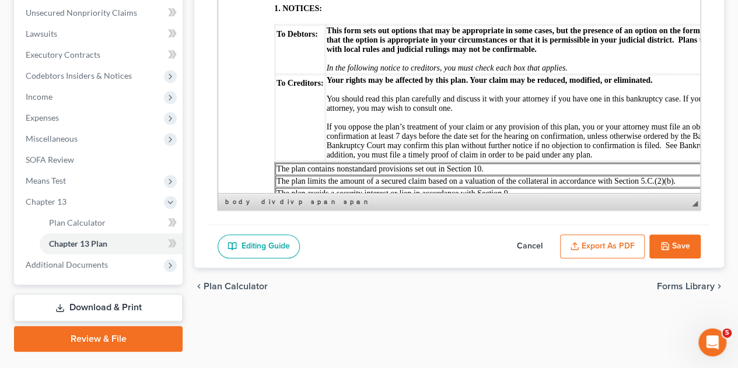
scroll to position [334, 0]
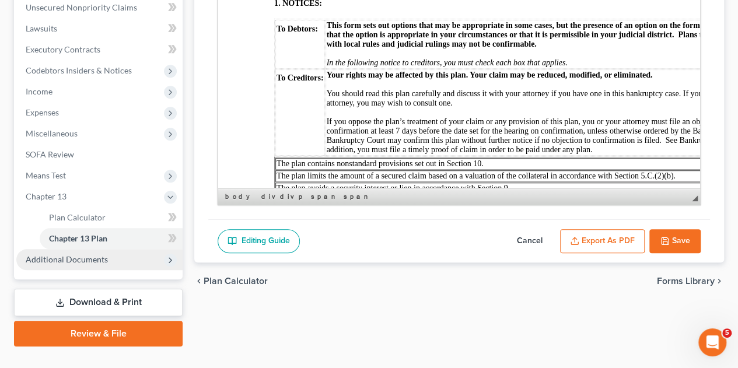
click at [87, 254] on span "Additional Documents" at bounding box center [67, 259] width 82 height 10
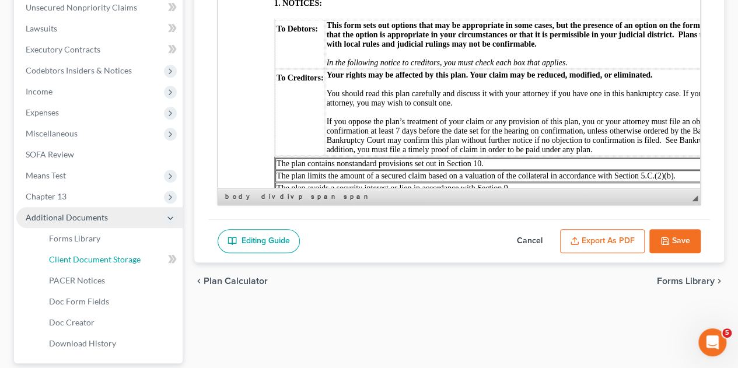
click at [87, 254] on span "Client Document Storage" at bounding box center [95, 259] width 92 height 10
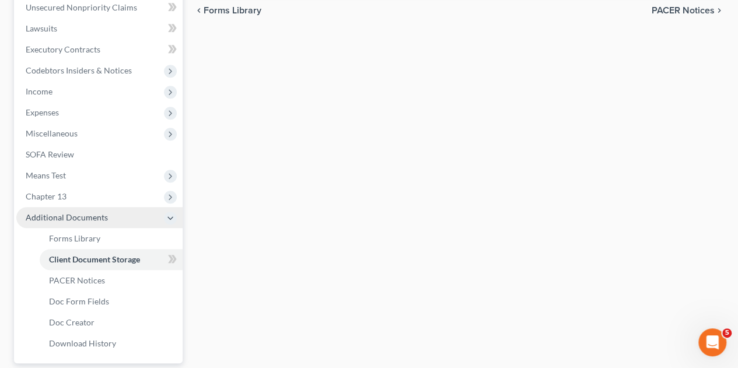
scroll to position [260, 0]
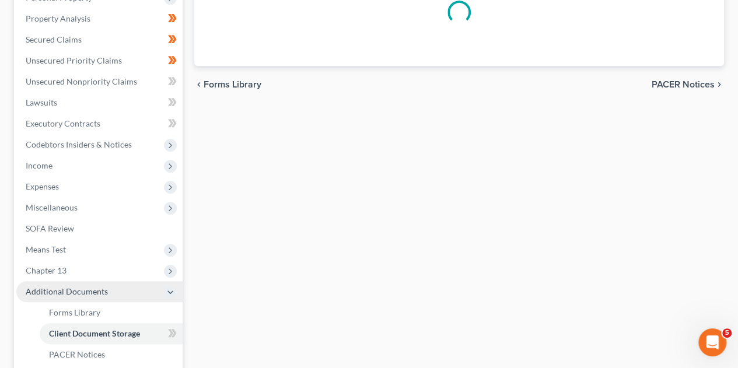
select select "3"
select select "2"
select select "0"
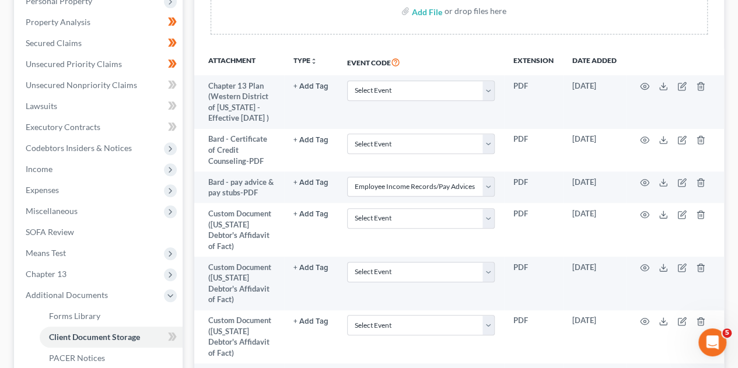
scroll to position [259, 0]
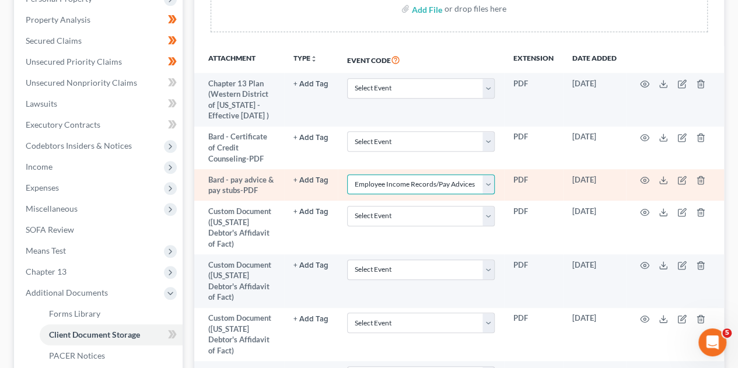
click at [488, 174] on select "Select Event Certificate of Credit Counseling (Debtor) Certificate of Credit Co…" at bounding box center [421, 184] width 148 height 20
select select
click at [347, 174] on select "Select Event Certificate of Credit Counseling (Debtor) Certificate of Credit Co…" at bounding box center [421, 184] width 148 height 20
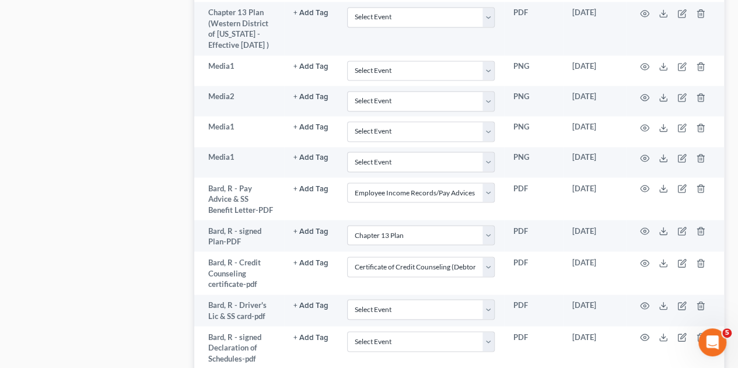
scroll to position [941, 0]
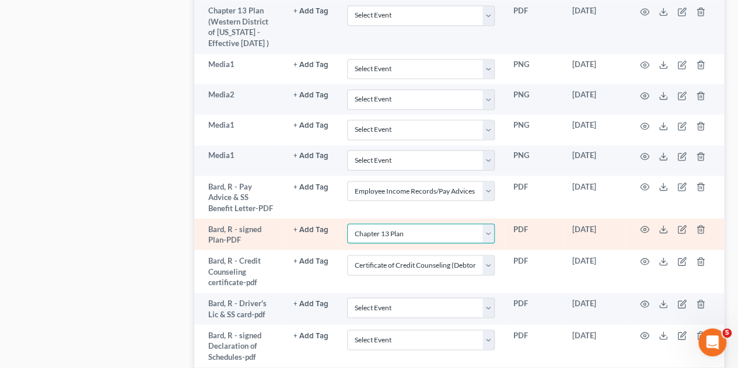
click at [486, 223] on select "Select Event Certificate of Credit Counseling (Debtor) Certificate of Credit Co…" at bounding box center [421, 233] width 148 height 20
select select
click at [347, 223] on select "Select Event Certificate of Credit Counseling (Debtor) Certificate of Credit Co…" at bounding box center [421, 233] width 148 height 20
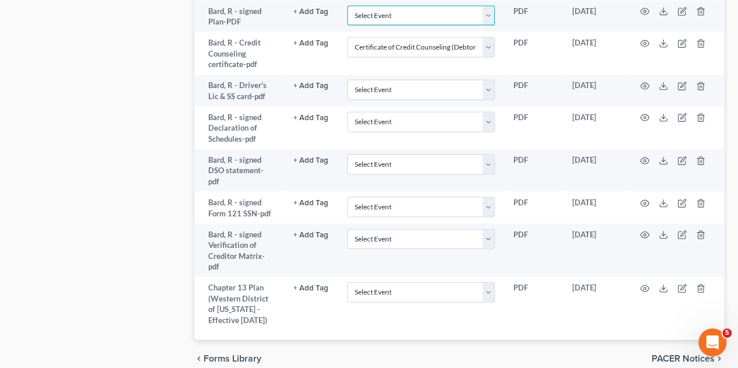
scroll to position [1165, 0]
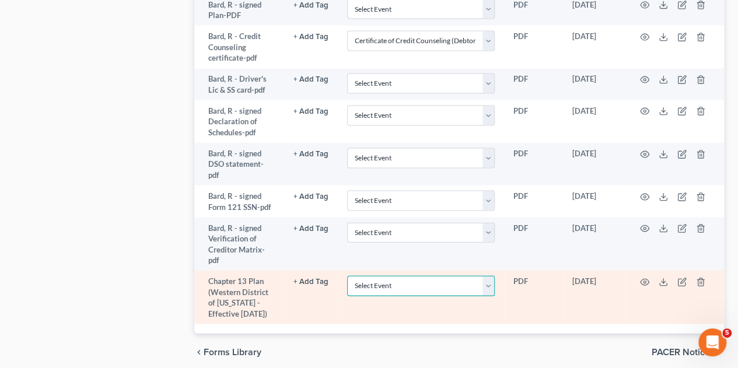
click at [492, 276] on select "Select Event Certificate of Credit Counseling (Debtor) Certificate of Credit Co…" at bounding box center [421, 286] width 148 height 20
select select "2"
click at [347, 276] on select "Select Event Certificate of Credit Counseling (Debtor) Certificate of Credit Co…" at bounding box center [421, 286] width 148 height 20
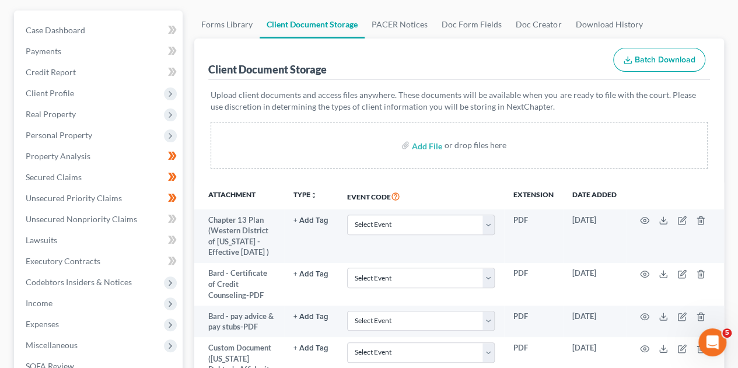
scroll to position [67, 0]
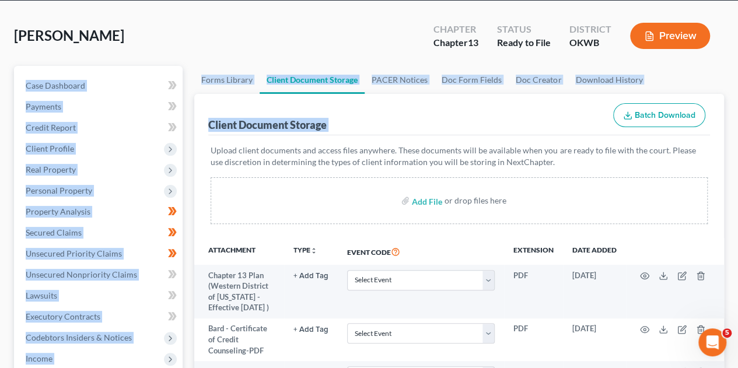
drag, startPoint x: 592, startPoint y: 87, endPoint x: 744, endPoint y: 36, distance: 159.5
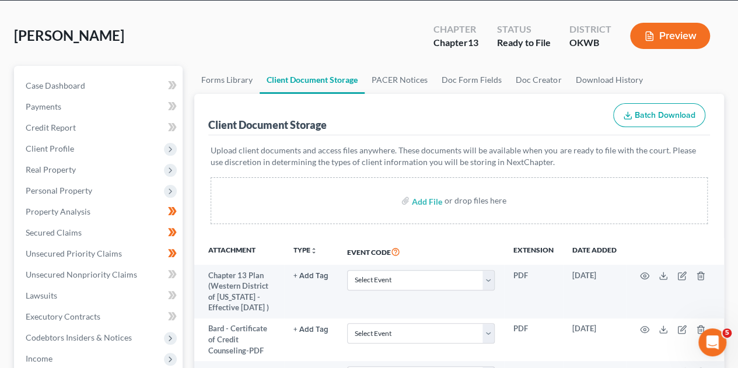
click at [707, 40] on div "[PERSON_NAME] Upgraded Chapter Chapter 13 Status Ready to File District OKWB Pr…" at bounding box center [369, 40] width 710 height 51
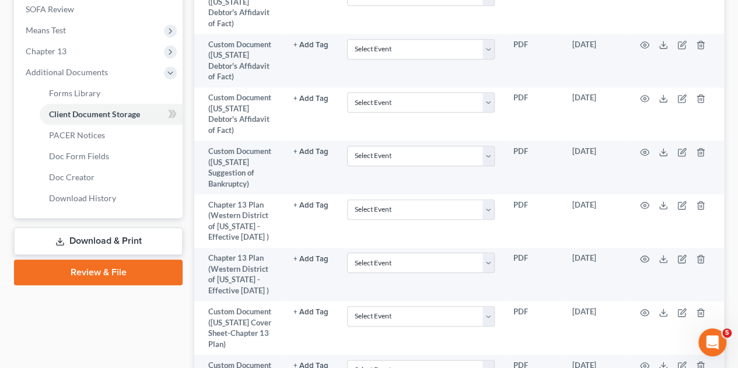
scroll to position [484, 0]
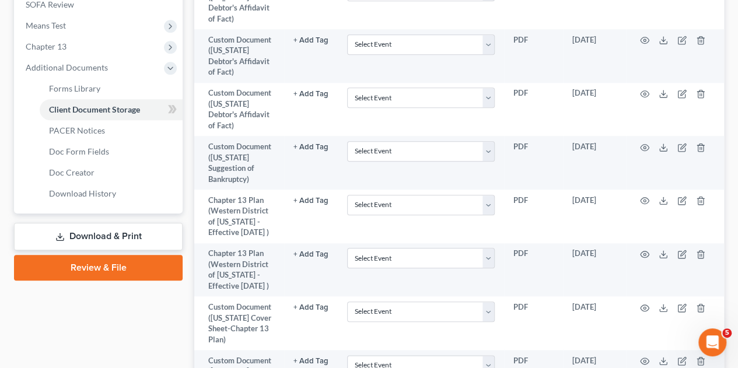
click at [96, 255] on link "Review & File" at bounding box center [98, 268] width 169 height 26
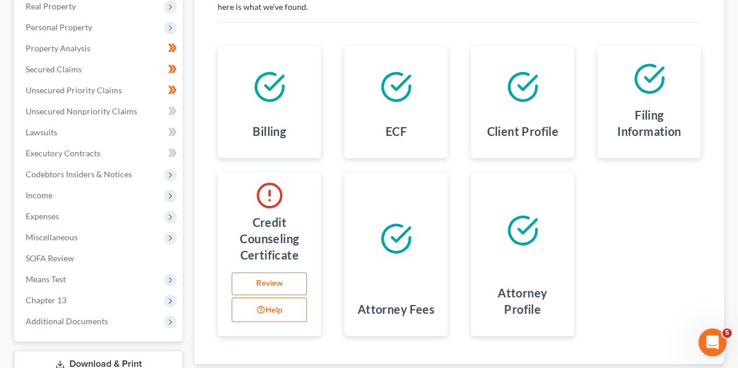
scroll to position [233, 0]
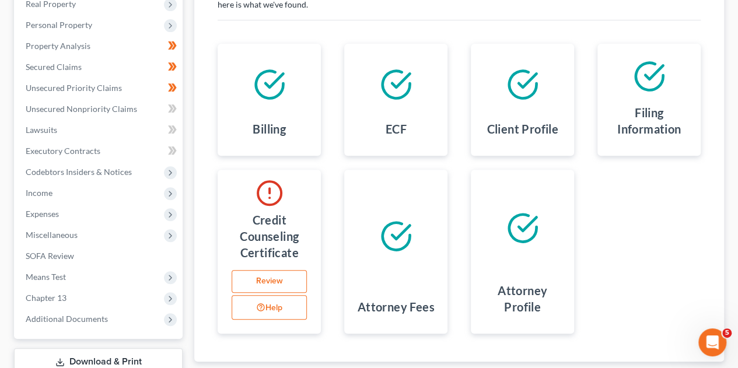
click at [276, 270] on link "Review" at bounding box center [269, 281] width 75 height 23
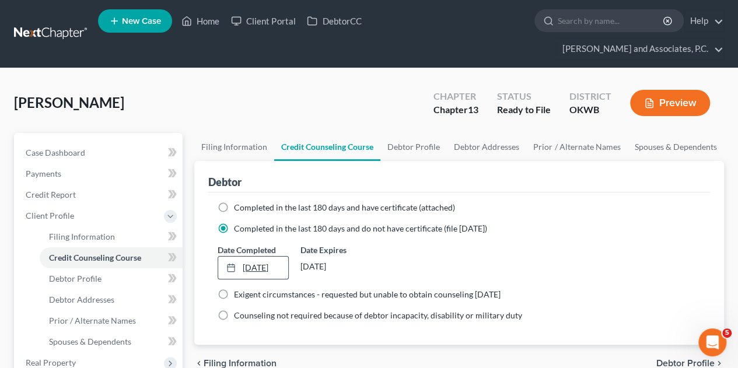
click at [262, 257] on link "[DATE]" at bounding box center [252, 268] width 69 height 22
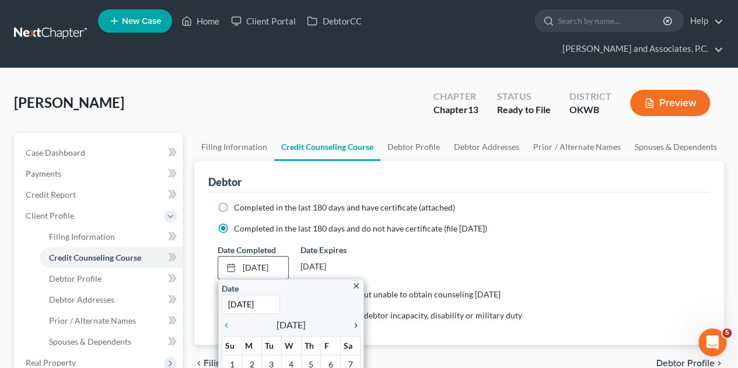
click at [355, 321] on icon "chevron_right" at bounding box center [352, 325] width 15 height 9
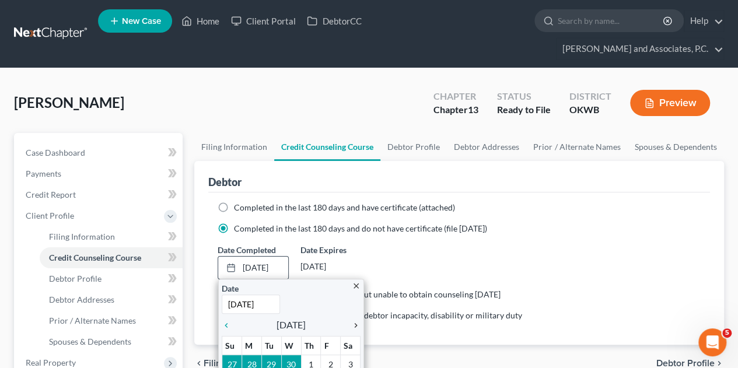
click at [355, 321] on icon "chevron_right" at bounding box center [352, 325] width 15 height 9
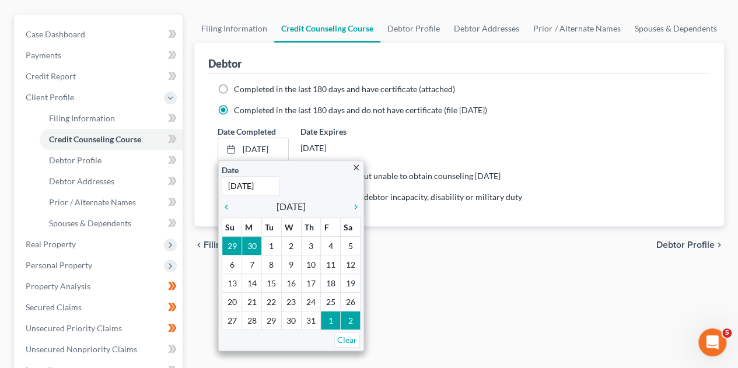
scroll to position [119, 0]
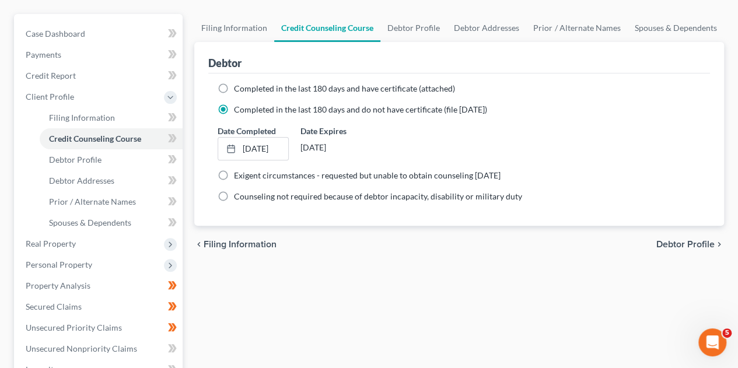
click at [332, 241] on div "Filing Information Credit Counseling Course Debtor Profile Debtor Addresses Pri…" at bounding box center [458, 330] width 541 height 632
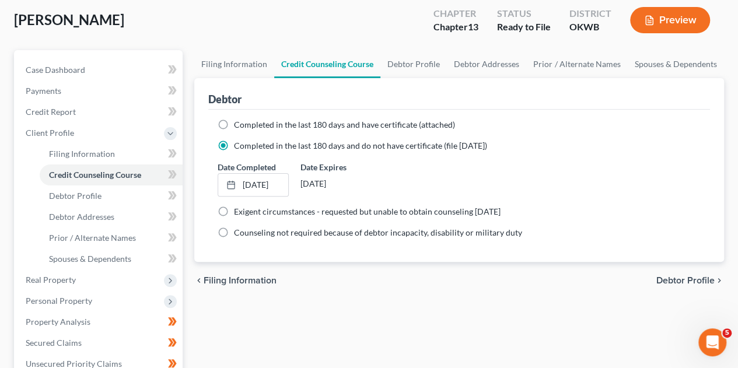
scroll to position [63, 0]
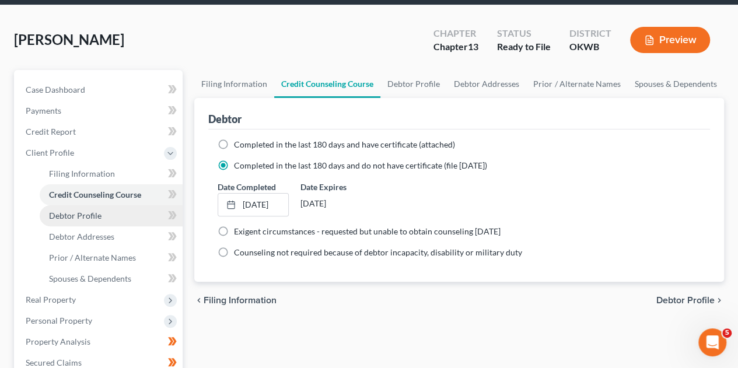
click at [71, 211] on span "Debtor Profile" at bounding box center [75, 216] width 52 height 10
select select "4"
select select "0"
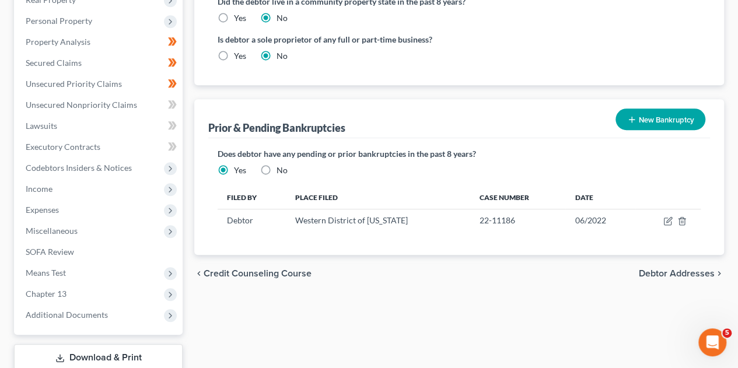
scroll to position [418, 0]
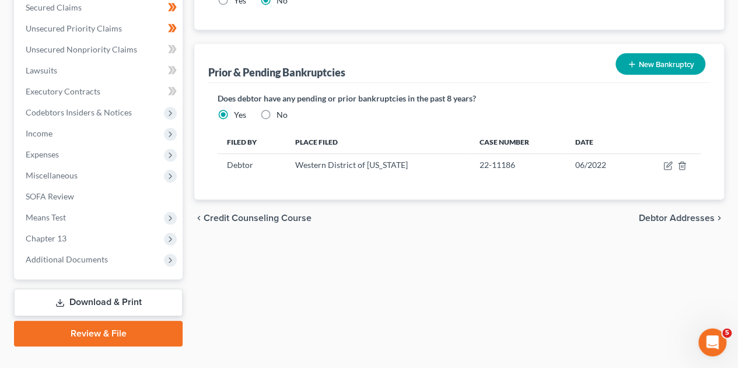
click at [128, 321] on link "Review & File" at bounding box center [98, 334] width 169 height 26
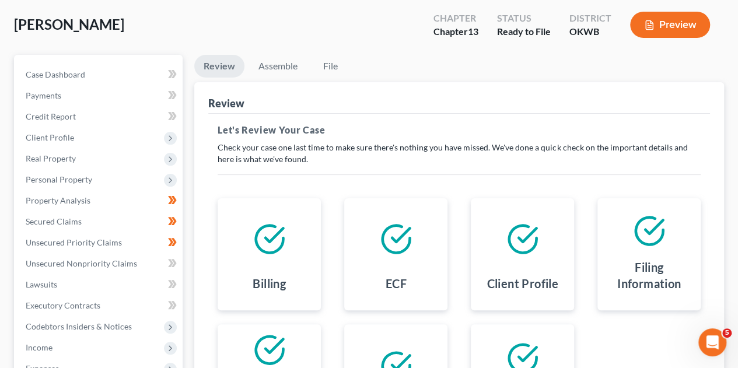
scroll to position [42, 0]
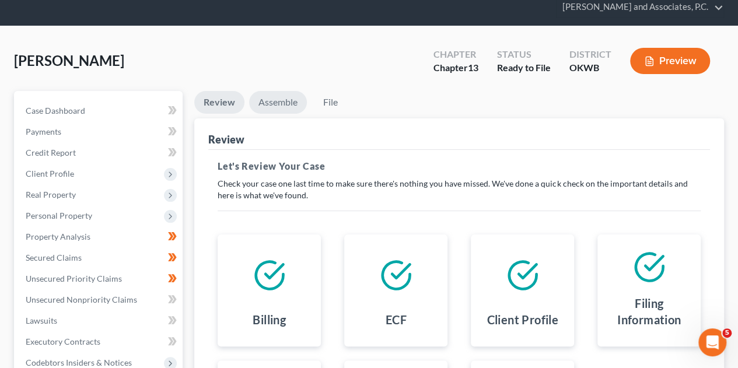
click at [280, 91] on link "Assemble" at bounding box center [278, 102] width 58 height 23
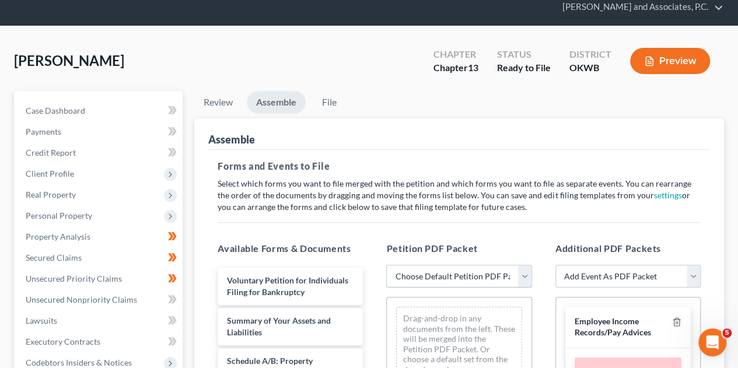
click at [527, 265] on select "Choose Default Petition PDF Packet Complete Bankruptcy Petition (all forms and …" at bounding box center [458, 276] width 145 height 23
select select "2"
click at [386, 265] on select "Choose Default Petition PDF Packet Complete Bankruptcy Petition (all forms and …" at bounding box center [458, 276] width 145 height 23
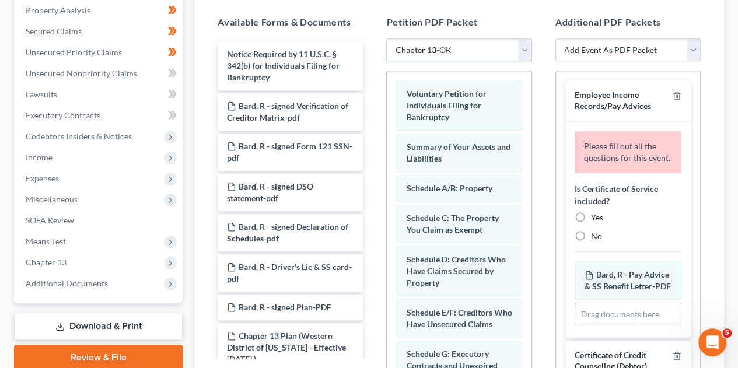
scroll to position [282, 0]
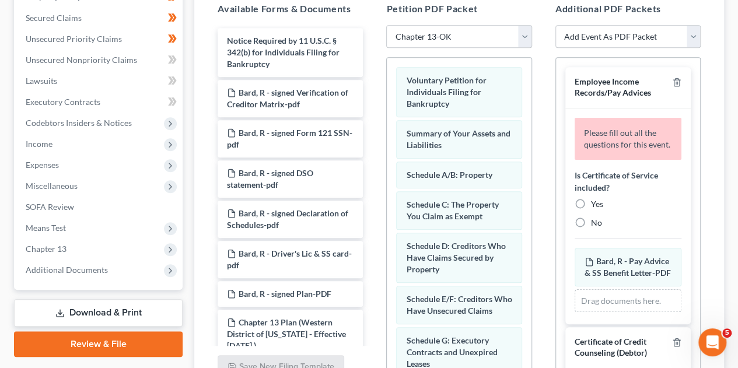
click at [591, 217] on label "No" at bounding box center [596, 223] width 11 height 12
click at [595, 217] on input "No" at bounding box center [599, 221] width 8 height 8
radio input "true"
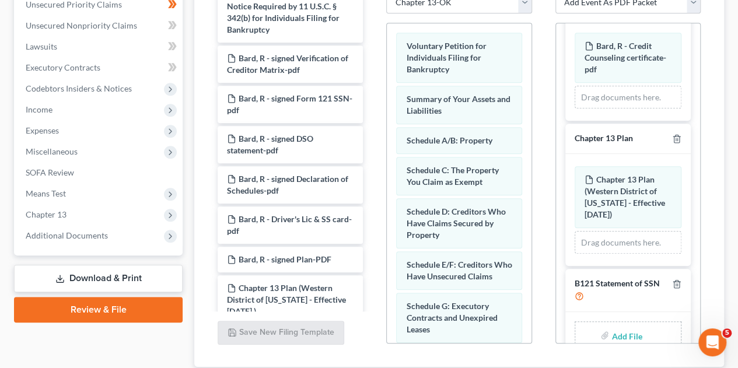
scroll to position [294, 0]
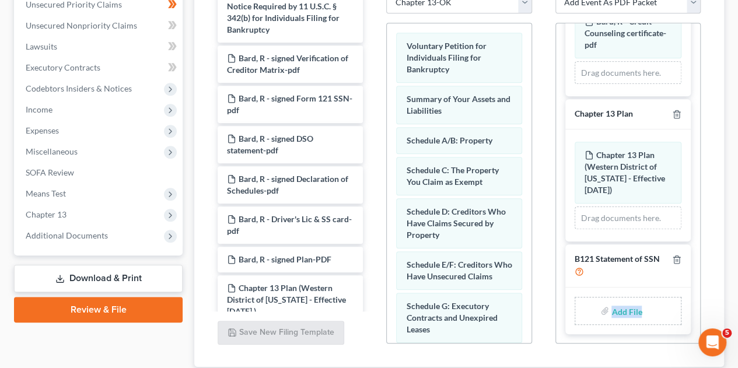
drag, startPoint x: 690, startPoint y: 329, endPoint x: 633, endPoint y: 291, distance: 68.6
click at [633, 291] on div "Additional PDF Packets Add Event As PDF Packet B121 Statement of SSN Certificat…" at bounding box center [628, 155] width 169 height 395
click at [618, 300] on input "file" at bounding box center [625, 310] width 28 height 21
type input "C:\fakepath\Bard-SSN.pdf"
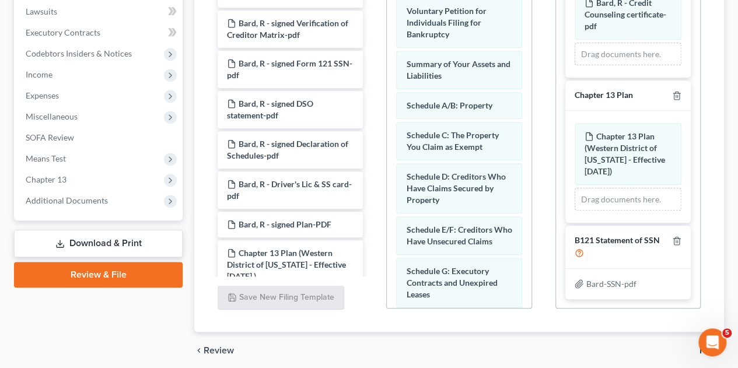
scroll to position [374, 0]
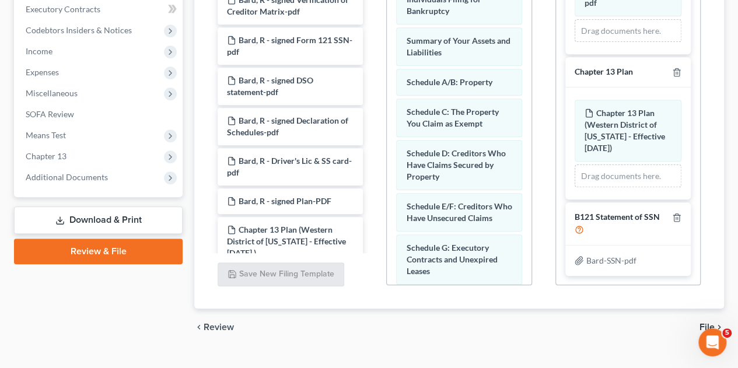
click at [707, 322] on span "File" at bounding box center [706, 326] width 15 height 9
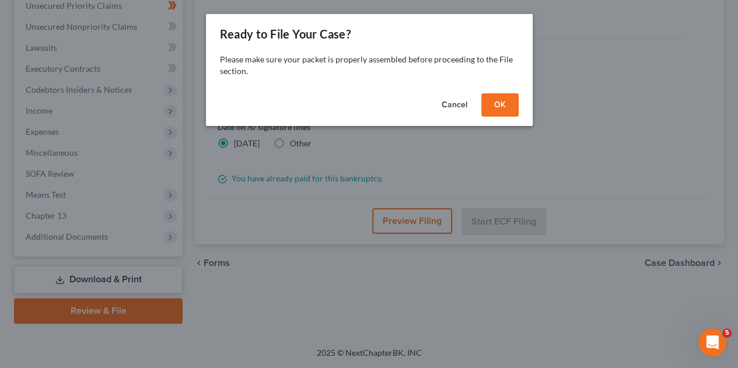
scroll to position [292, 0]
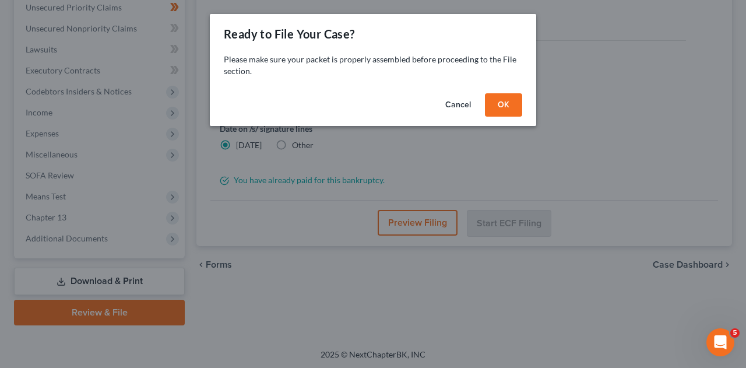
click at [506, 104] on button "OK" at bounding box center [503, 104] width 37 height 23
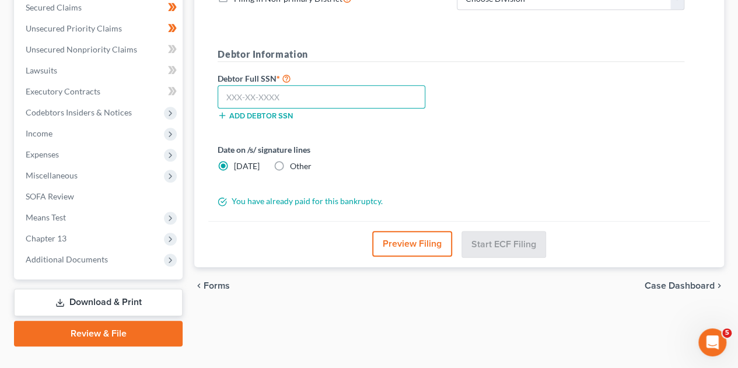
click at [365, 85] on input "text" at bounding box center [322, 96] width 208 height 23
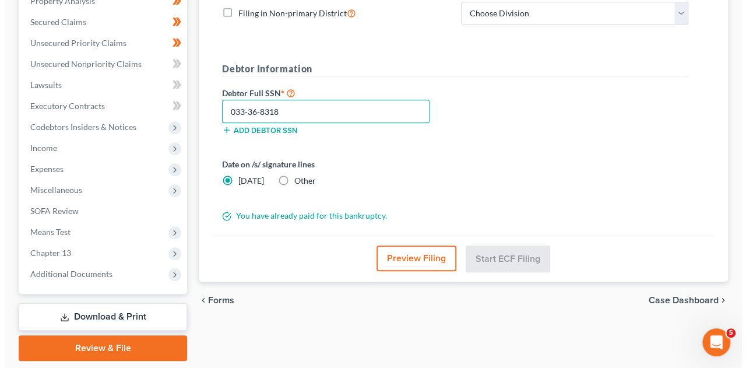
scroll to position [236, 0]
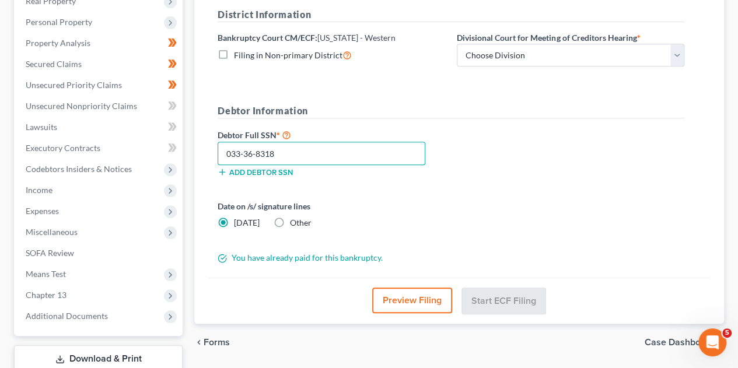
type input "033-36-8318"
click at [697, 176] on div "Almost There... Complete Required * Fields District Information Bankruptcy Cour…" at bounding box center [459, 117] width 502 height 322
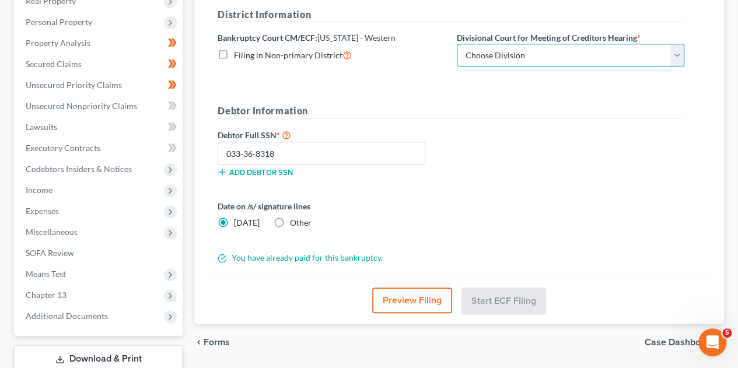
click at [676, 44] on select "Choose Division [US_STATE][GEOGRAPHIC_DATA]" at bounding box center [570, 55] width 227 height 23
select select "0"
click at [457, 44] on select "Choose Division [US_STATE][GEOGRAPHIC_DATA]" at bounding box center [570, 55] width 227 height 23
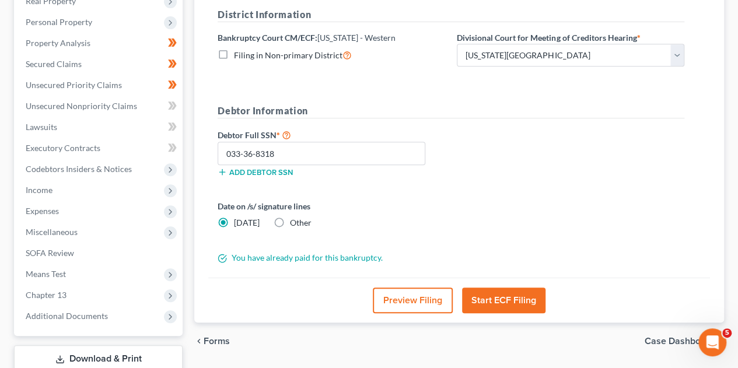
click at [430, 287] on button "Preview Filing" at bounding box center [413, 300] width 80 height 26
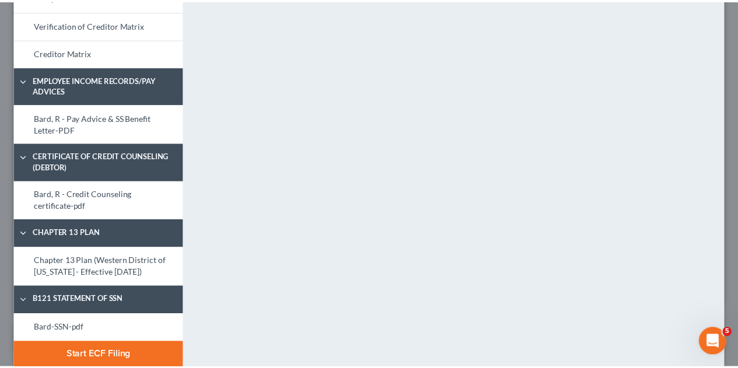
scroll to position [588, 0]
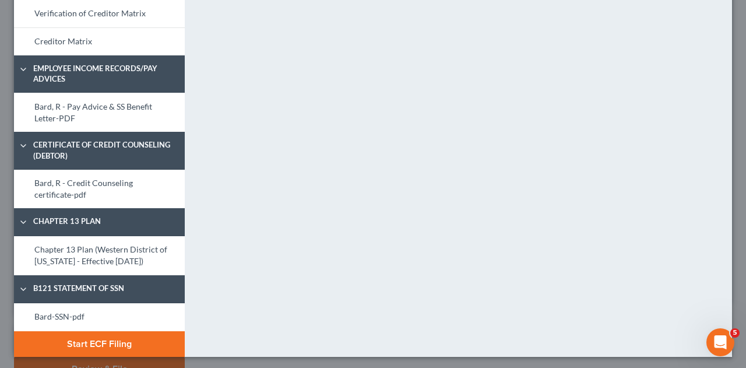
drag, startPoint x: 746, startPoint y: 349, endPoint x: 22, endPoint y: 20, distance: 795.5
click at [100, 344] on button "Start ECF Filing" at bounding box center [99, 344] width 171 height 26
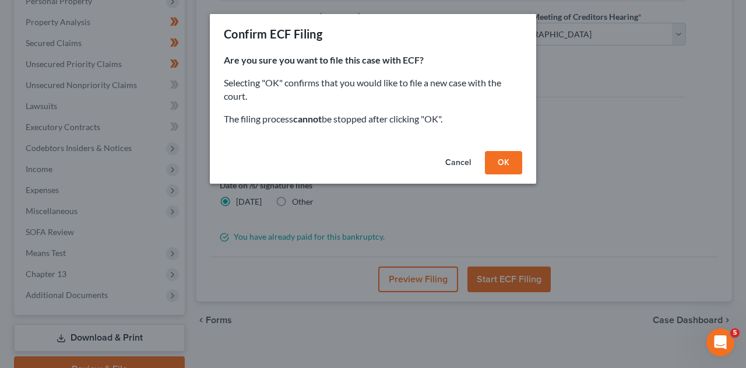
click at [500, 173] on button "OK" at bounding box center [503, 162] width 37 height 23
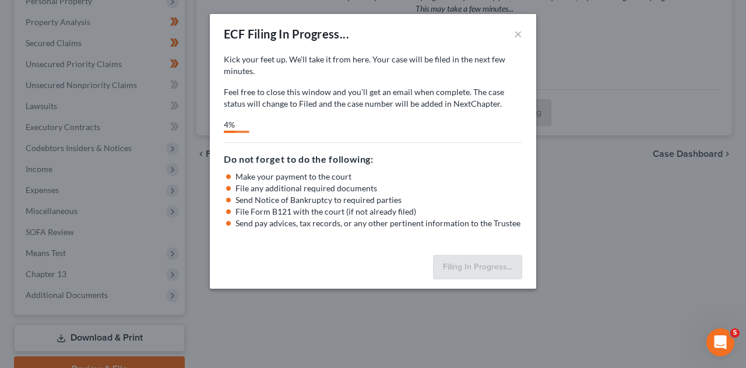
select select "0"
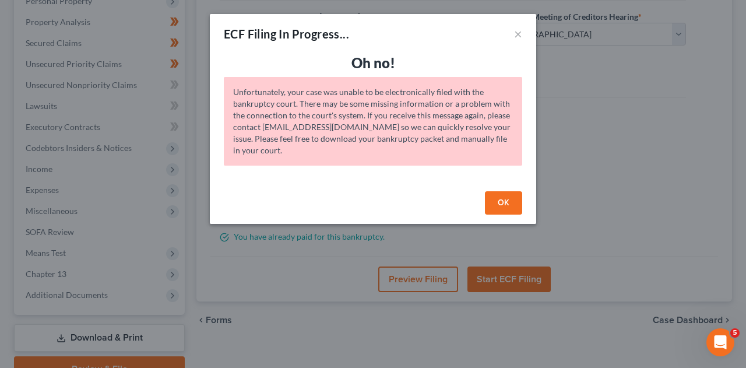
click at [500, 199] on button "OK" at bounding box center [503, 202] width 37 height 23
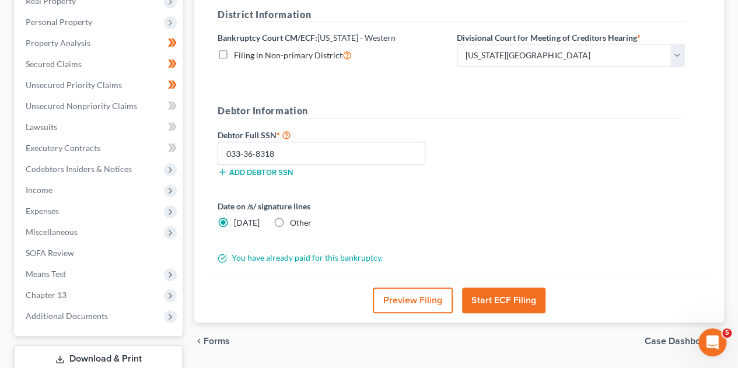
click at [486, 287] on button "Start ECF Filing" at bounding box center [503, 300] width 83 height 26
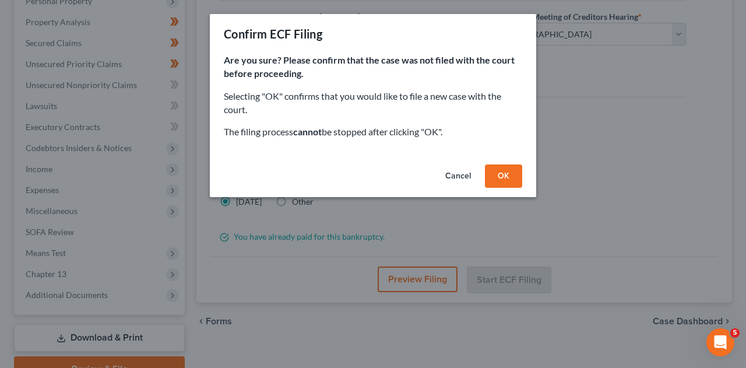
click at [504, 177] on button "OK" at bounding box center [503, 175] width 37 height 23
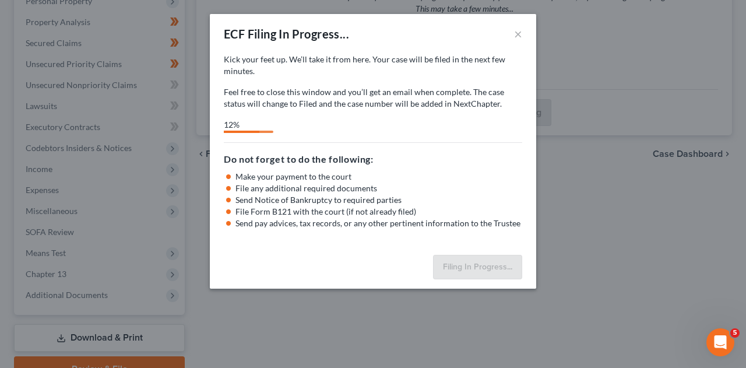
select select "0"
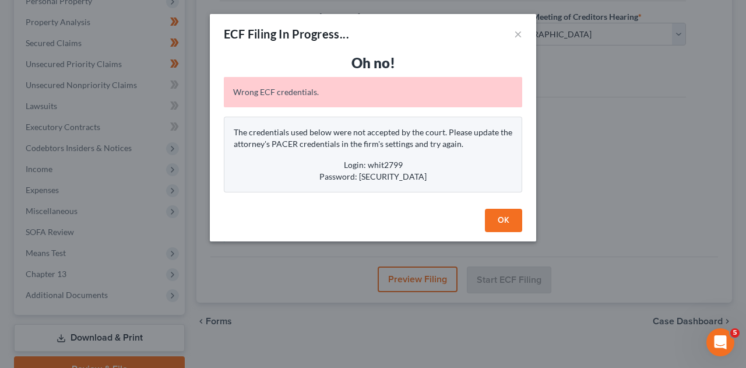
click at [510, 220] on button "OK" at bounding box center [503, 220] width 37 height 23
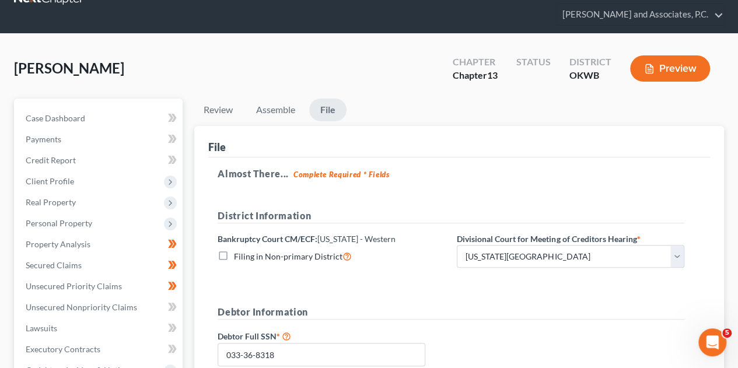
scroll to position [0, 0]
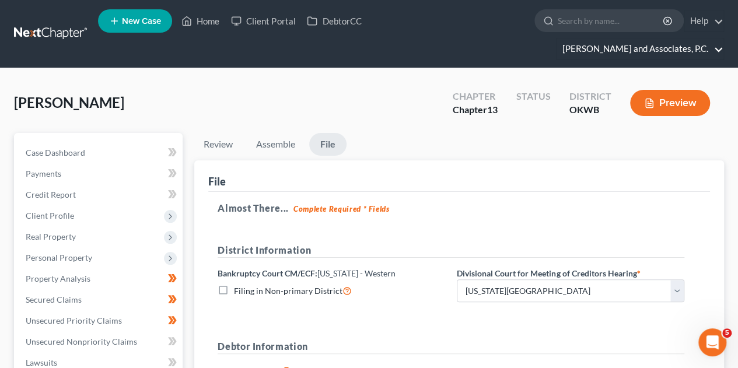
click at [626, 38] on link "[PERSON_NAME] and Associates, P.C." at bounding box center [639, 48] width 167 height 21
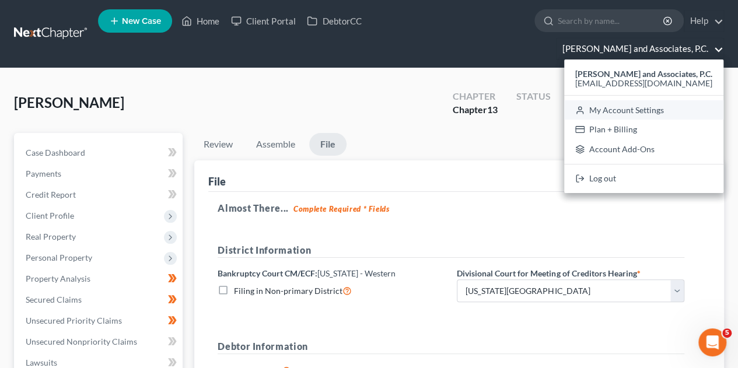
click at [616, 100] on link "My Account Settings" at bounding box center [643, 110] width 159 height 20
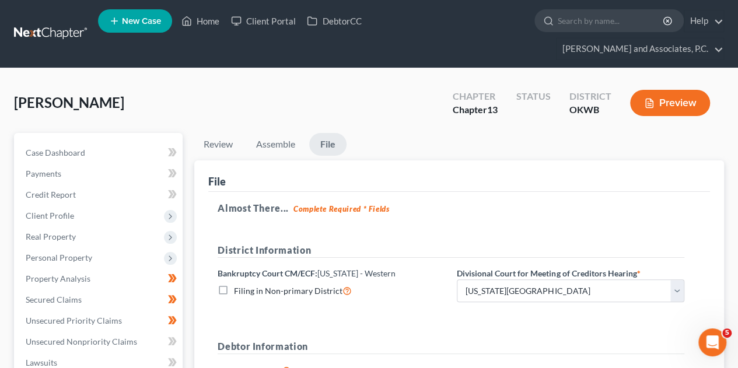
select select "78"
select select "23"
select select "45"
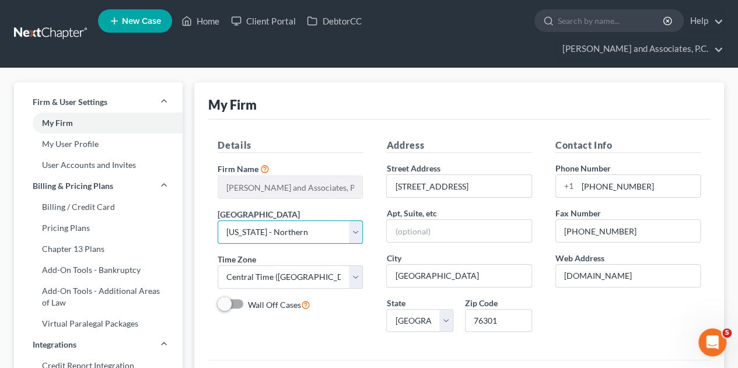
click at [355, 220] on select "Select [US_STATE] - [GEOGRAPHIC_DATA] [US_STATE] - [GEOGRAPHIC_DATA][US_STATE] …" at bounding box center [290, 231] width 145 height 23
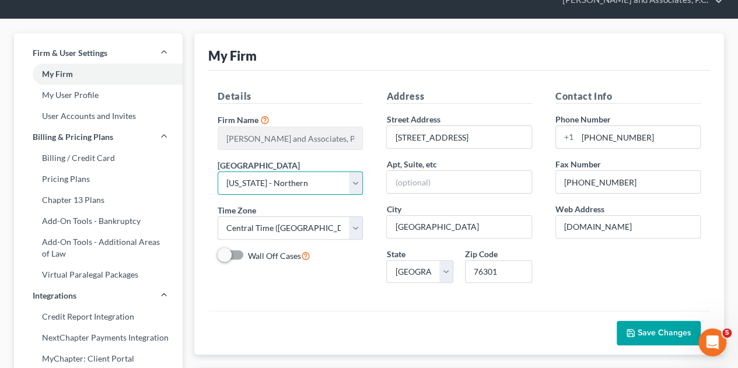
scroll to position [54, 0]
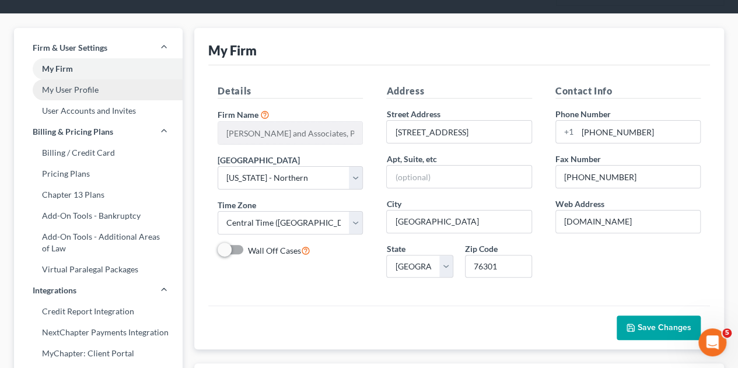
click at [95, 79] on link "My User Profile" at bounding box center [98, 89] width 169 height 21
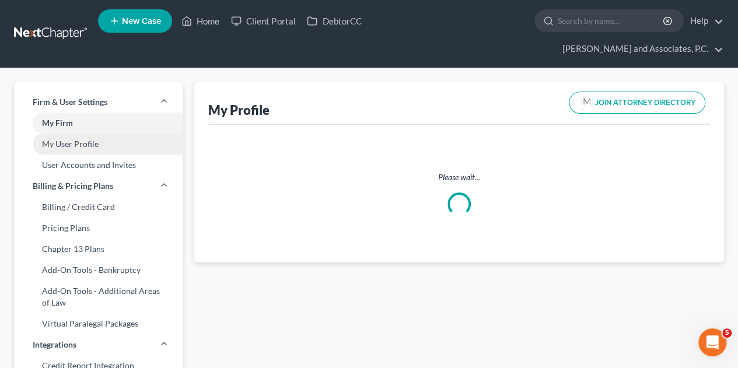
select select "45"
select select "78"
select select "attorney"
select select "1"
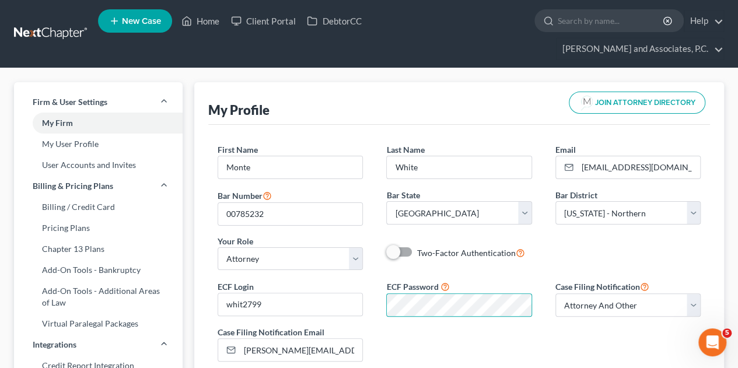
click at [640, 306] on div "ECF Login whit2799 ECF Password Case Filing Notification Select Attorney Only A…" at bounding box center [459, 325] width 506 height 92
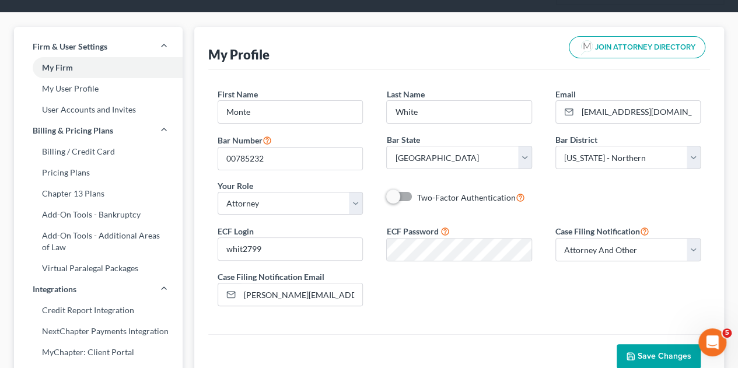
scroll to position [87, 0]
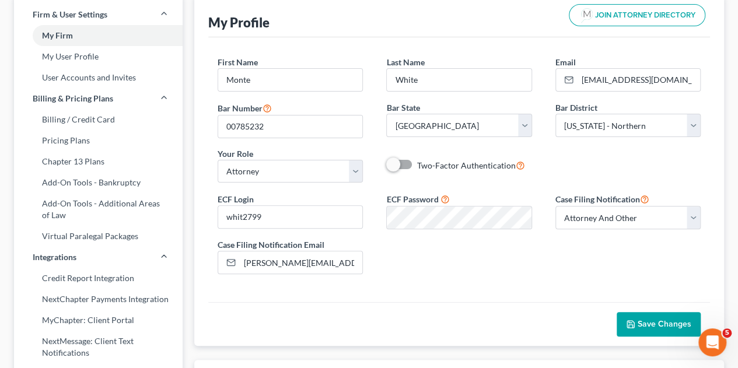
click at [660, 319] on span "Save Changes" at bounding box center [664, 324] width 54 height 10
click at [612, 234] on div "ECF Login whit2799 ECF Password Case Filing Notification Select Attorney Only A…" at bounding box center [459, 238] width 506 height 92
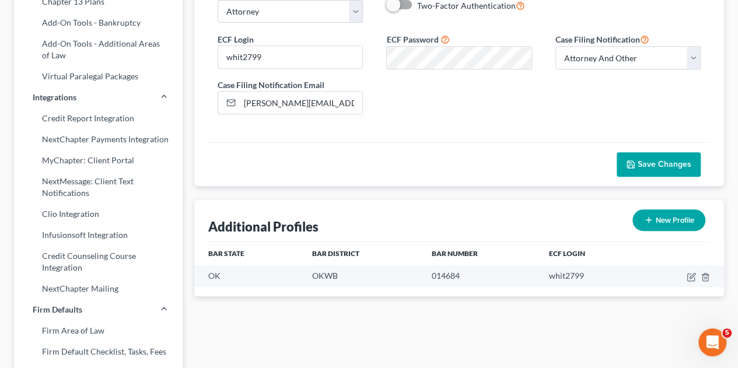
scroll to position [246, 0]
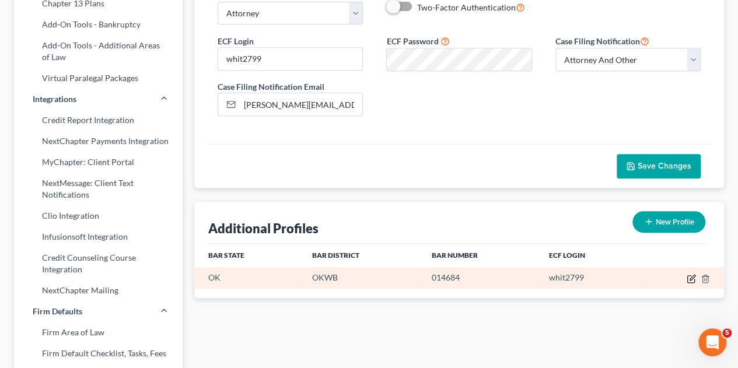
click at [690, 275] on icon "button" at bounding box center [691, 277] width 5 height 5
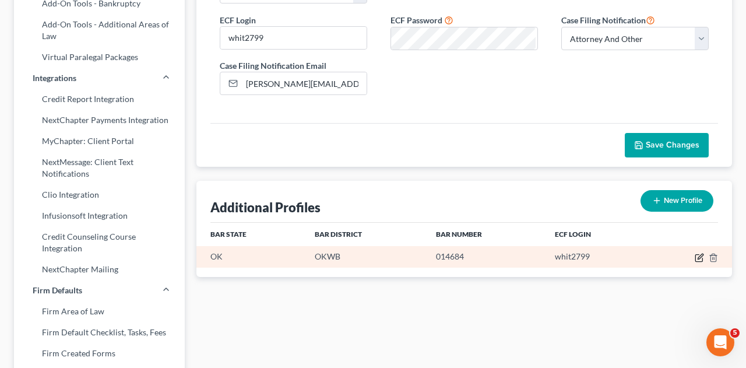
select select "37"
select select "65"
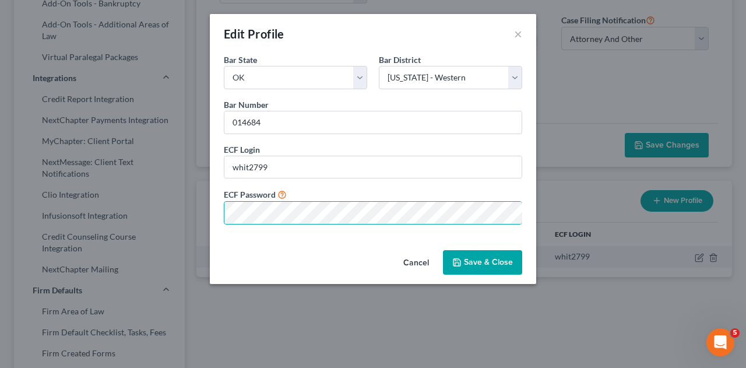
click at [469, 266] on button "Save & Close" at bounding box center [482, 262] width 79 height 24
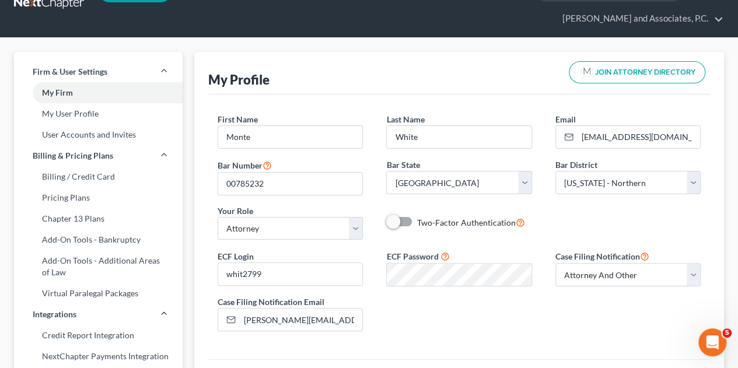
scroll to position [23, 0]
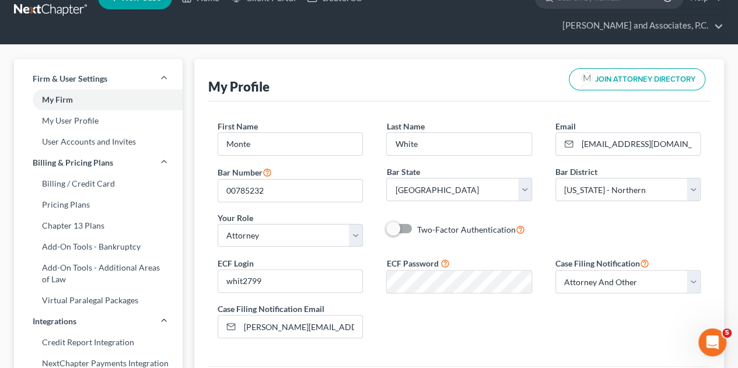
click at [736, 23] on nav "Home New Case Client Portal DebtorCC [PERSON_NAME] and Associates, P.C. [EMAIL_…" at bounding box center [369, 11] width 738 height 68
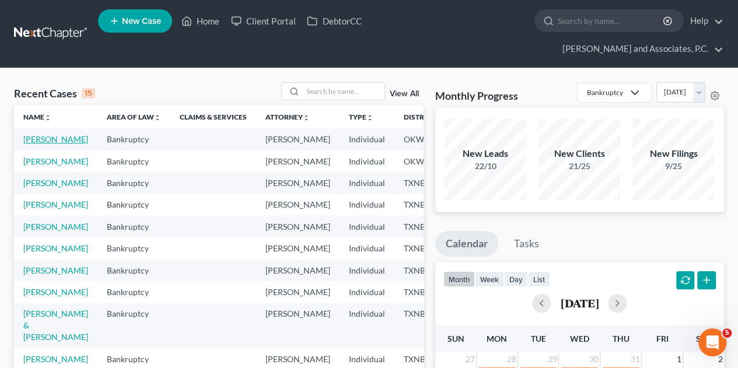
click at [42, 134] on link "[PERSON_NAME]" at bounding box center [55, 139] width 65 height 10
select select "10"
select select "1"
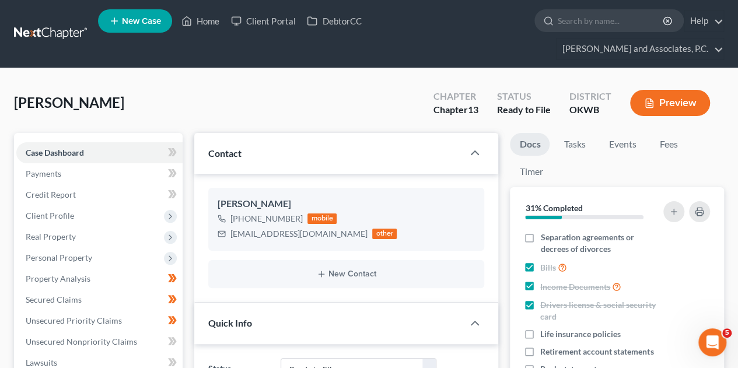
scroll to position [2862, 0]
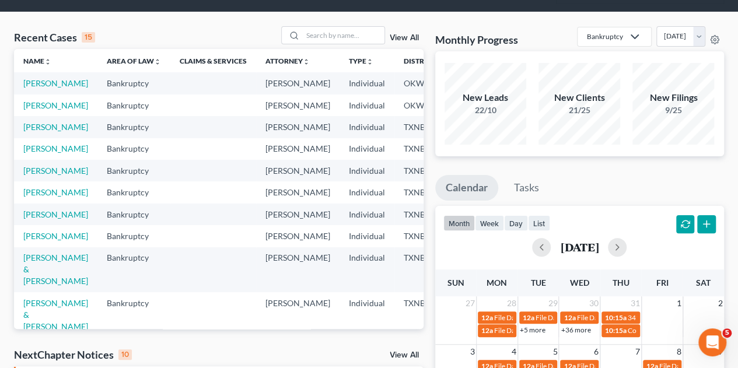
scroll to position [61, 0]
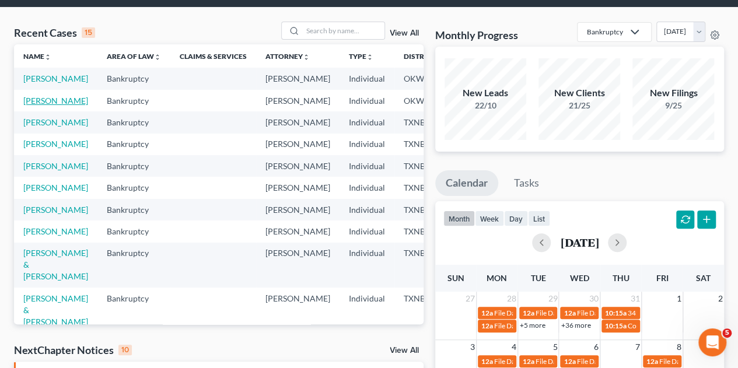
click at [39, 100] on link "[PERSON_NAME]" at bounding box center [55, 101] width 65 height 10
select select "3"
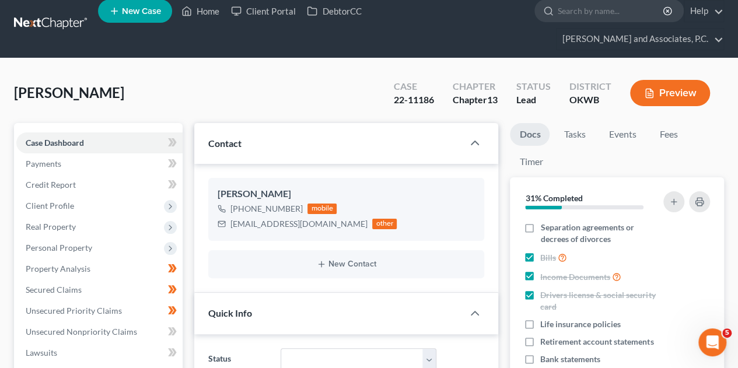
scroll to position [12, 0]
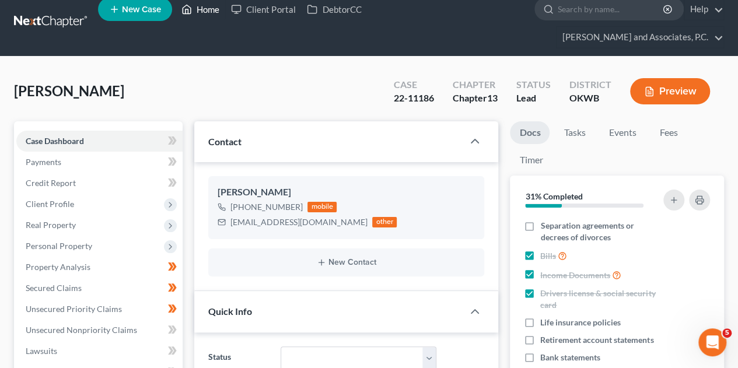
click at [208, 13] on link "Home" at bounding box center [201, 9] width 50 height 21
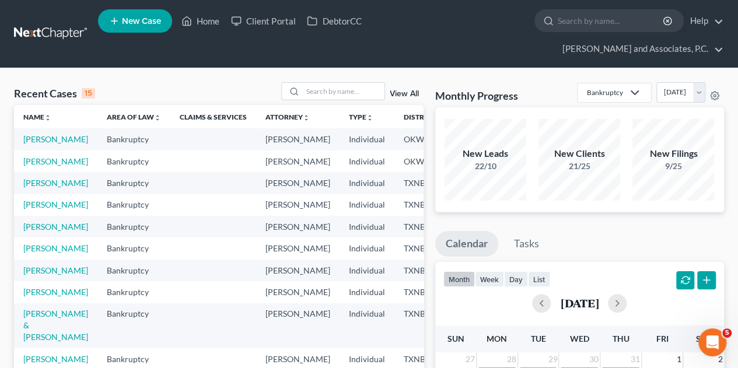
click at [402, 90] on link "View All" at bounding box center [404, 94] width 29 height 8
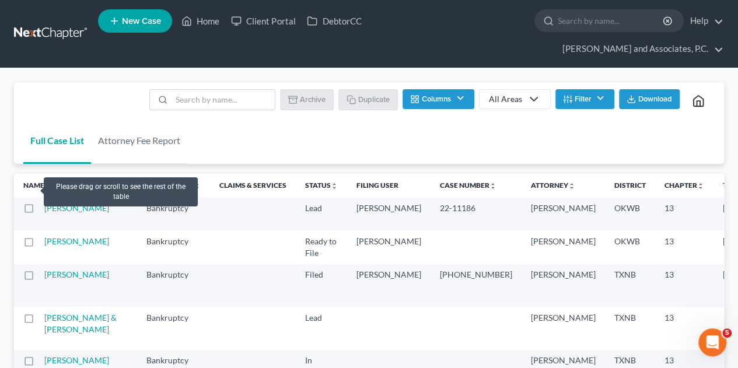
click at [40, 211] on label at bounding box center [40, 211] width 0 height 0
click at [44, 202] on input "checkbox" at bounding box center [48, 206] width 8 height 8
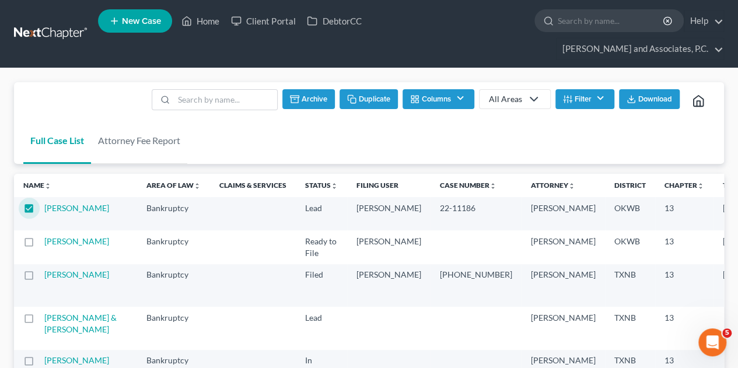
click at [308, 89] on button "Archive" at bounding box center [308, 99] width 52 height 20
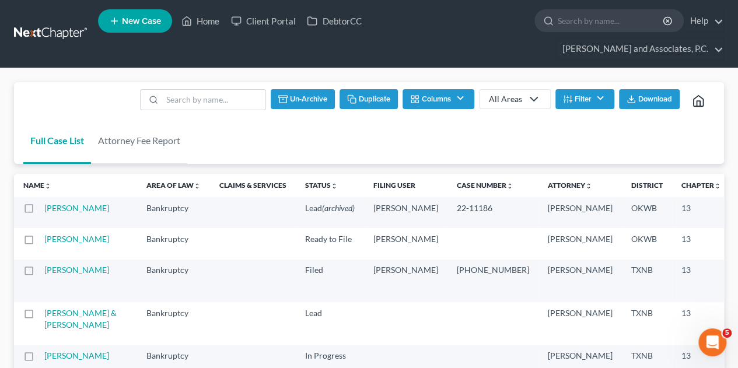
checkbox input "false"
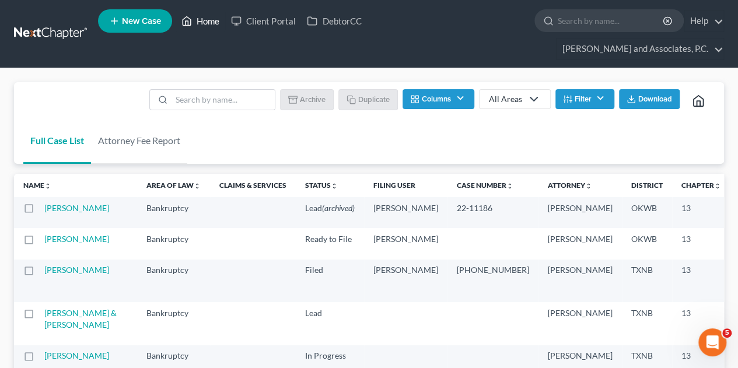
click at [211, 22] on link "Home" at bounding box center [201, 20] width 50 height 21
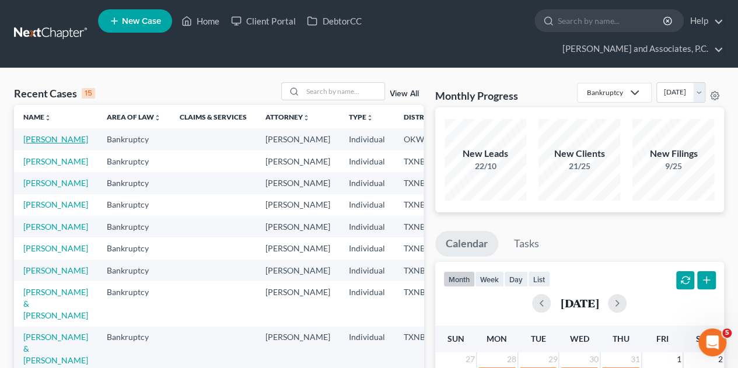
click at [33, 134] on link "[PERSON_NAME]" at bounding box center [55, 139] width 65 height 10
select select "1"
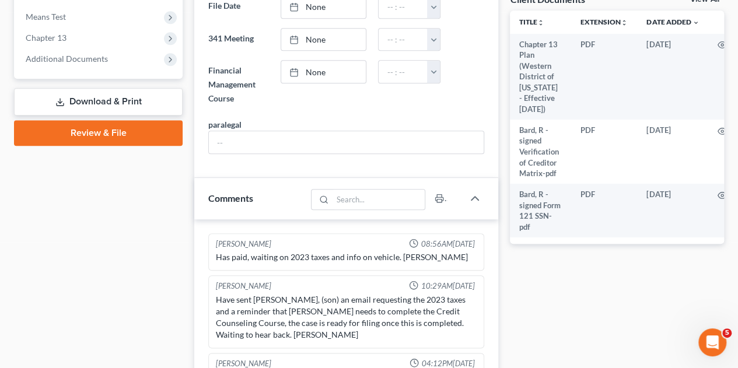
scroll to position [500, 0]
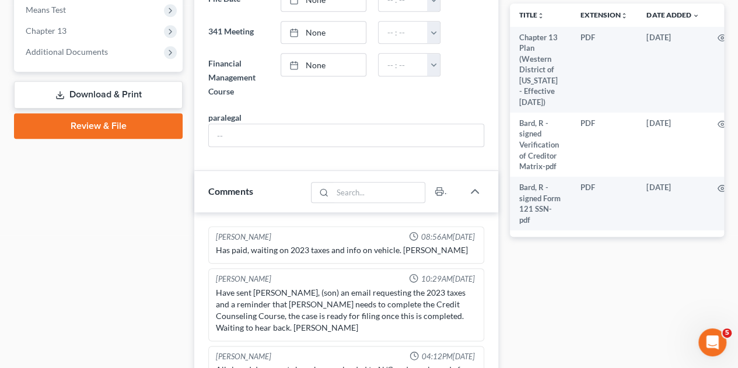
click at [106, 113] on link "Review & File" at bounding box center [98, 126] width 169 height 26
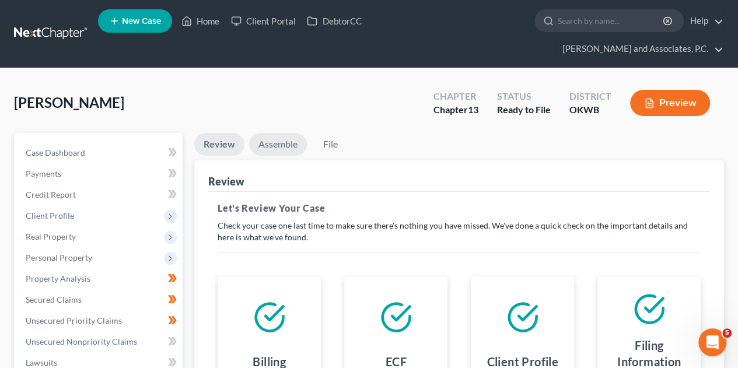
click at [287, 133] on link "Assemble" at bounding box center [278, 144] width 58 height 23
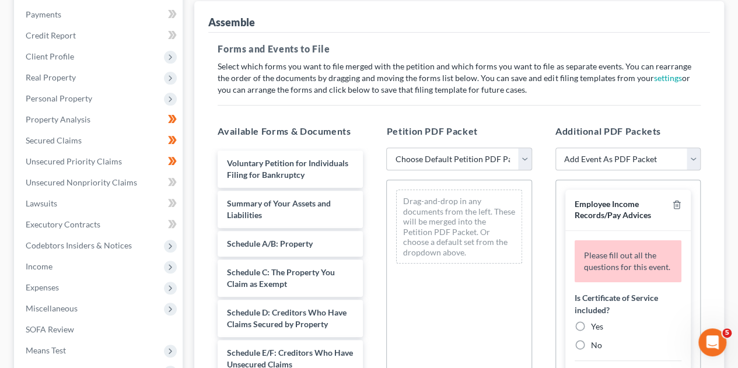
scroll to position [198, 0]
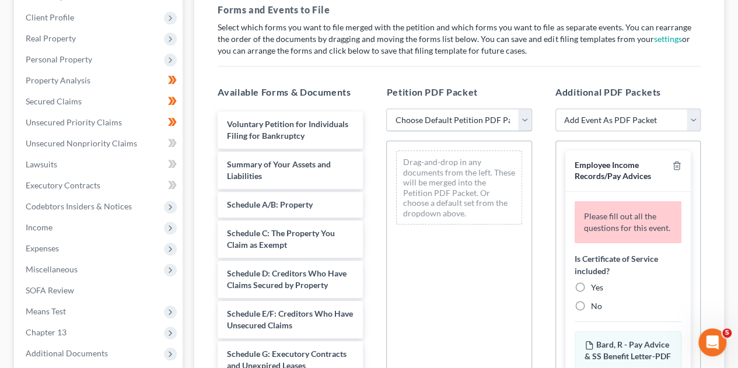
click at [520, 108] on select "Choose Default Petition PDF Packet Complete Bankruptcy Petition (all forms and …" at bounding box center [458, 119] width 145 height 23
select select "2"
click at [386, 108] on select "Choose Default Petition PDF Packet Complete Bankruptcy Petition (all forms and …" at bounding box center [458, 119] width 145 height 23
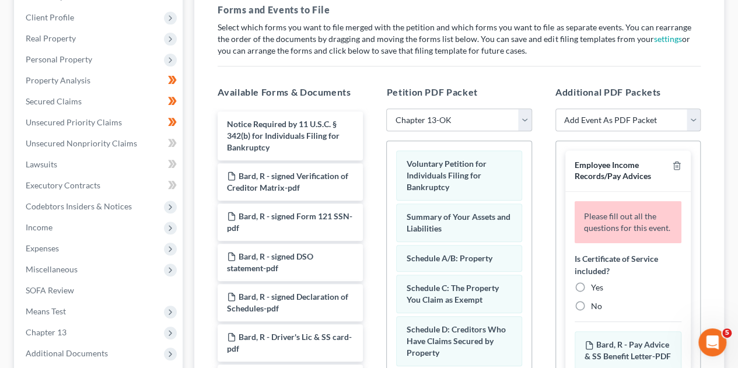
click at [591, 300] on label "No" at bounding box center [596, 306] width 11 height 12
click at [595, 300] on input "No" at bounding box center [599, 304] width 8 height 8
radio input "true"
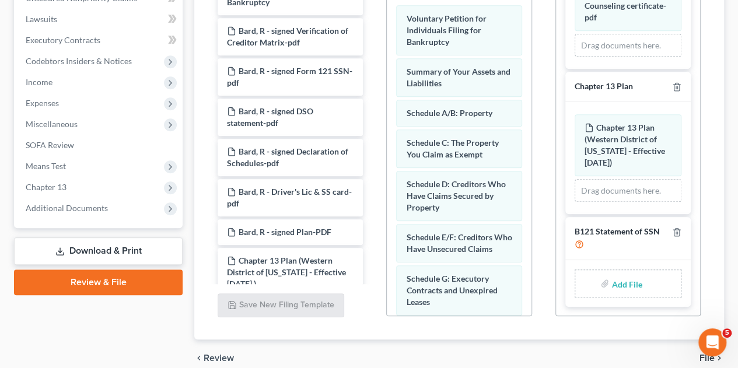
scroll to position [294, 0]
click at [627, 273] on input "file" at bounding box center [625, 283] width 28 height 21
type input "C:\fakepath\Bard-SSN.pdf"
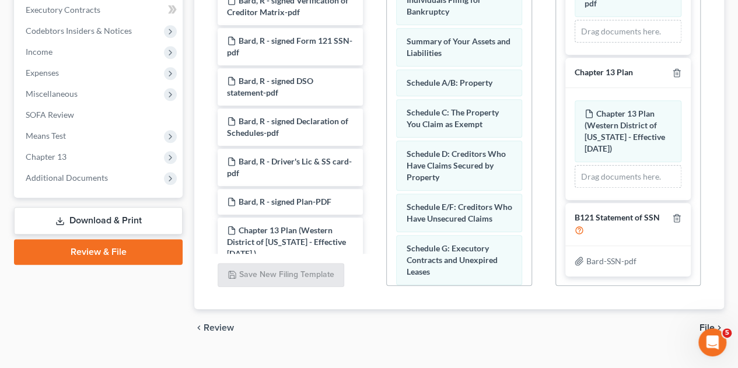
scroll to position [374, 0]
click at [703, 322] on span "File" at bounding box center [706, 326] width 15 height 9
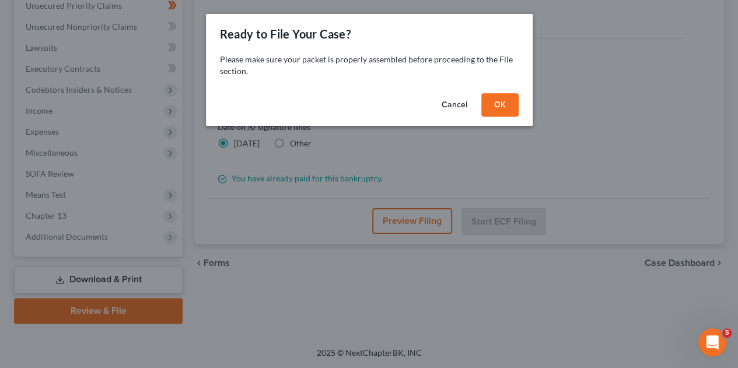
scroll to position [292, 0]
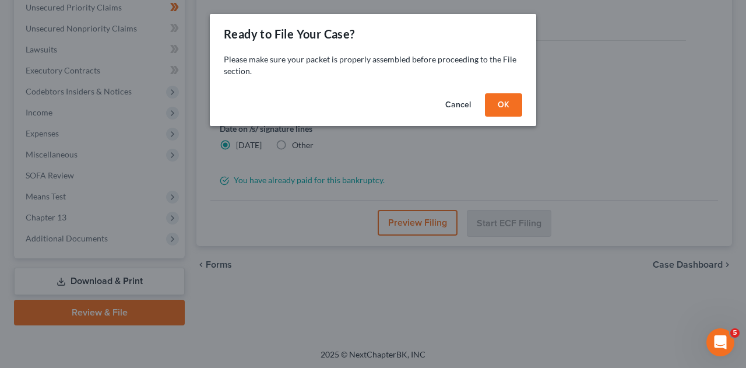
click at [513, 106] on button "OK" at bounding box center [503, 104] width 37 height 23
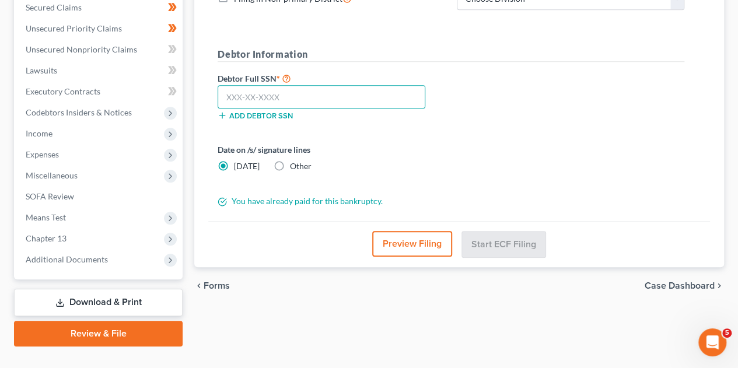
click at [364, 85] on input "text" at bounding box center [322, 96] width 208 height 23
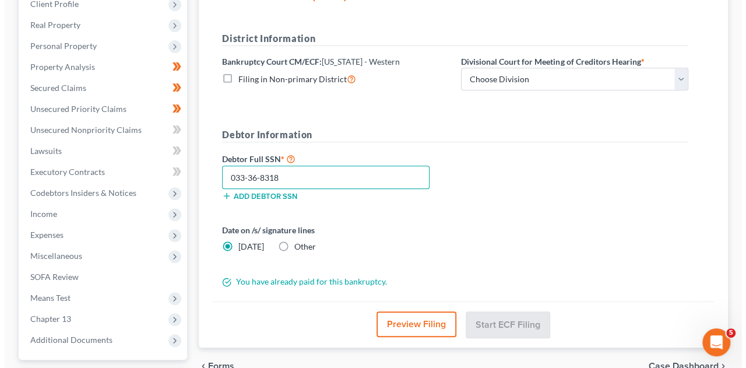
scroll to position [196, 0]
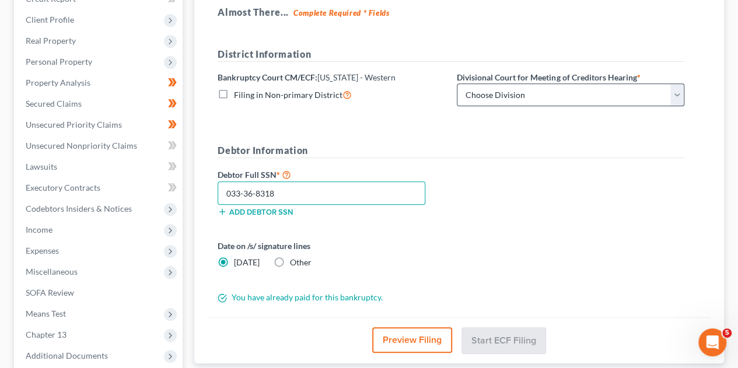
type input "033-36-8318"
click at [679, 83] on select "Choose Division [US_STATE][GEOGRAPHIC_DATA]" at bounding box center [570, 94] width 227 height 23
select select "0"
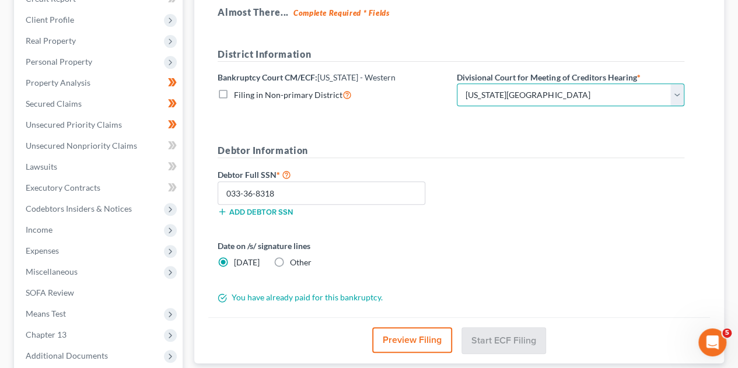
click at [457, 83] on select "Choose Division [US_STATE][GEOGRAPHIC_DATA]" at bounding box center [570, 94] width 227 height 23
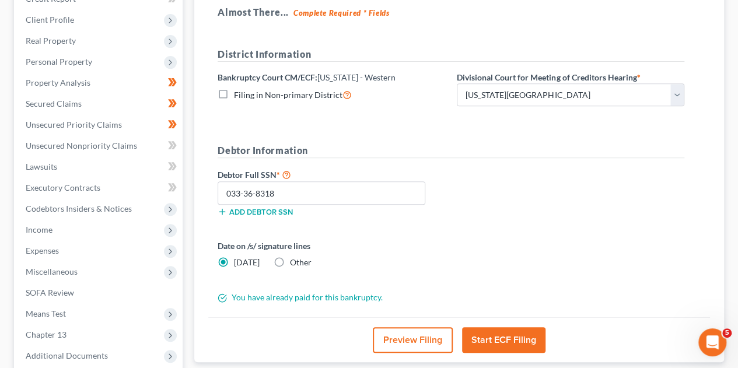
click at [522, 327] on button "Start ECF Filing" at bounding box center [503, 340] width 83 height 26
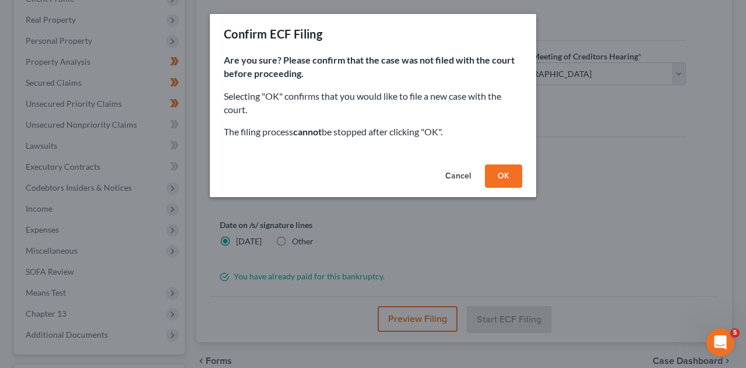
click at [499, 176] on button "OK" at bounding box center [503, 175] width 37 height 23
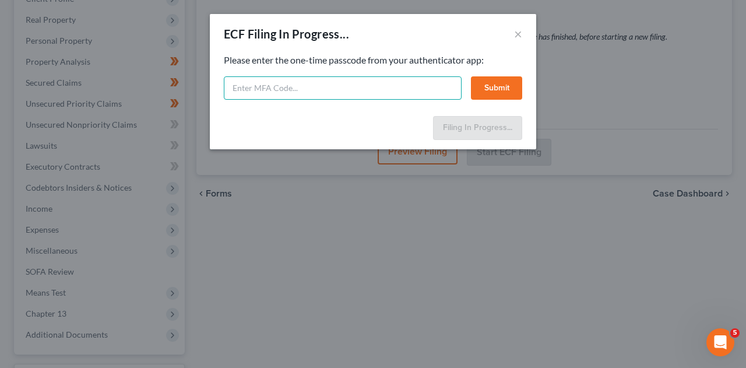
click at [341, 93] on input "text" at bounding box center [343, 87] width 238 height 23
type input "704034"
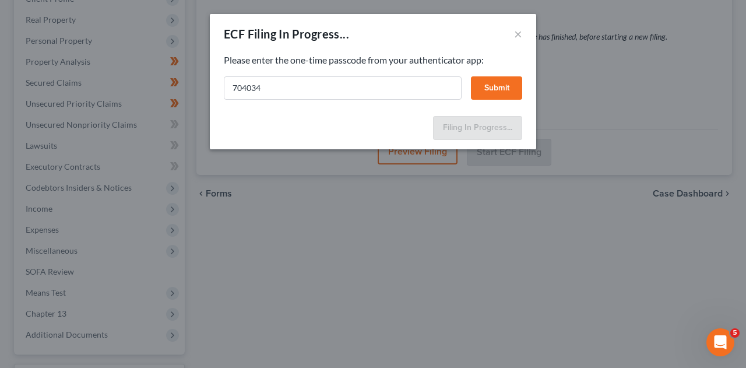
click at [496, 88] on button "Submit" at bounding box center [496, 87] width 51 height 23
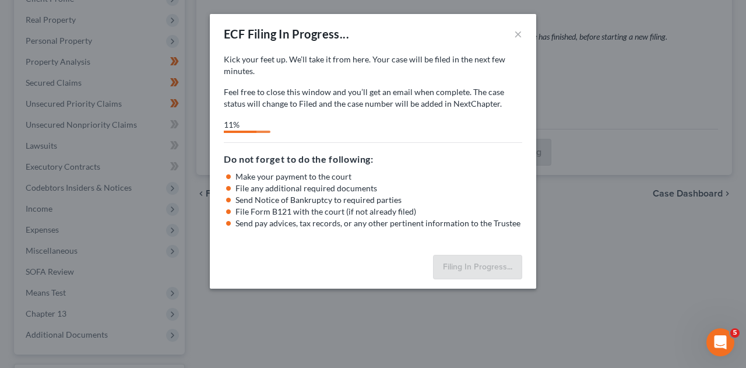
select select "0"
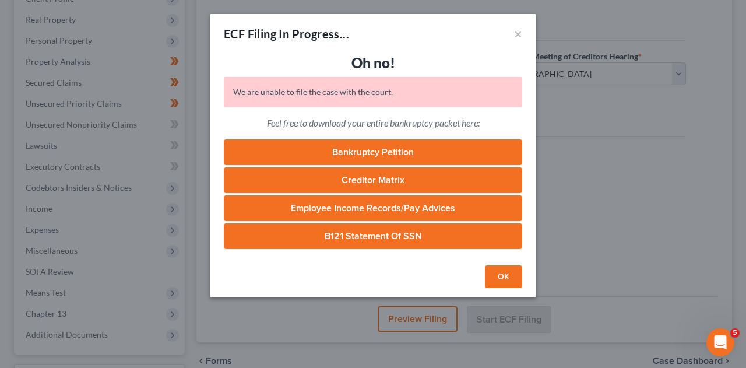
click at [505, 277] on button "OK" at bounding box center [503, 276] width 37 height 23
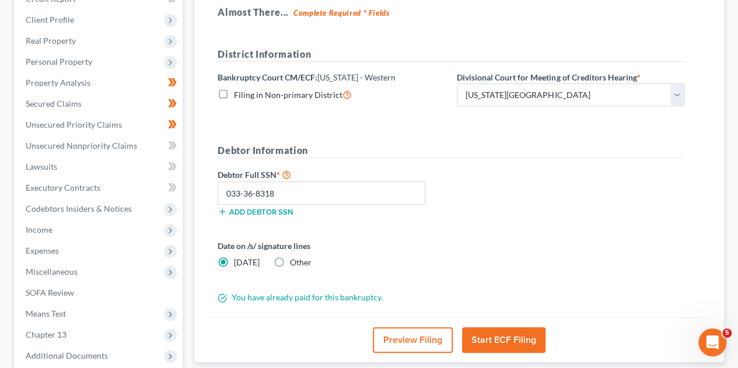
click at [407, 327] on button "Preview Filing" at bounding box center [413, 340] width 80 height 26
drag, startPoint x: 739, startPoint y: 76, endPoint x: 741, endPoint y: 95, distance: 18.7
click at [398, 327] on button "Preview Filing" at bounding box center [413, 340] width 80 height 26
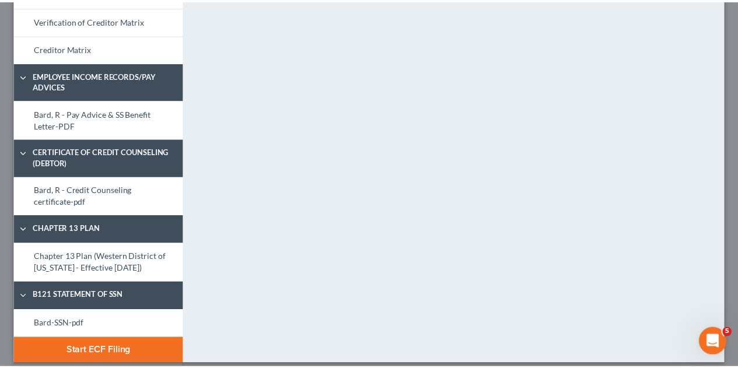
scroll to position [588, 0]
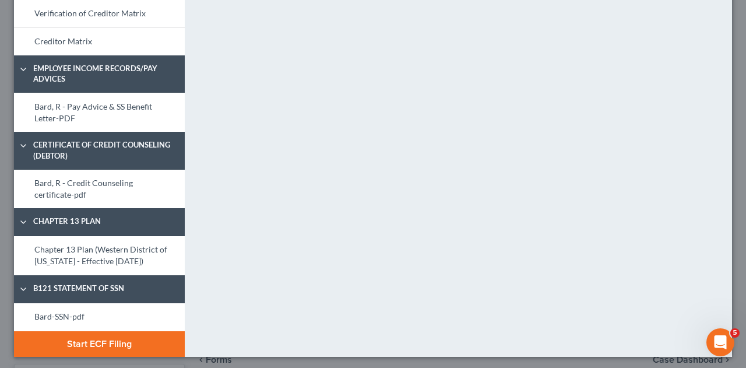
click at [135, 334] on button "Start ECF Filing" at bounding box center [99, 344] width 171 height 26
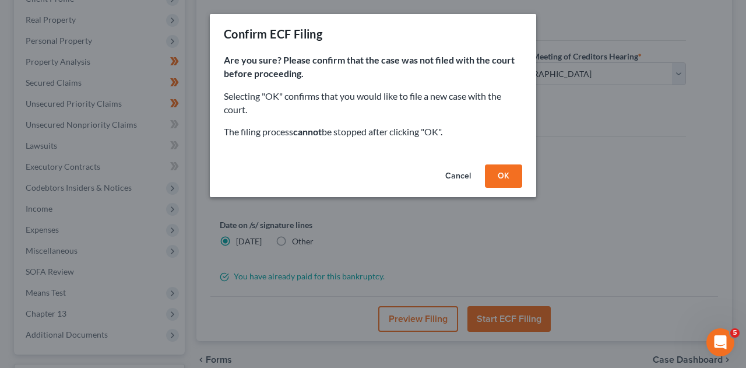
click at [505, 179] on button "OK" at bounding box center [503, 175] width 37 height 23
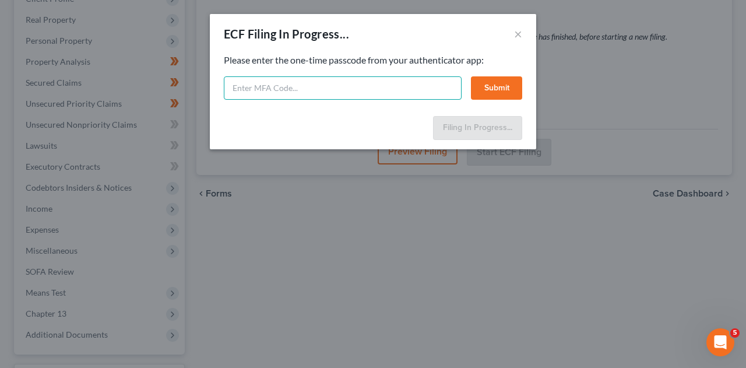
click at [380, 87] on input "text" at bounding box center [343, 87] width 238 height 23
type input "163253"
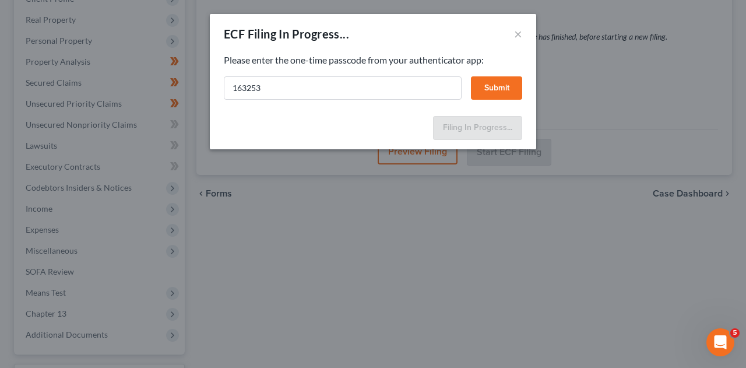
click at [508, 85] on button "Submit" at bounding box center [496, 87] width 51 height 23
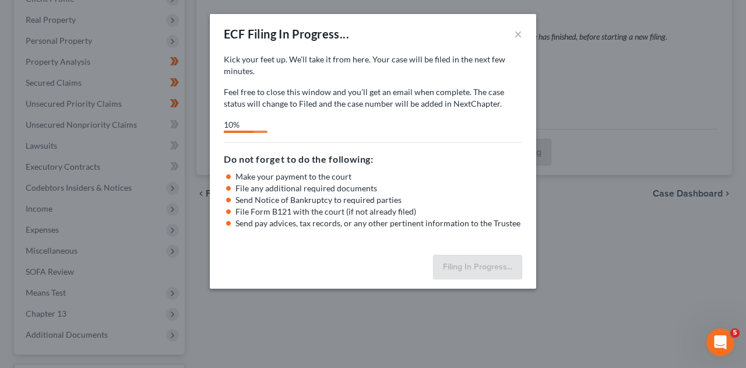
select select "0"
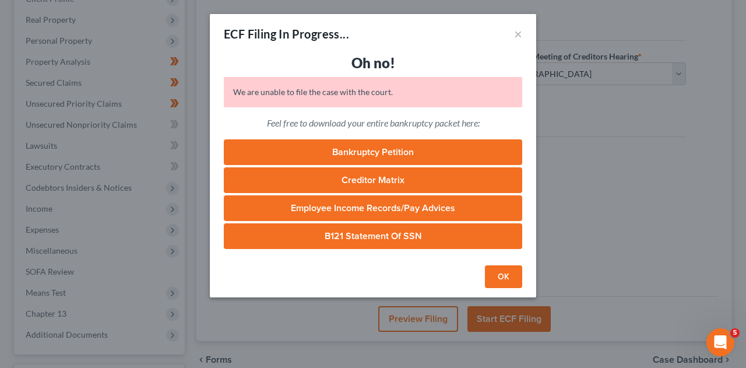
click at [406, 147] on link "Bankruptcy Petition" at bounding box center [373, 152] width 299 height 26
click at [509, 271] on button "OK" at bounding box center [503, 276] width 37 height 23
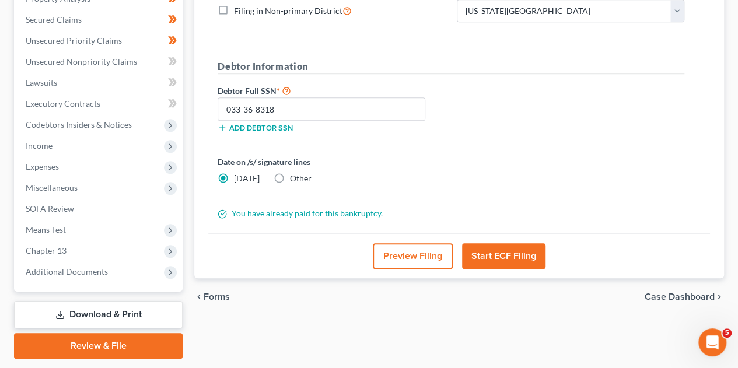
scroll to position [292, 0]
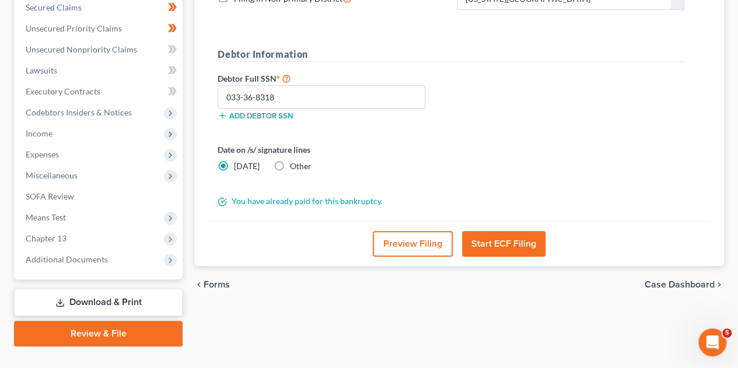
click at [150, 289] on link "Download & Print" at bounding box center [98, 302] width 169 height 27
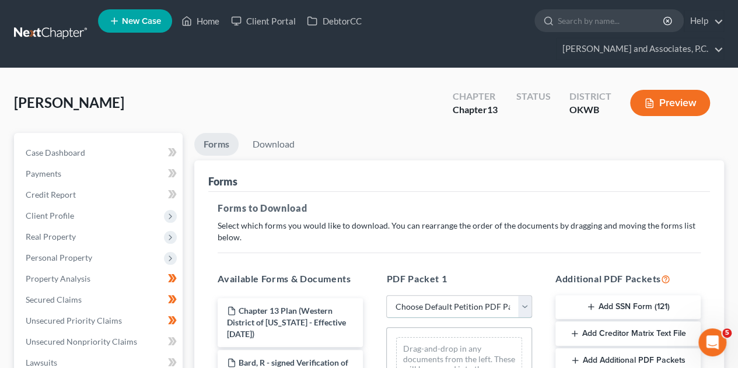
click at [523, 295] on select "Choose Default Petition PDF Packet Complete Bankruptcy Petition (all forms and …" at bounding box center [458, 306] width 145 height 23
select select "0"
click at [386, 295] on select "Choose Default Petition PDF Packet Complete Bankruptcy Petition (all forms and …" at bounding box center [458, 306] width 145 height 23
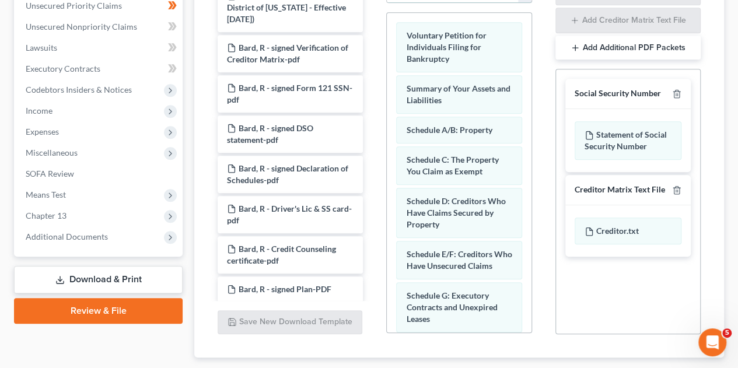
scroll to position [293, 0]
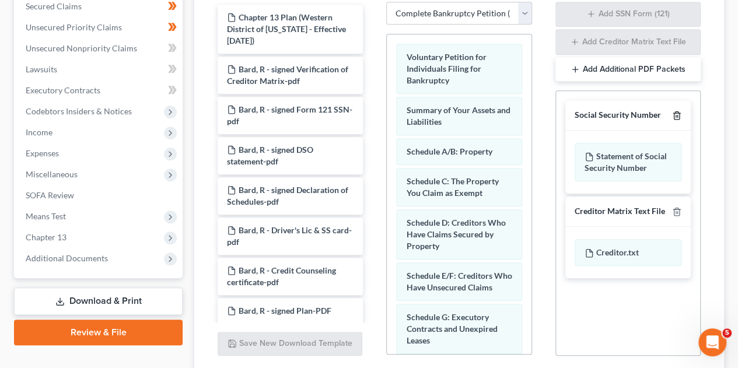
click at [677, 115] on line "button" at bounding box center [677, 116] width 0 height 2
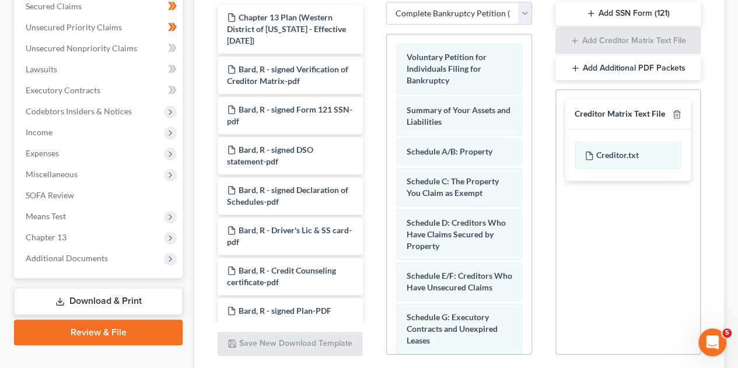
click at [648, 56] on button "Add Additional PDF Packets" at bounding box center [627, 68] width 145 height 24
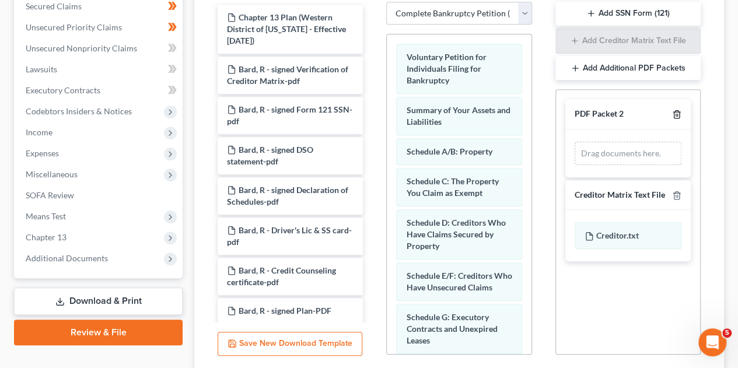
click at [677, 114] on line "button" at bounding box center [677, 115] width 0 height 2
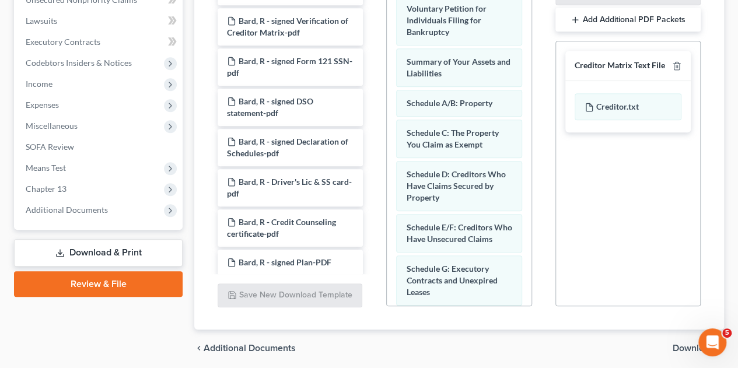
scroll to position [363, 0]
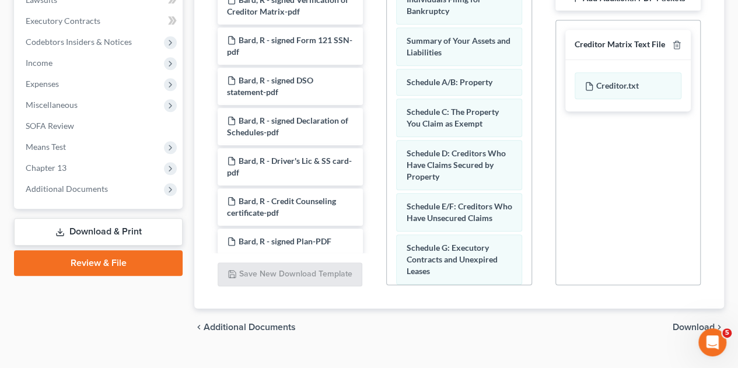
click at [681, 322] on span "Download" at bounding box center [693, 326] width 42 height 9
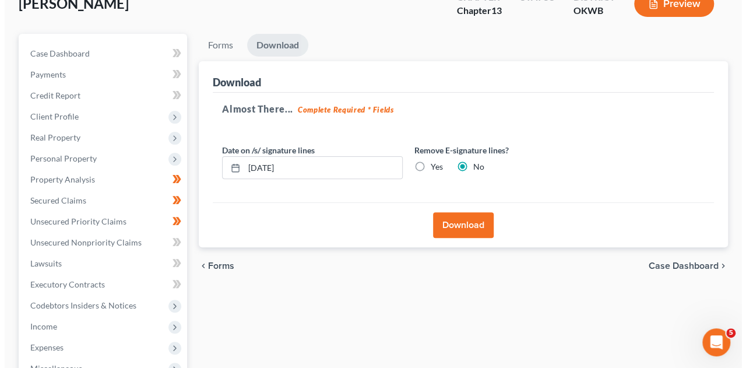
scroll to position [92, 0]
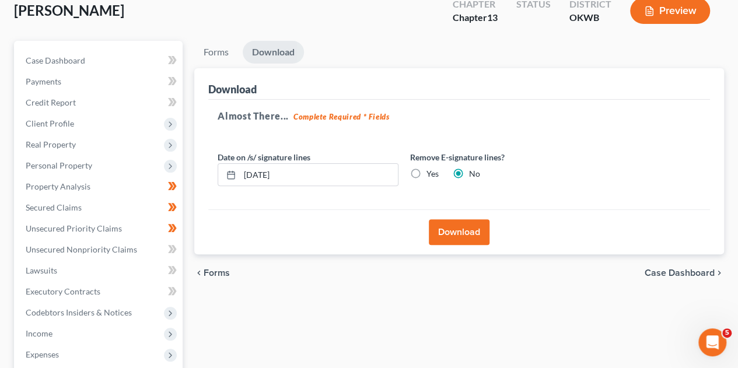
click at [730, 154] on div "[PERSON_NAME] Upgraded Chapter Chapter 13 Status District OKWB Preview Petition…" at bounding box center [369, 273] width 738 height 594
click at [459, 219] on button "Download" at bounding box center [459, 232] width 61 height 26
